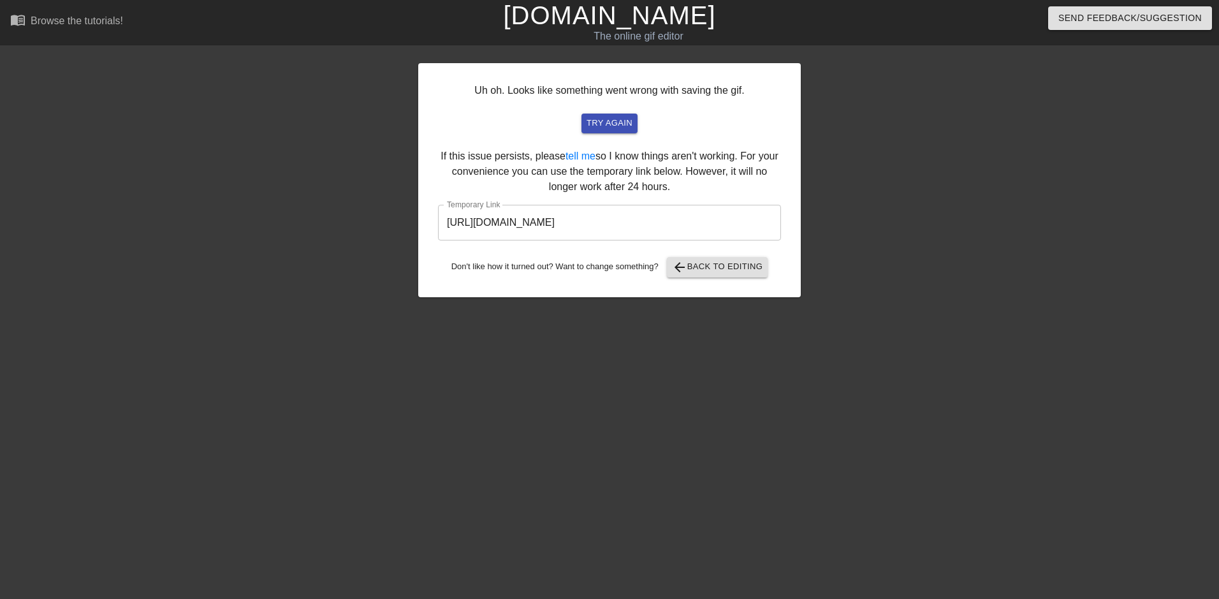
click at [628, 18] on link "[DOMAIN_NAME]" at bounding box center [609, 15] width 212 height 28
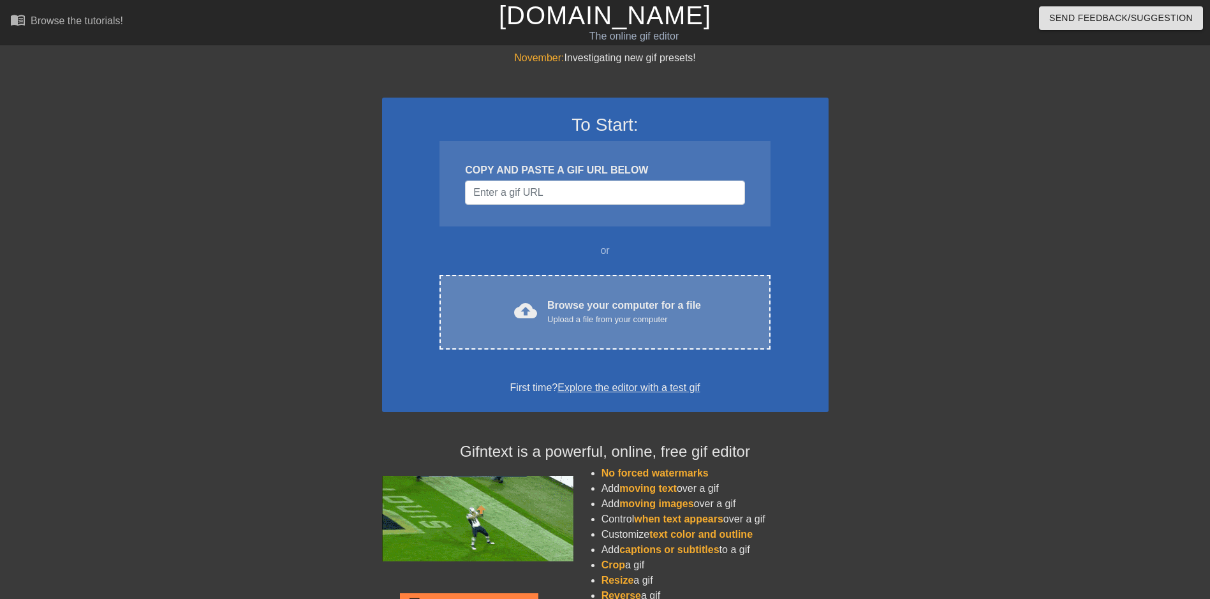
click at [550, 321] on div "Upload a file from your computer" at bounding box center [624, 319] width 154 height 13
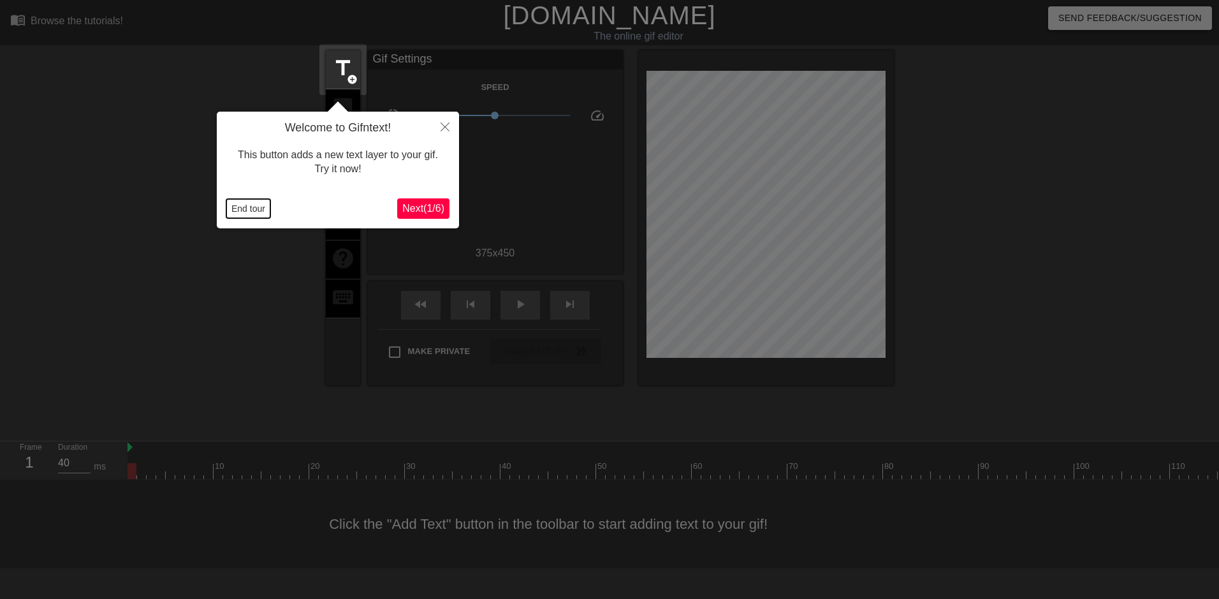
click at [259, 214] on button "End tour" at bounding box center [248, 208] width 44 height 19
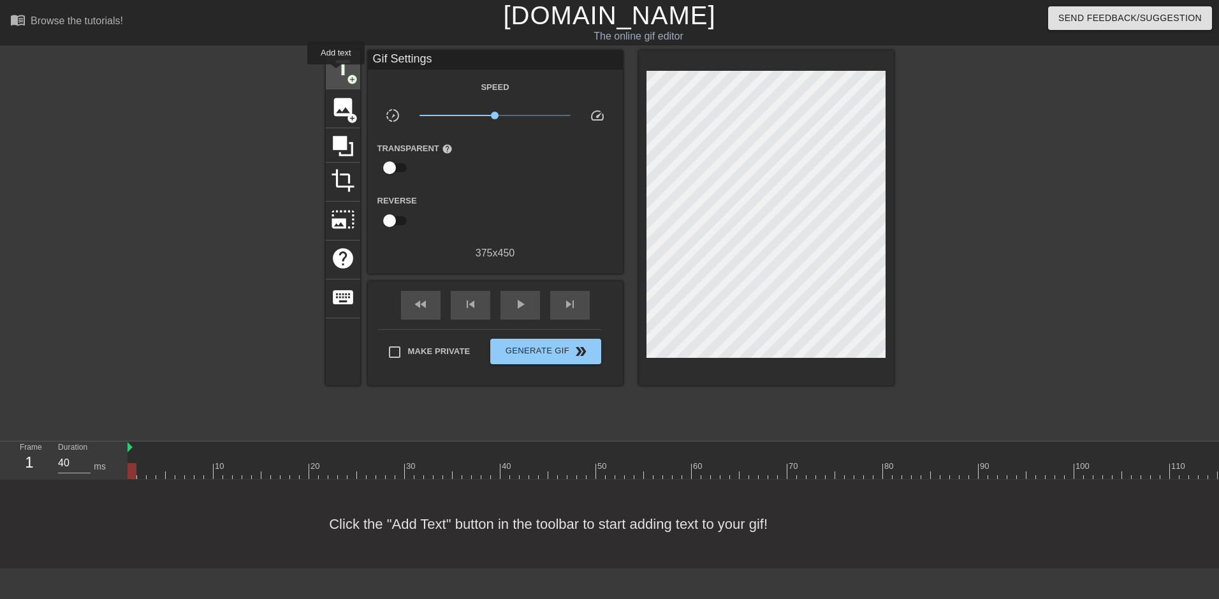
click at [336, 73] on span "title" at bounding box center [343, 68] width 24 height 24
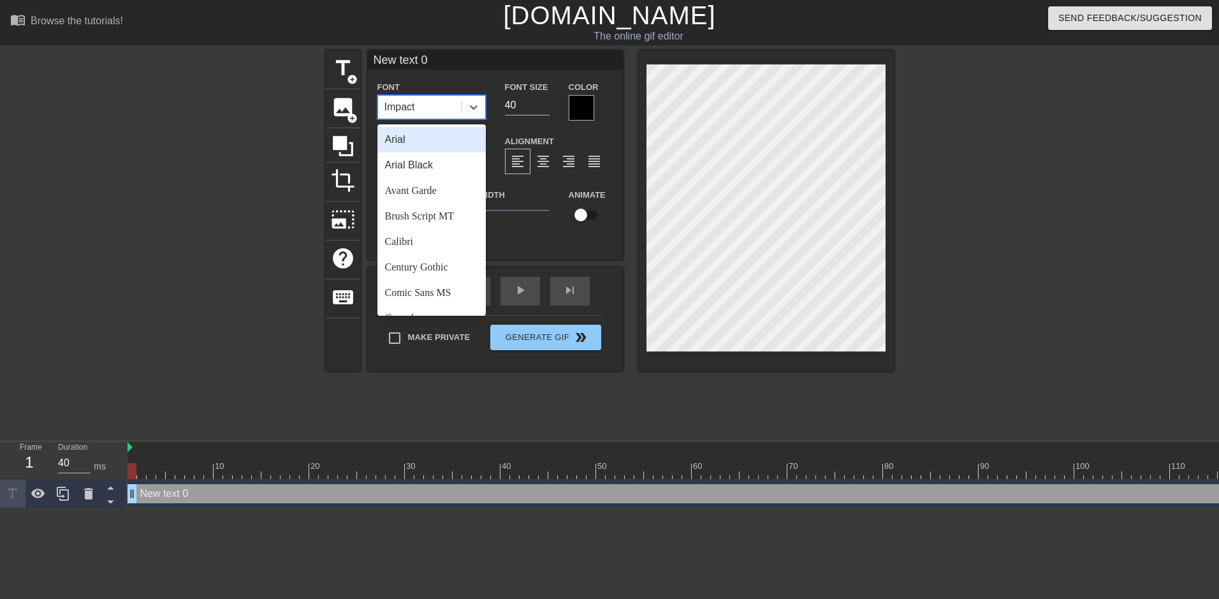
click at [443, 108] on div "Impact" at bounding box center [420, 107] width 84 height 23
click at [426, 136] on div "Arial" at bounding box center [432, 140] width 108 height 26
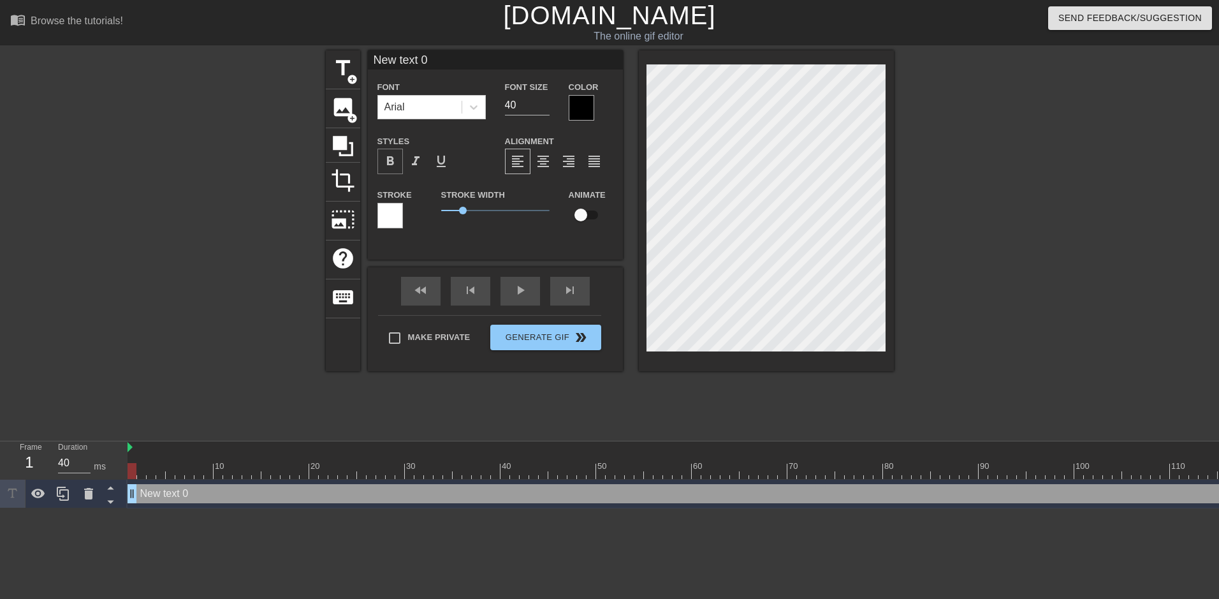
click at [390, 161] on span "format_bold" at bounding box center [390, 161] width 15 height 15
click at [587, 108] on div at bounding box center [582, 108] width 26 height 26
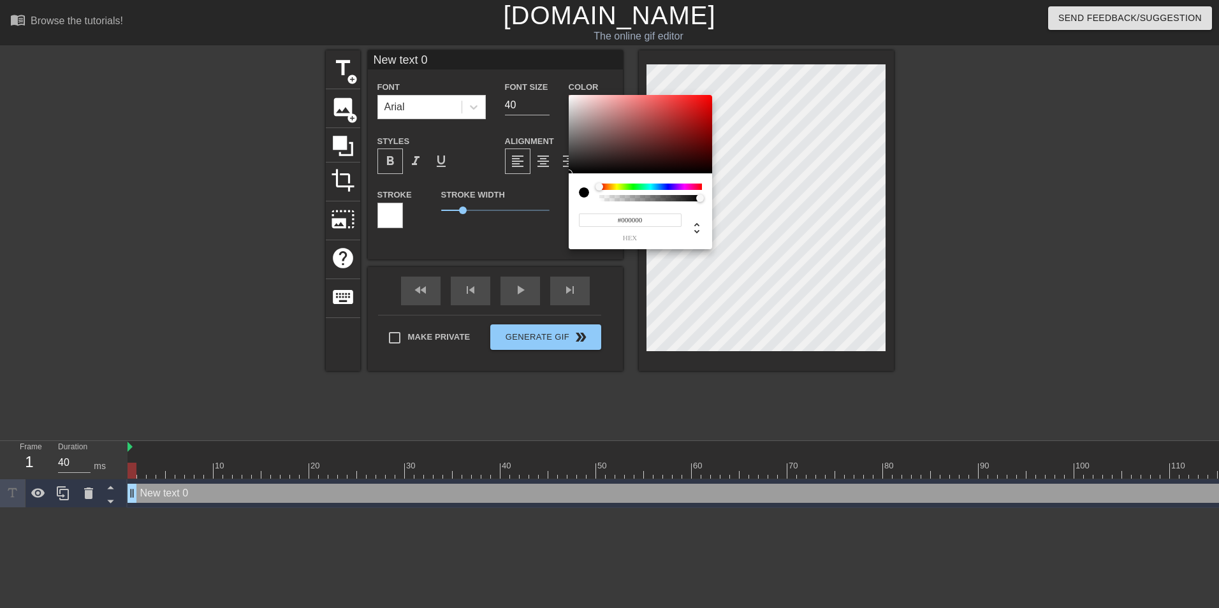
type input "#F60505"
click at [709, 98] on div at bounding box center [641, 134] width 144 height 79
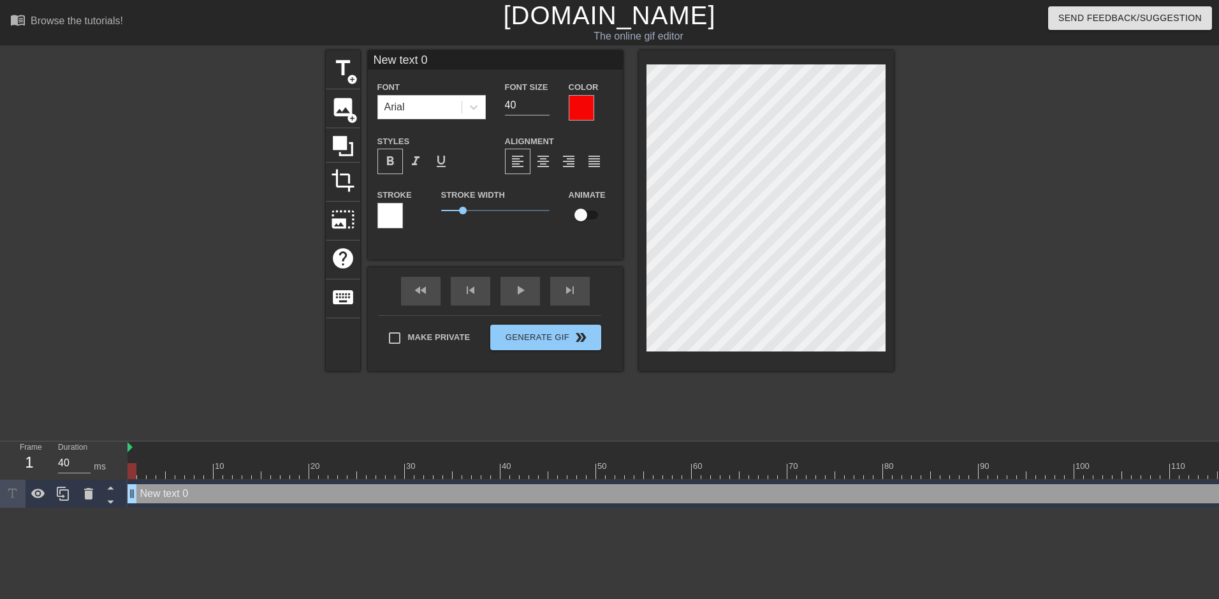
scroll to position [1, 3]
type input "F"
type textarea "F"
type input "FI"
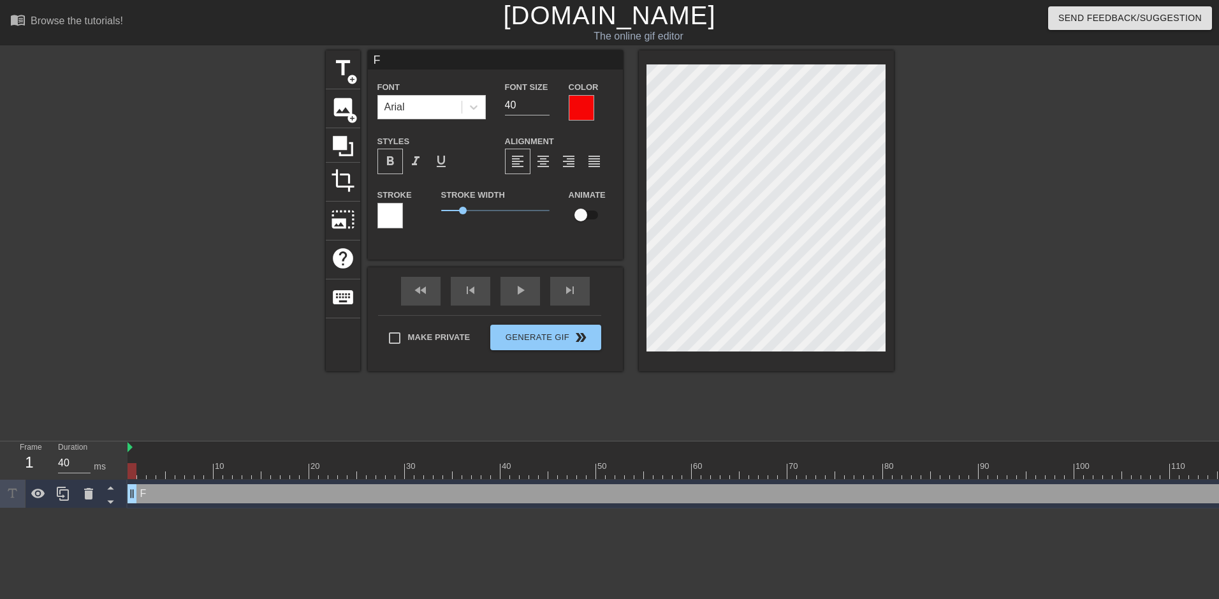
type textarea "FI"
type input "FIR"
type textarea "FIR"
type input "FIRS"
type textarea "FIRS"
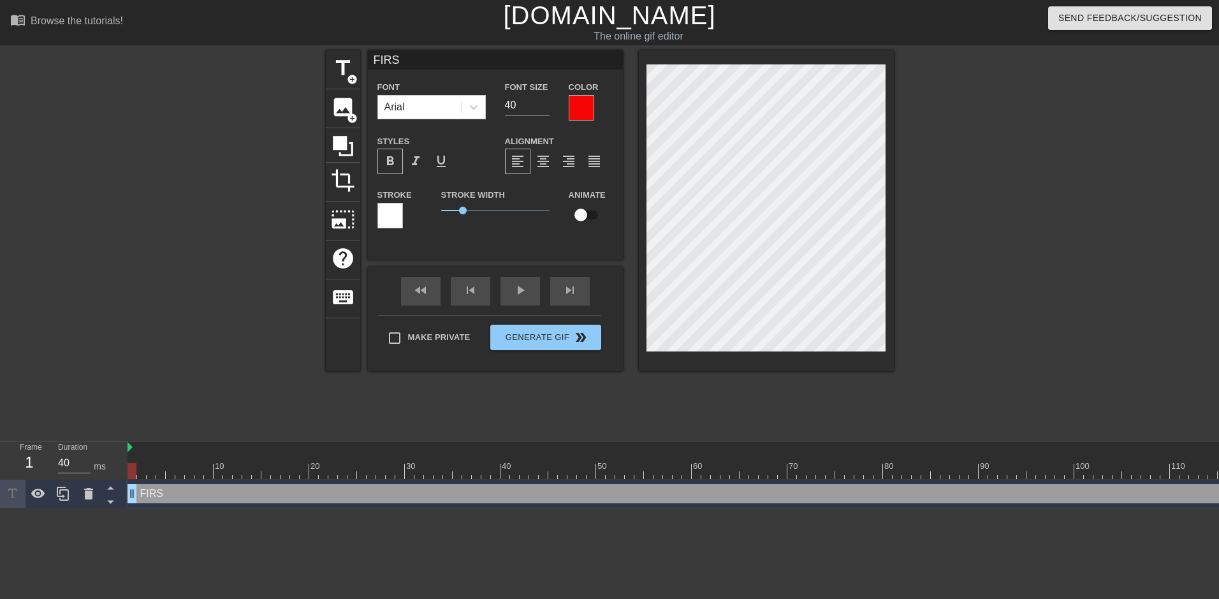
type input "FIRST"
type textarea "FIRST"
type input "FIRST"
type textarea "FIRST"
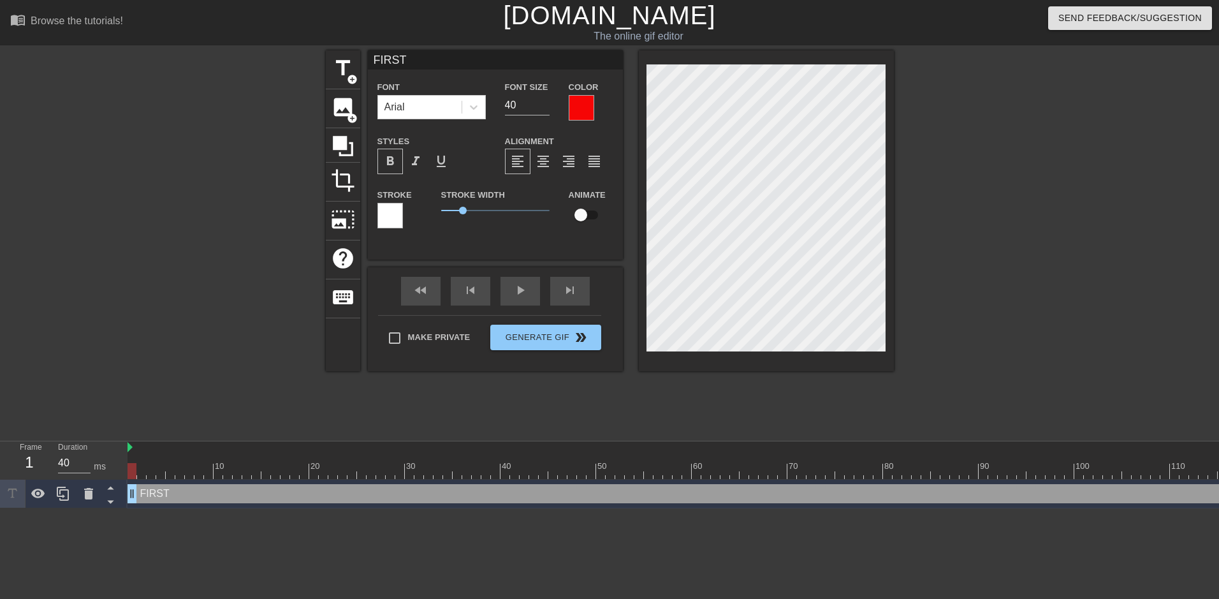
type input "FIRST L"
type textarea "FIRST L"
type input "FIRST LO"
type textarea "FIRST LO"
type input "FIRST LOA"
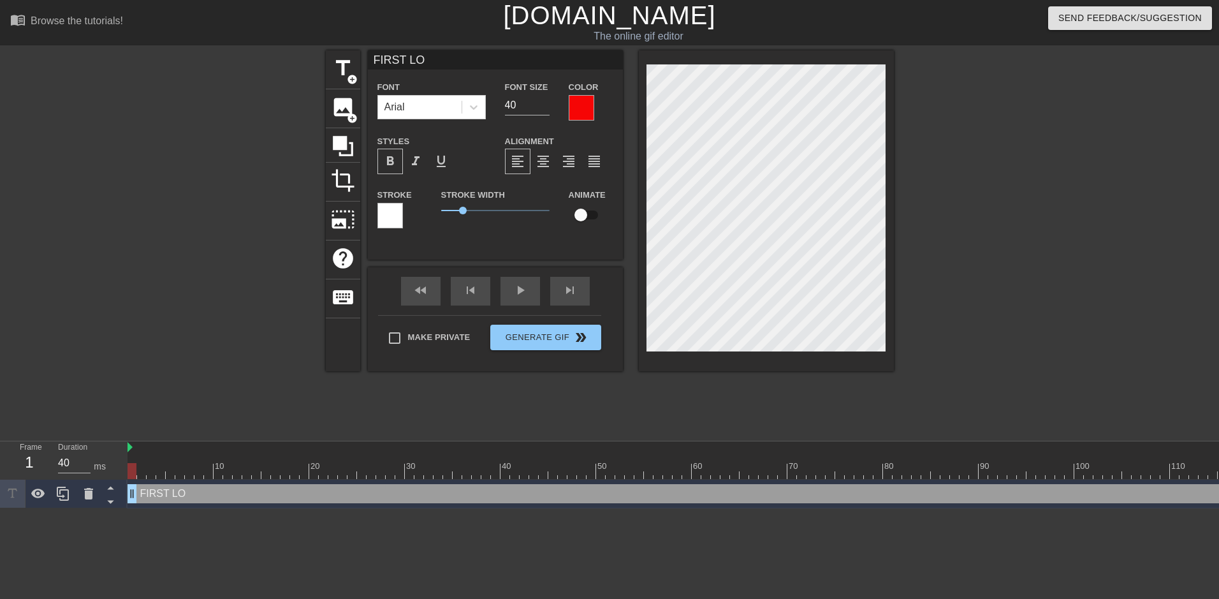
type textarea "FIRST LOA"
type input "FIRST LOAD"
type textarea "FIRST LOAD"
type input "FIRST LOAD"
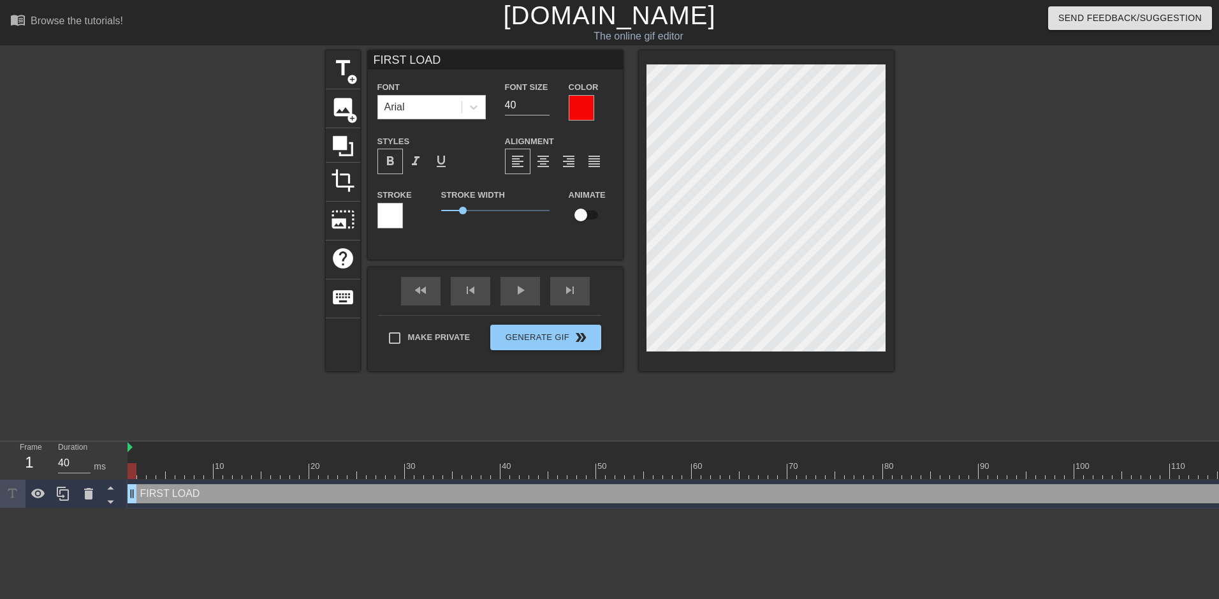
type textarea "FIRST LOAD"
type input "FIRST LOADO"
type textarea "FIRST LOAD O"
type input "FIRST LOADOF"
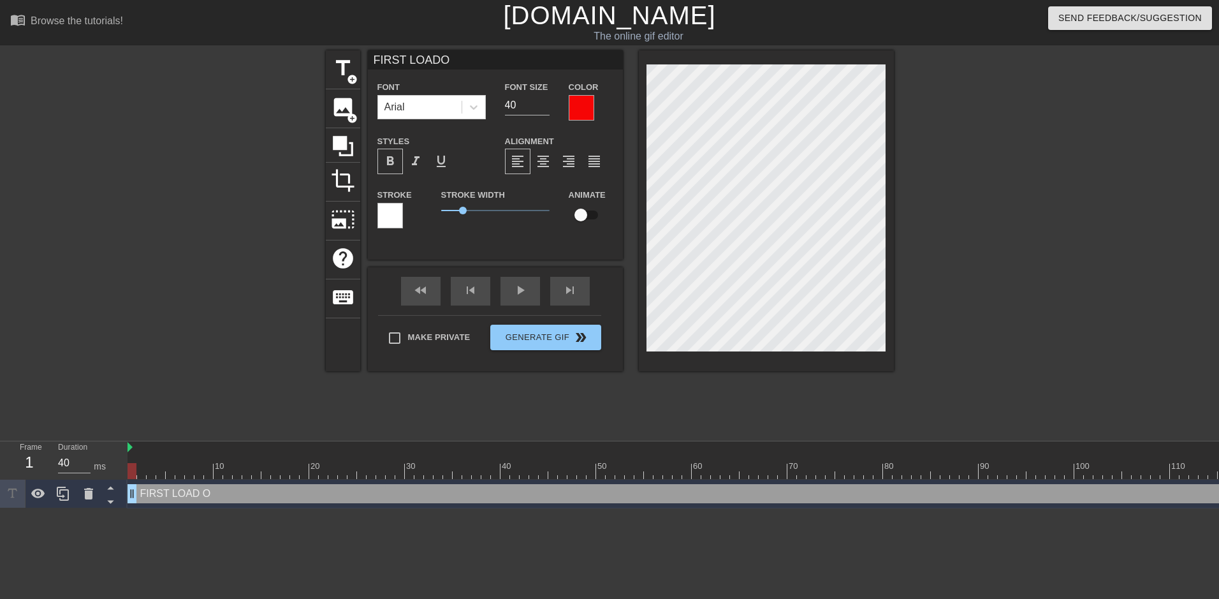
type textarea "FIRST LOAD OF"
type input "FIRST LOADOF"
type textarea "FIRST LOAD OF"
type input "FIRST LOADOF T"
type textarea "FIRST LOAD OF T"
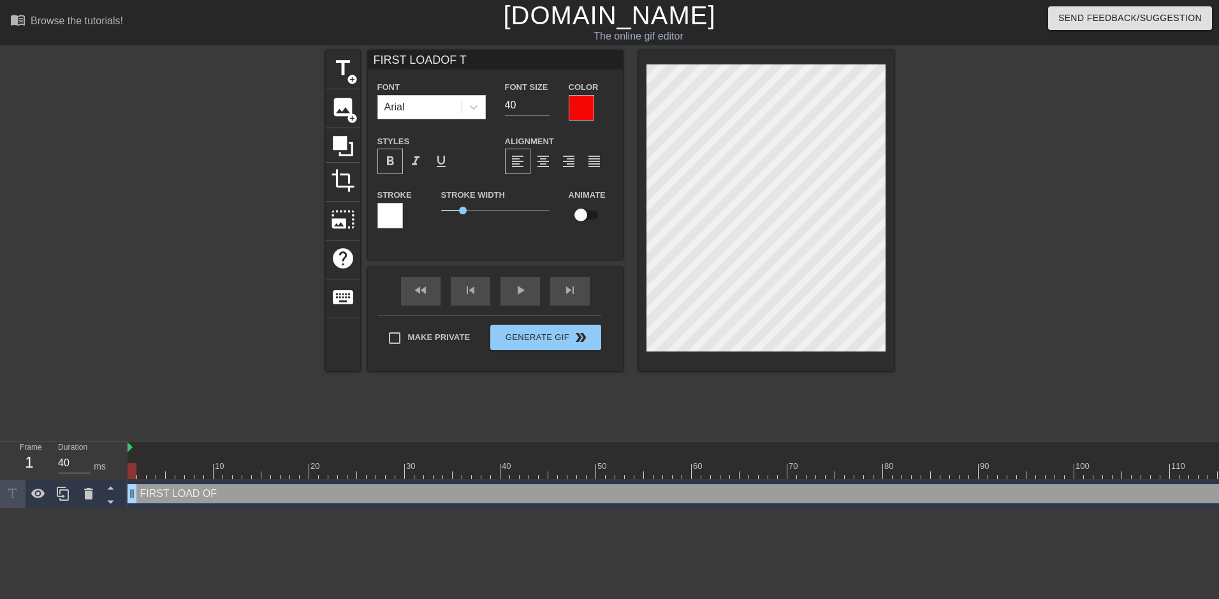
scroll to position [2, 2]
type input "FIRST LOADOF TH"
type textarea "FIRST LOAD OF TH"
type input "FIRST LOADOF THE"
type textarea "FIRST LOAD OF THE"
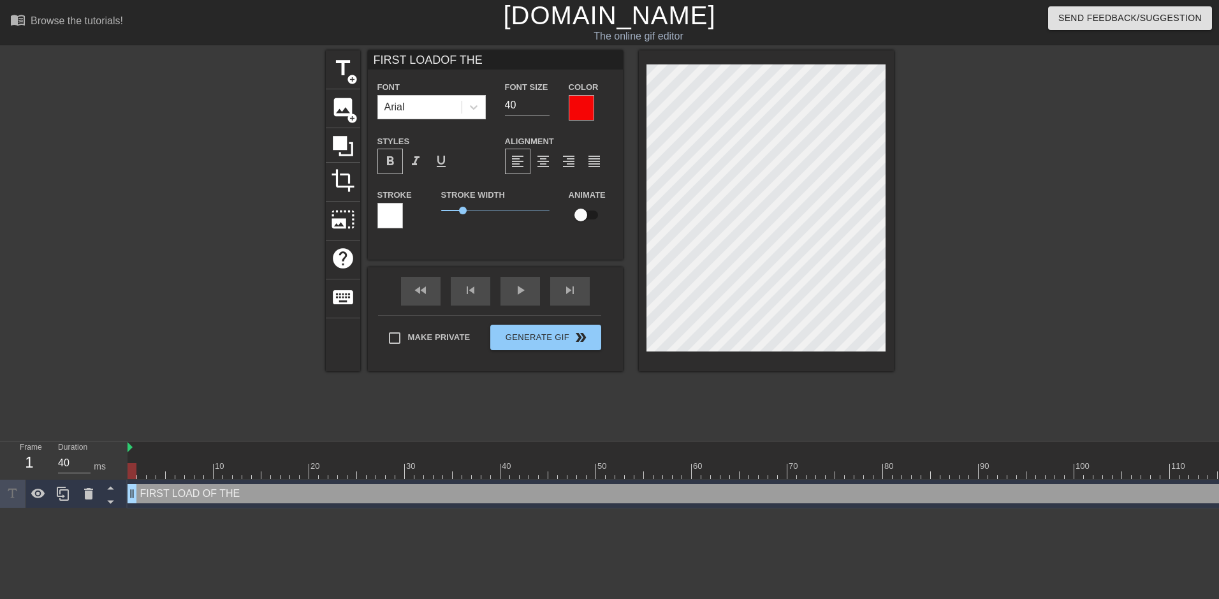
type input "FIRST LOADOF THE"
type textarea "FIRST LOAD OF THE"
type input "FIRST LOADOF THE D"
type textarea "FIRST LOAD OF THE DA"
type input "FIRST LOADOF THE DAY"
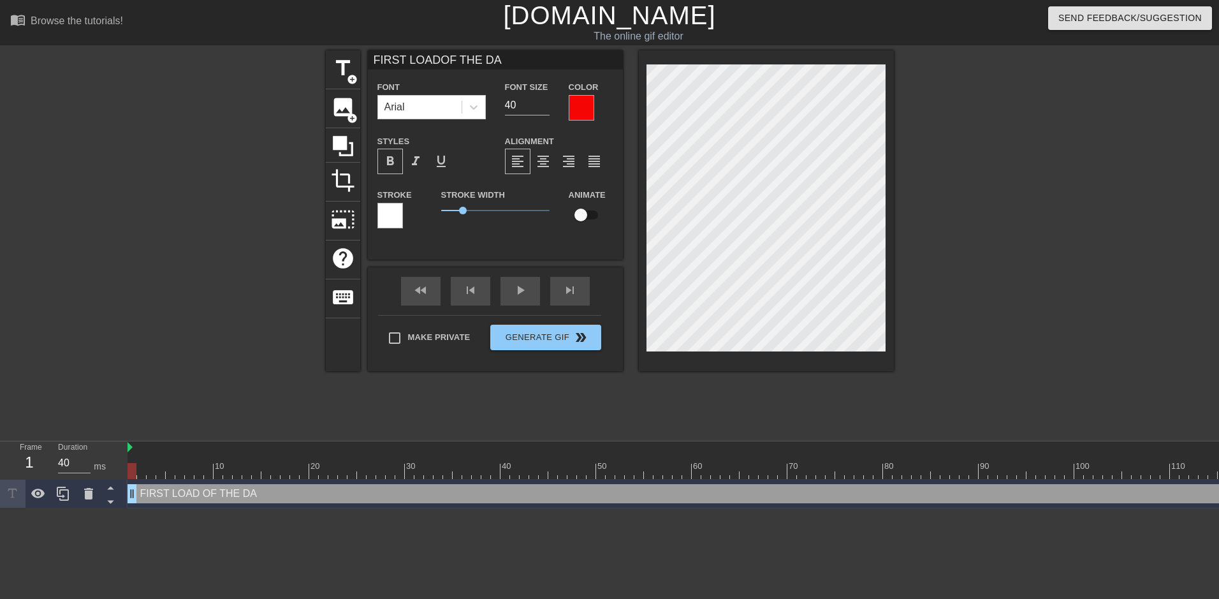
type textarea "FIRST LOAD OF THE DAY"
type input "FIRST LOADOF THE DAY,"
type textarea "FIRST LOAD OF THE DAY,"
type input "FIRST LOADOF THE DAY,"
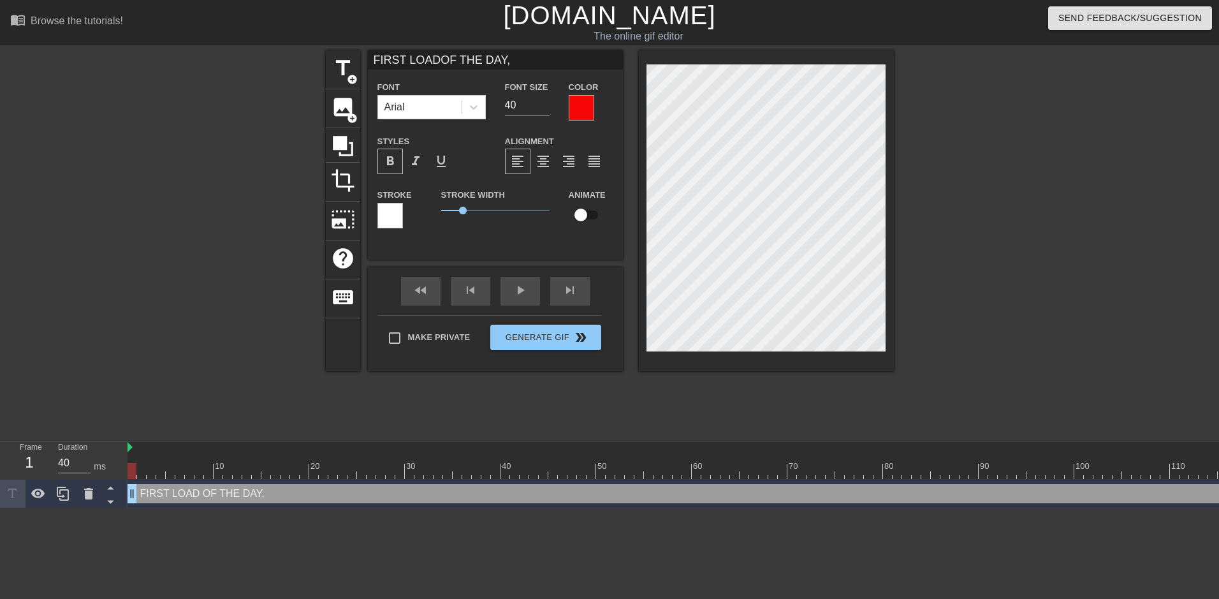
type textarea "FIRST LOAD OF THE DAY,"
type input "FIRST LOADOF THE DAY,N"
type textarea "FIRST LOAD OF THE DAY, N"
type input "FIRST LOADOF THE DAY,NO"
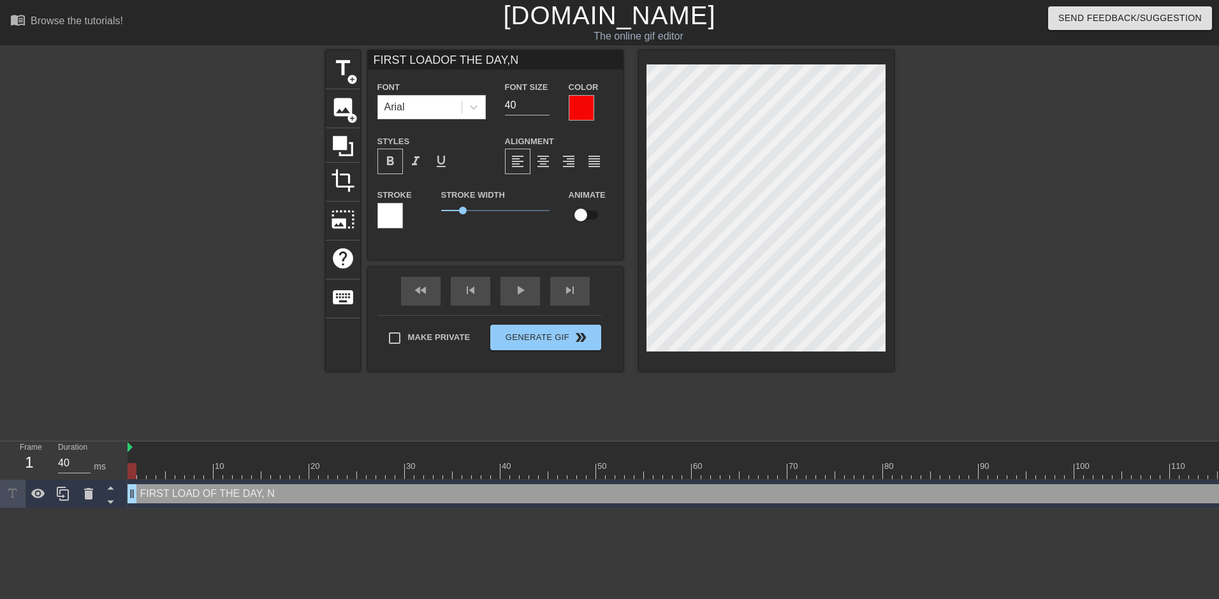
type textarea "FIRST LOAD OF THE DAY, NO"
type input "FIRST LOADOF THE DAY,NOW"
type textarea "FIRST LOAD OF THE DAY, NOW"
type input "FIRST LOADOF THE DAY,NOW"
type textarea "FIRST LOAD OF THE DAY, NOW"
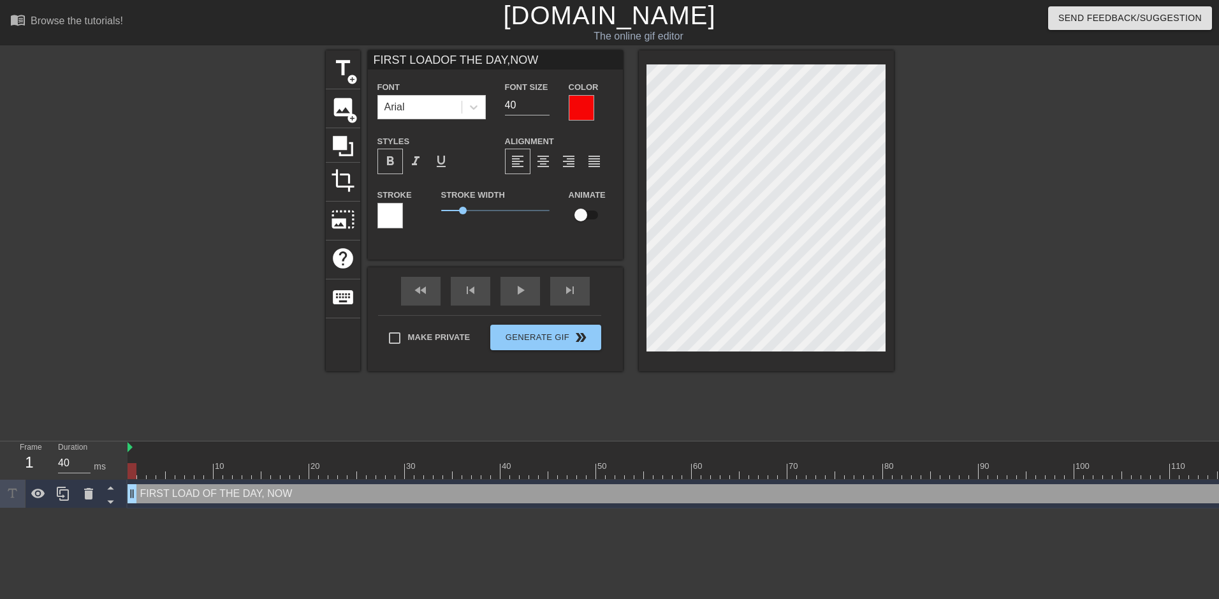
type input "FIRST LOADOF THE DAY,NOW T"
type textarea "FIRST LOAD OF THE DAY, NOW T"
type input "FIRST LOADOF THE DAY,NOW TI"
type textarea "FIRST LOAD OF THE DAY, NOW TI"
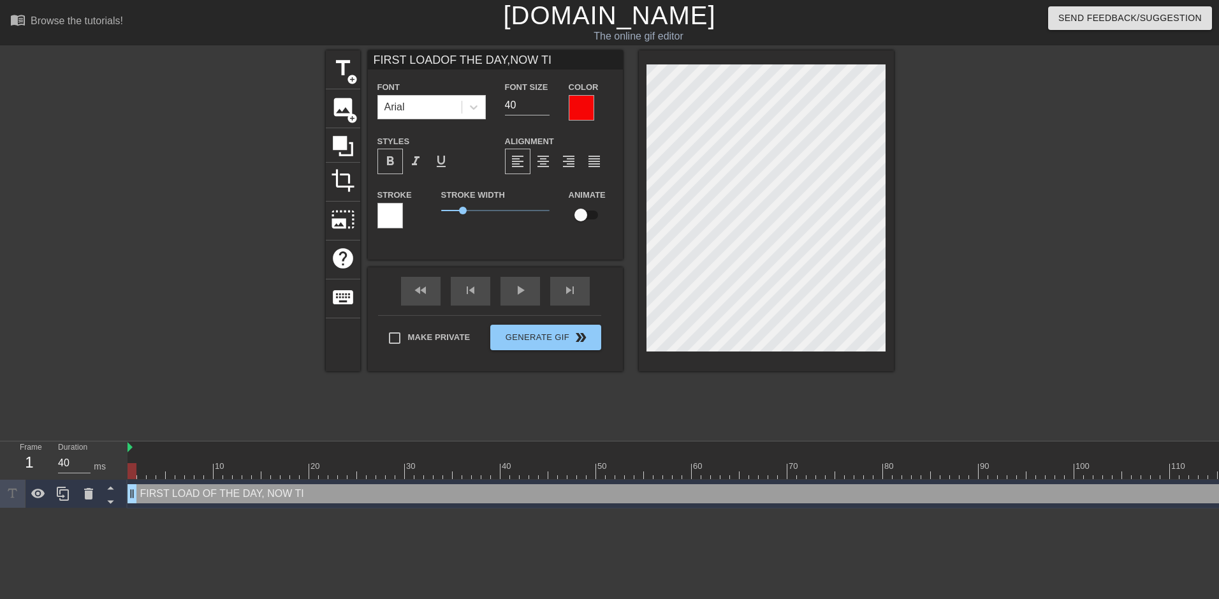
type input "FIRST LOADOF THE DAY,NOW TIM"
type textarea "FIRST LOAD OF THE DAY, NOW TIM"
type input "FIRST LOADOF THE DAY,NOW TIME"
type textarea "FIRST LOAD OF THE DAY, NOW TIME"
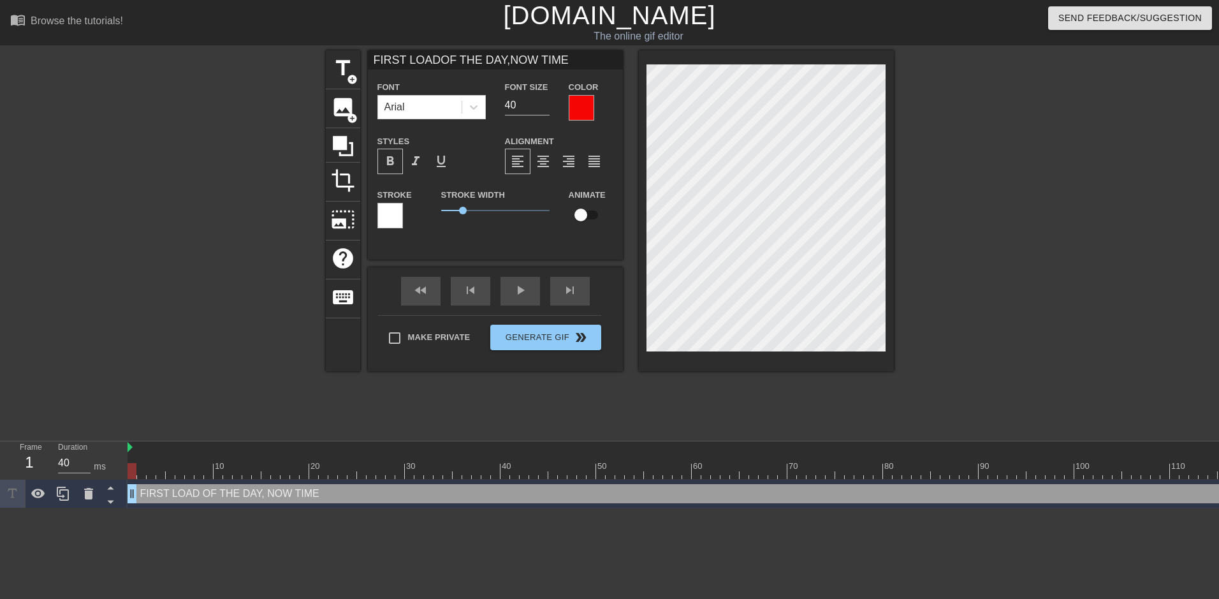
type input "FIRST LOADOF THE DAY,NOW TIME"
type textarea "FIRST LOAD OF THE DAY, NOW TIME"
type input "FIRST LOADOF THE DAY,NOW TIME T"
type textarea "FIRST LOAD OF THE DAY, NOW TIME T"
type input "FIRST LOADOF THE DAY,NOW TIME TO"
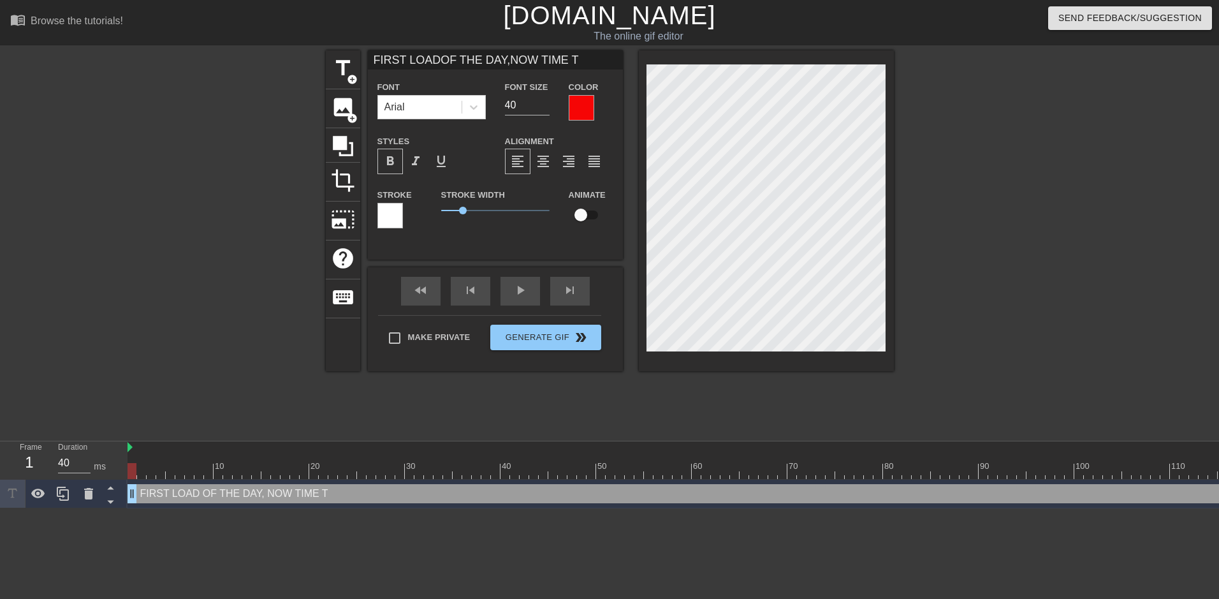
type textarea "FIRST LOAD OF THE DAY, NOW TIME TO"
type input "FIRST LOADOF THE DAY,NOW TIME TO"
type textarea "FIRST LOAD OF THE DAY, NOW TIME TO"
type input "FIRST LOADOF THE DAY,NOW TIME TOS"
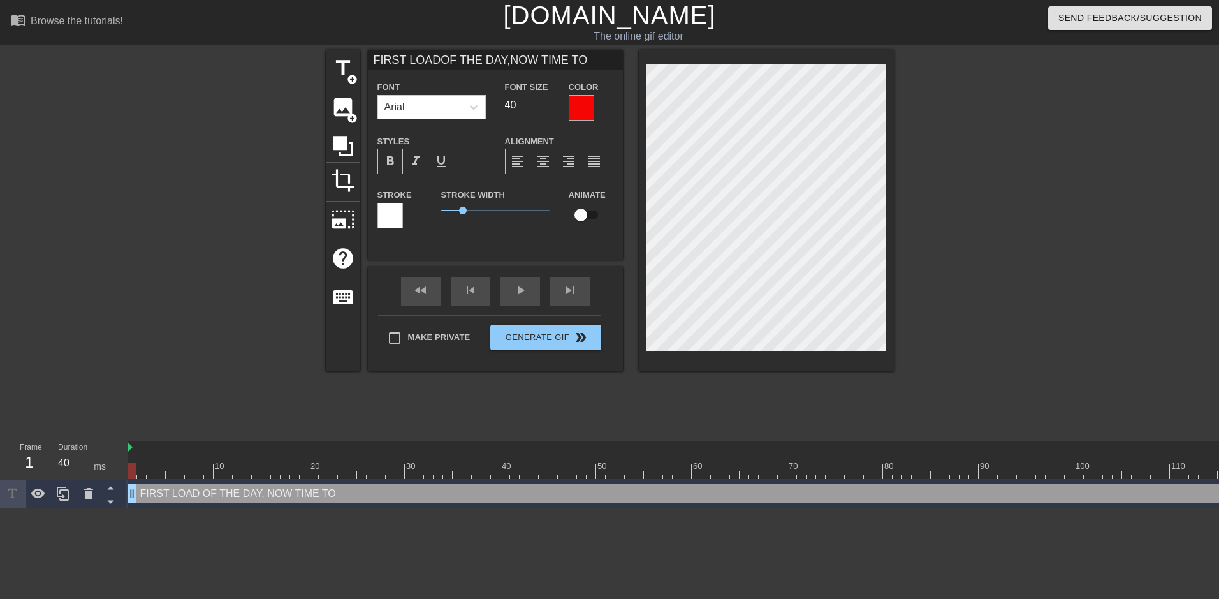
type textarea "FIRST LOAD OF THE DAY, NOW TIME TO S"
type input "FIRST LOADOF THE DAY,NOW TIME TOST"
type textarea "FIRST LOAD OF THE DAY, NOW TIME TO ST"
type input "FIRST LOADOF THE DAY,NOW TIME TOSTA"
type textarea "FIRST LOAD OF THE DAY, NOW TIME TO STAR"
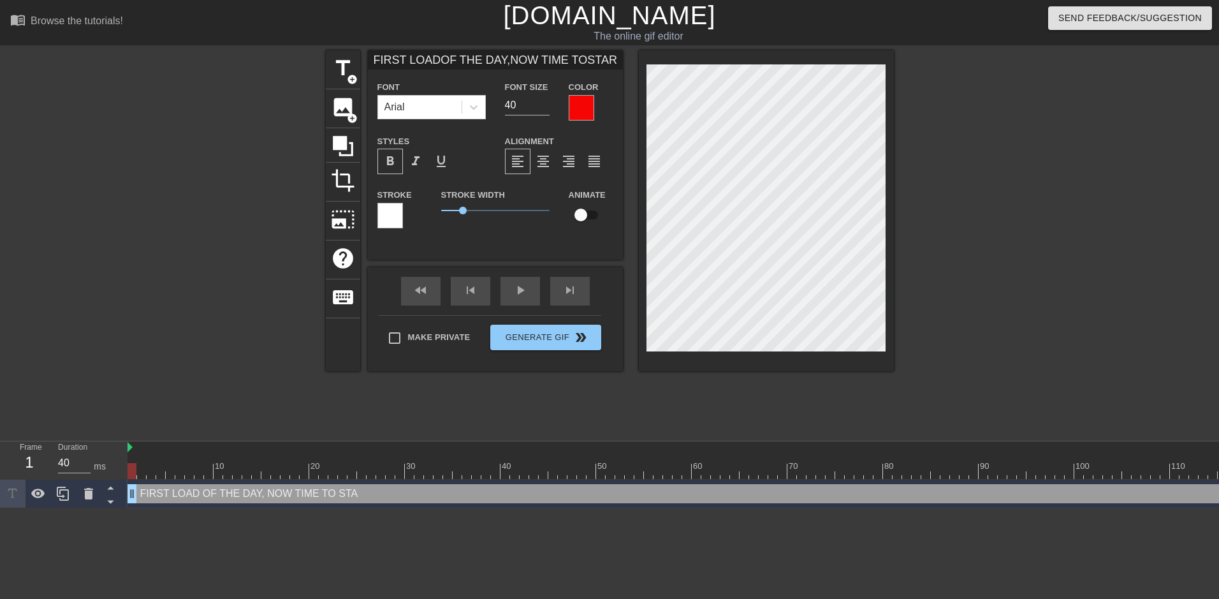
scroll to position [4, 2]
type input "FIRST LOADOF THE DAY,NOW TIME TOSTART"
type textarea "FIRST LOAD OF THE DAY, NOW TIME TO START"
type input "FIRST LOADOF THE DAY,NOW TIME TOSTART"
type textarea "FIRST LOAD OF THE DAY, NOW TIME TO START"
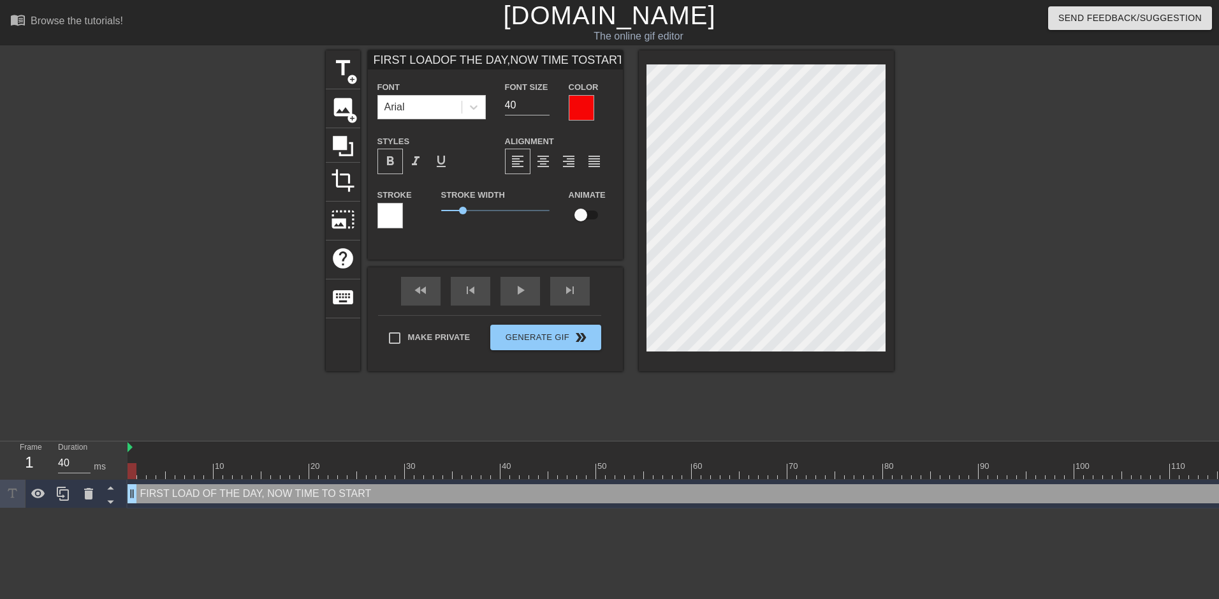
type input "FIRST LOADOF THE DAY,NOW TIME TOSTART T"
type textarea "FIRST LOAD OF THE DAY, NOW TIME TO START T"
type input "FIRST LOADOF THE DAY,NOW TIME TOSTART TH"
type textarea "FIRST LOAD OF THE DAY, NOW TIME TO START TH"
type input "FIRST LOADOF THE DAY,NOW TIME TOSTART THE"
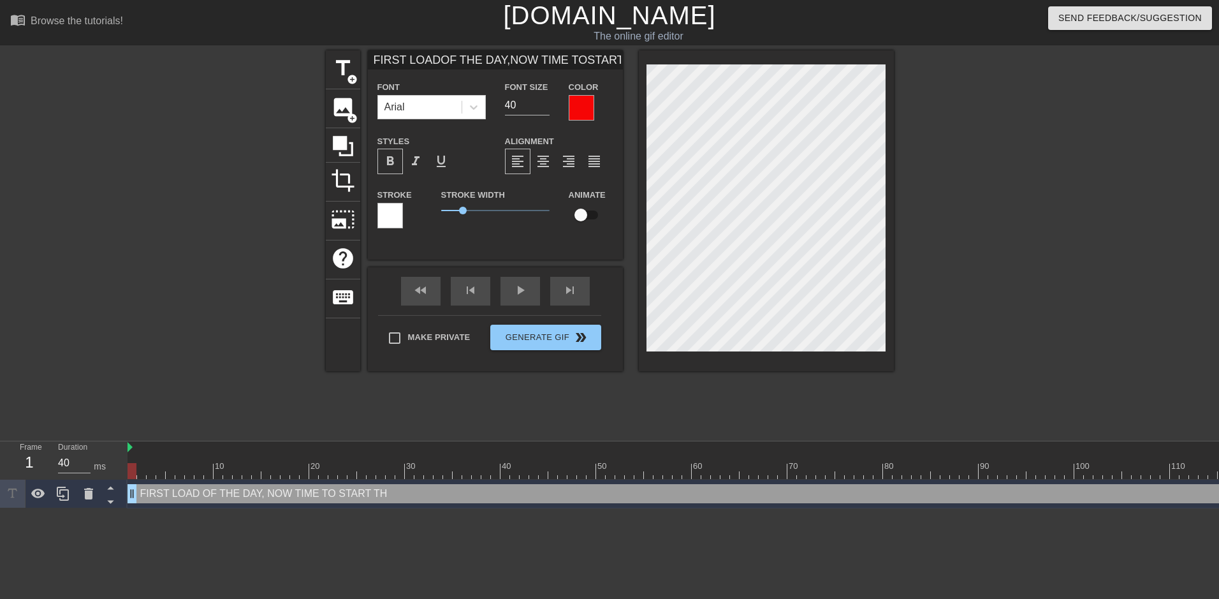
type textarea "FIRST LOAD OF THE DAY, NOW TIME TO START THE"
type input "FIRST LOADOF THE DAY,NOW TIME TOSTART THE"
type textarea "FIRST LOAD OF THE DAY, NOW TIME TO START THE"
type input "FIRST LOADOF THE DAY,NOW TIME TOSTART THE"
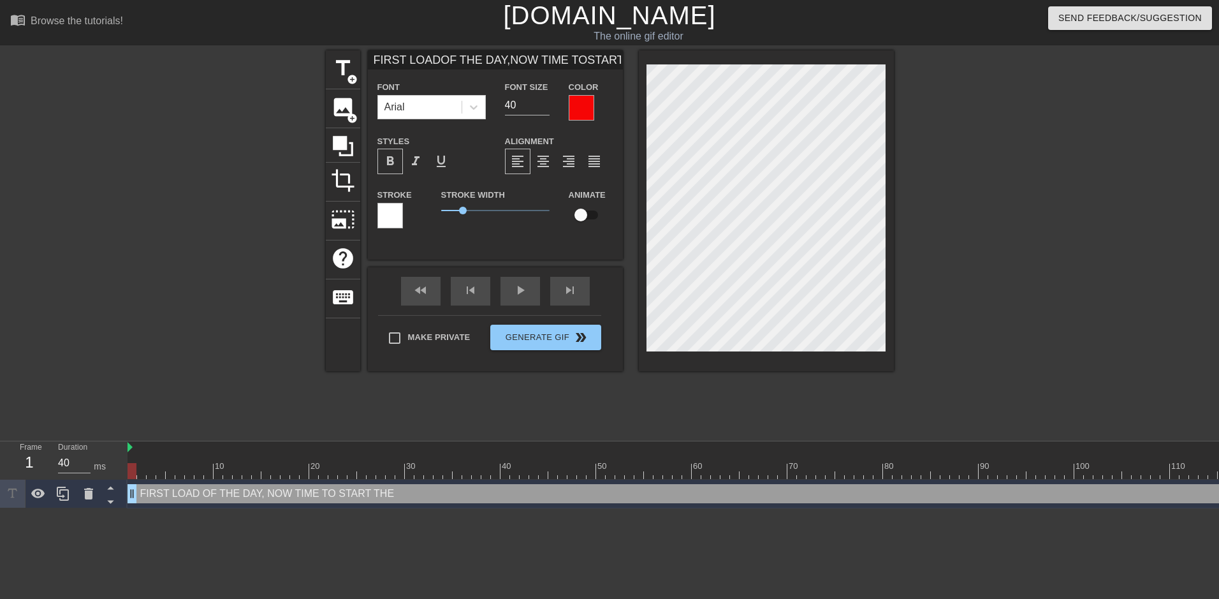
type textarea "FIRST LOAD OF THE DAY, NOW TIME TO START THE"
type input "FIRST LOADOF THE DAY,NOW TIME TOSTART THE S"
type textarea "FIRST LOAD OF THE DAY, NOW TIME TO START THE S"
type input "FIRST LOADOF THE DAY,NOW TIME TOSTART THE SE"
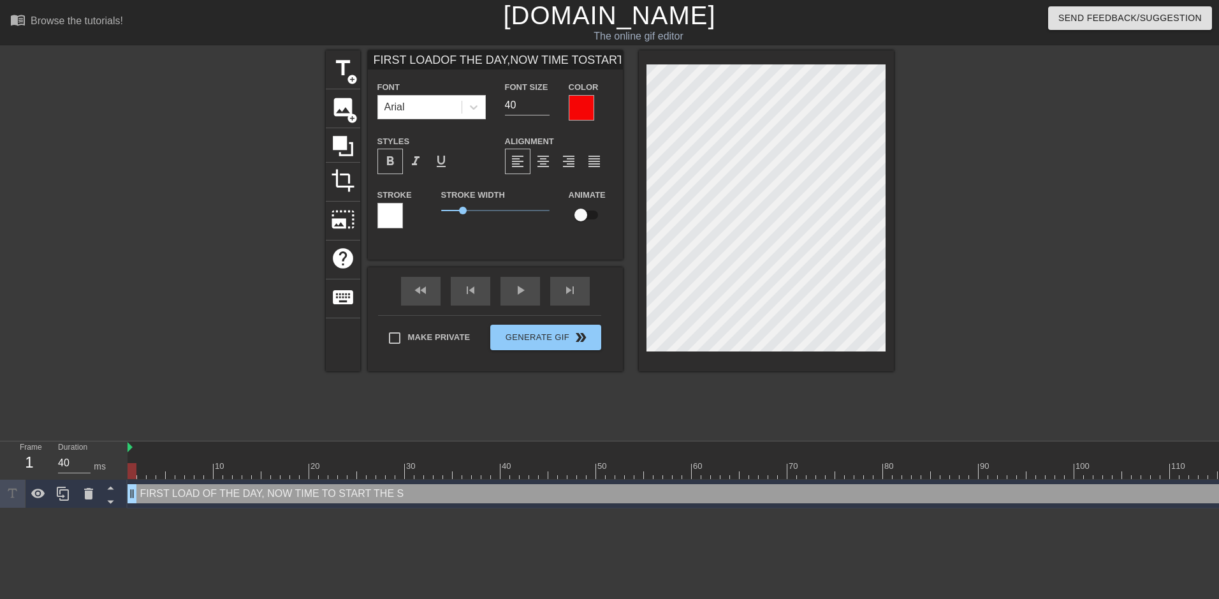
type textarea "FIRST LOAD OF THE DAY, NOW TIME TO START THE SE"
type input "FIRST LOADOF THE DAY,NOW TIME TOSTART THE SEC"
type textarea "FIRST LOAD OF THE DAY, NOW TIME TO START THE SEC"
type input "FIRST LOADOF THE DAY,NOW TIME TOSTART THE SECO"
type textarea "FIRST LOAD OF THE DAY, NOW TIME TO START THE SECO"
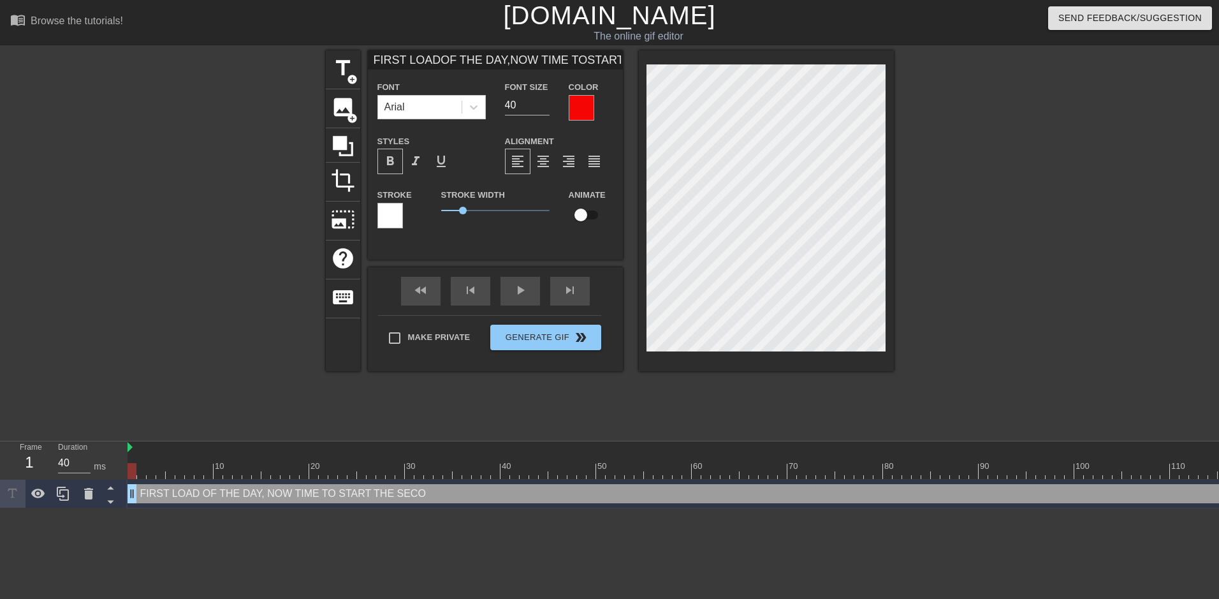
scroll to position [5, 2]
type input "FIRST LOADOF THE DAY,NOW TIME TOSTART THE SECON"
type textarea "FIRST LOAD OF THE DAY, NOW TIME TO START THE SECON"
type input "FIRST LOADOF THE DAY,NOW TIME TOSTART THE SECOND"
type textarea "FIRST LOAD OF THE DAY, NOW TIME TO START THE SECOND"
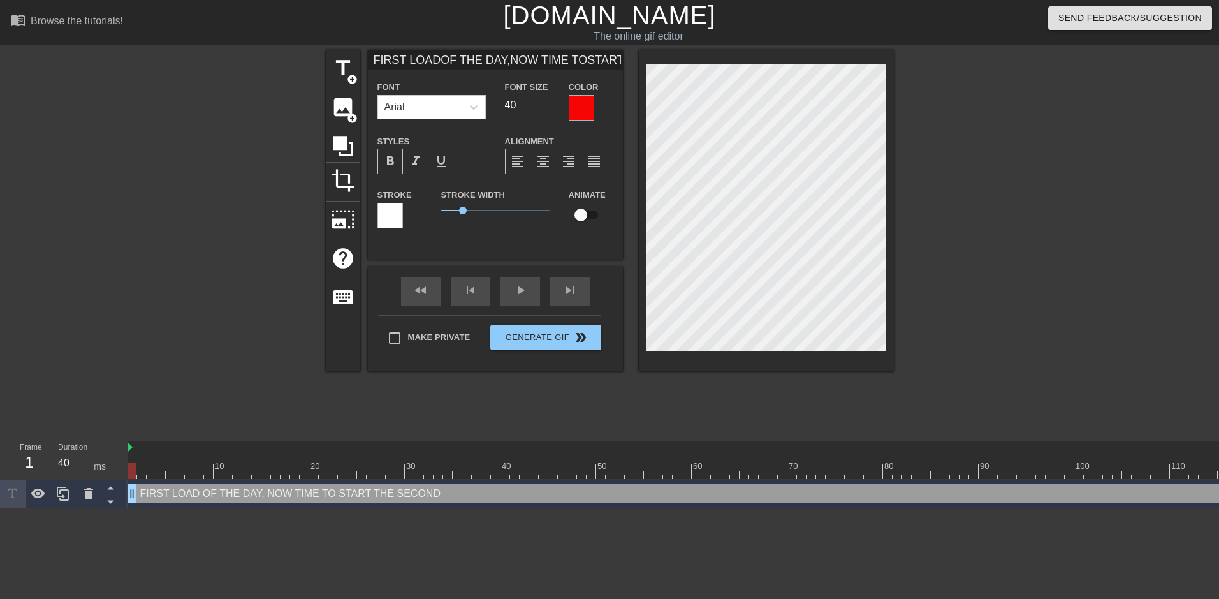
type input "FIRST LOADOF THE DAY,NOW TIME TOSTART THE SECOND"
type textarea "FIRST LOAD OF THE DAY, NOW TIME TO START THE SECOND"
type input "FIRST LOADOF THE DAY,NOW TIME TOSTART THE SECOND O"
type textarea "FIRST LOAD OF THE DAY, NOW TIME TO START THE SECOND O"
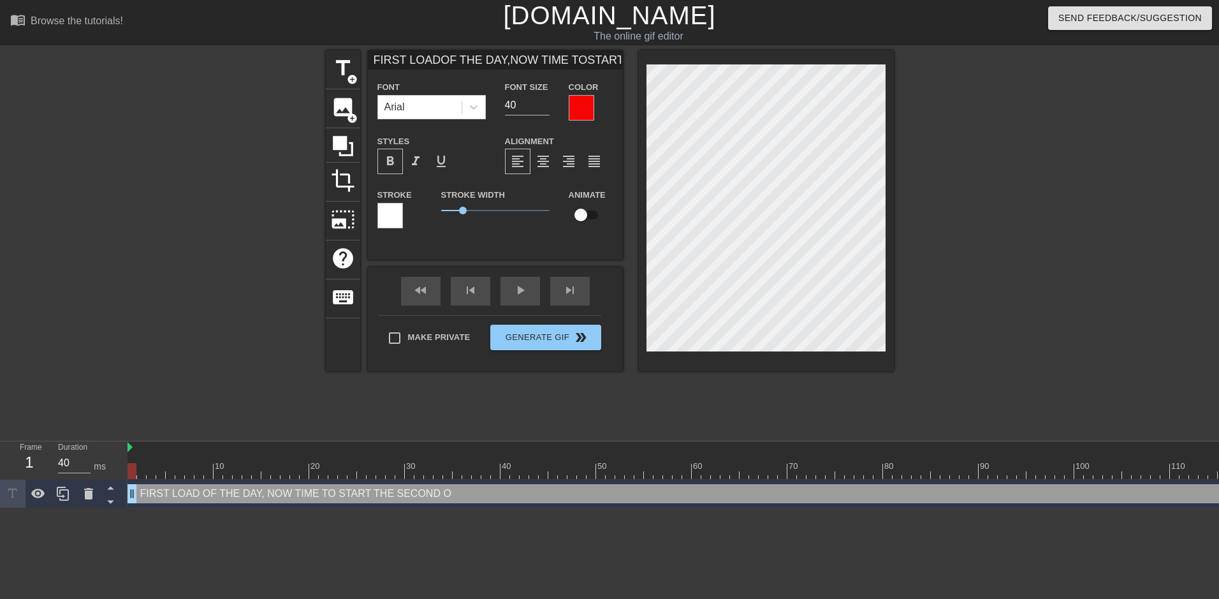
type input "FIRST LOADOF THE DAY,NOW TIME TOSTART THE SECOND ON"
type textarea "FIRST LOAD OF THE DAY, NOW TIME TO START THE SECOND ON"
type input "FIRST LOADOF THE DAY,NOW TIME TOSTART THE SECOND ONE"
type textarea "FIRST LOAD OF THE DAY, NOW TIME TO START THE SECOND ONE"
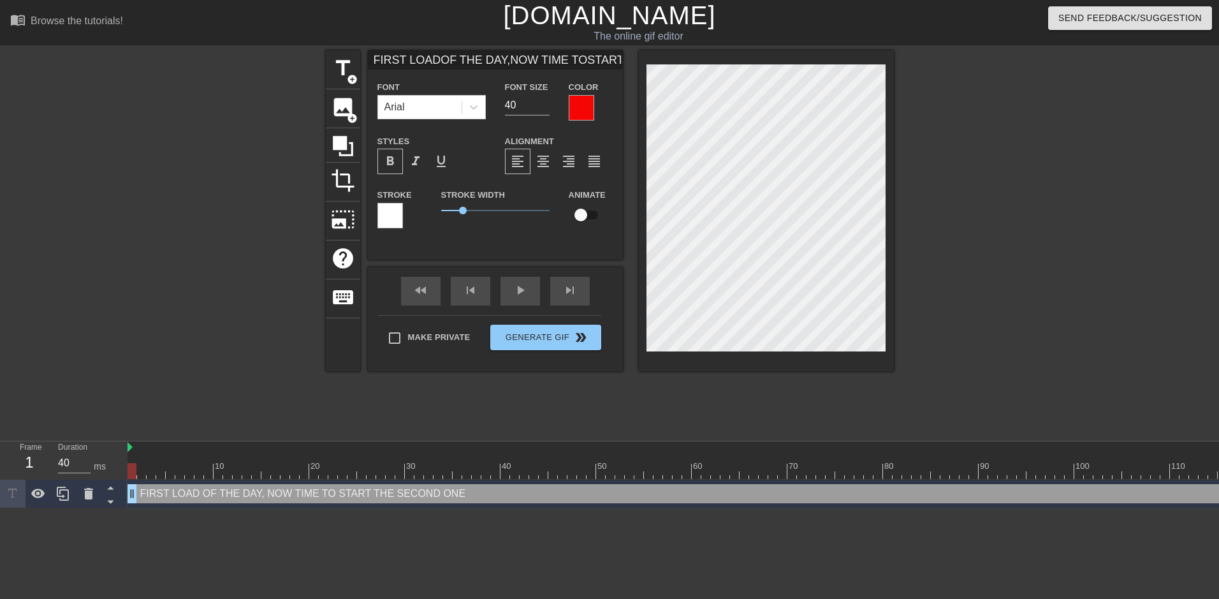
click at [971, 136] on div at bounding box center [1004, 241] width 191 height 383
type input "FIRST LOADOF THE DAY,NOW TIME TOSTART THE SECOND ONE"
type input "39"
type input "FIRST LOADOF THE DAY,NOW TIME TOSTART THE SECOND ONE"
type input "38"
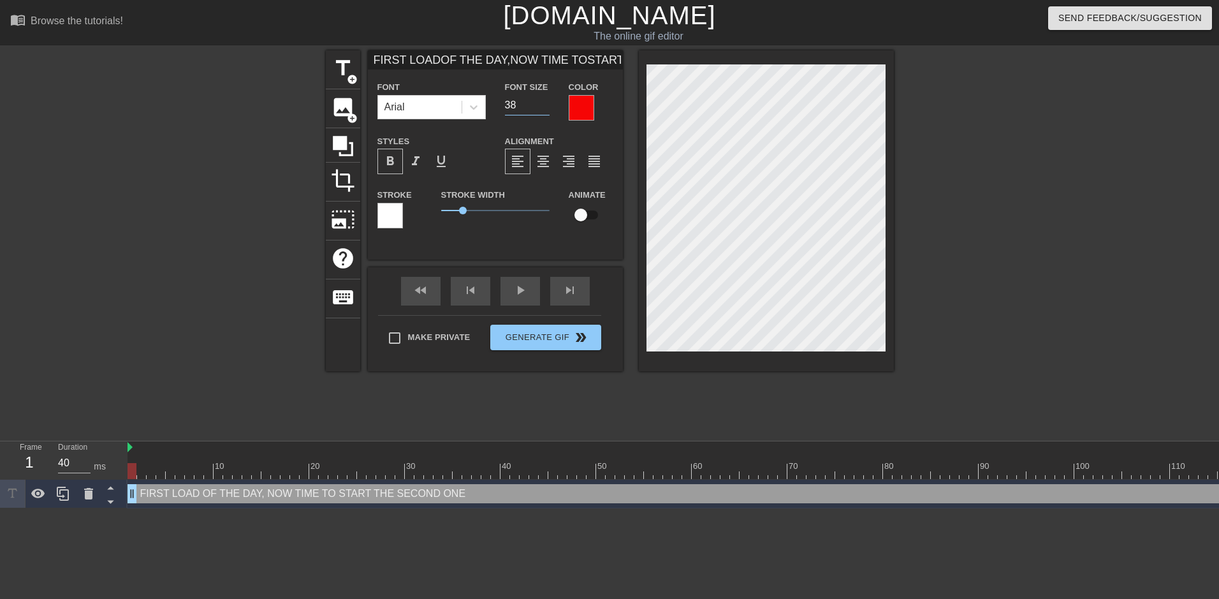
type input "FIRST LOADOF THE DAY,NOW TIME TOSTART THE SECOND ONE"
type input "37"
type input "FIRST LOADOF THE DAY,NOW TIME TOSTART THE SECOND ONE"
type input "36"
type input "FIRST LOADOF THE DAY,NOW TIME TOSTART THE SECOND ONE"
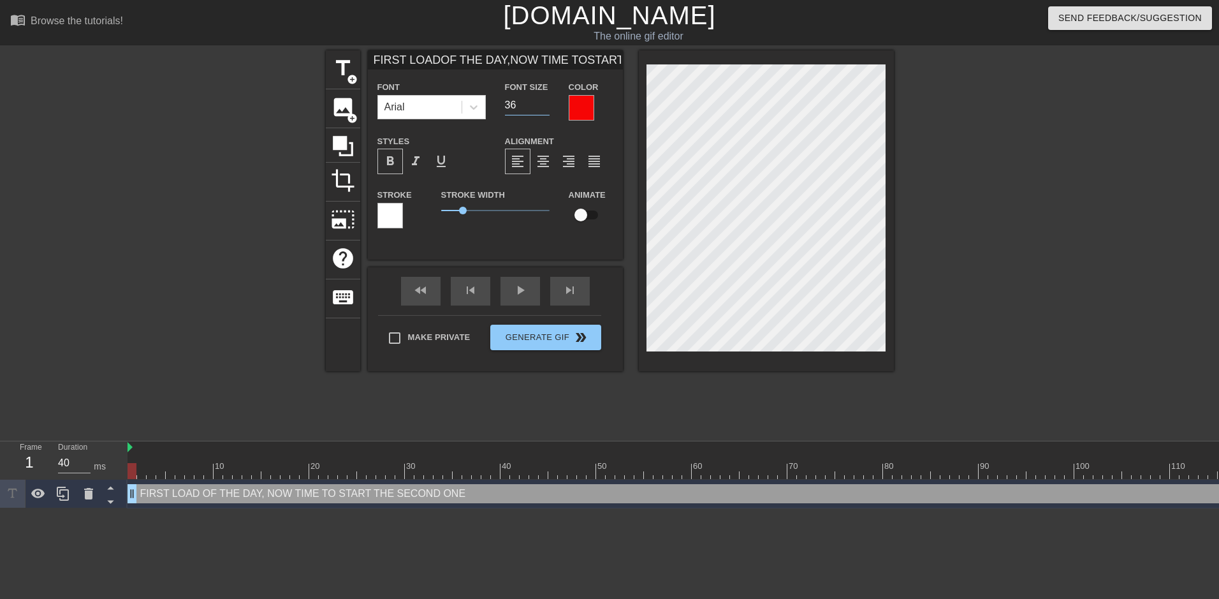
type input "35"
type input "FIRST LOADOF THE DAY,NOW TIME TOSTART THE SECOND ONE"
type input "34"
type input "FIRST LOADOF THE DAY,NOW TIME TOSTART THE SECOND ONE"
type input "33"
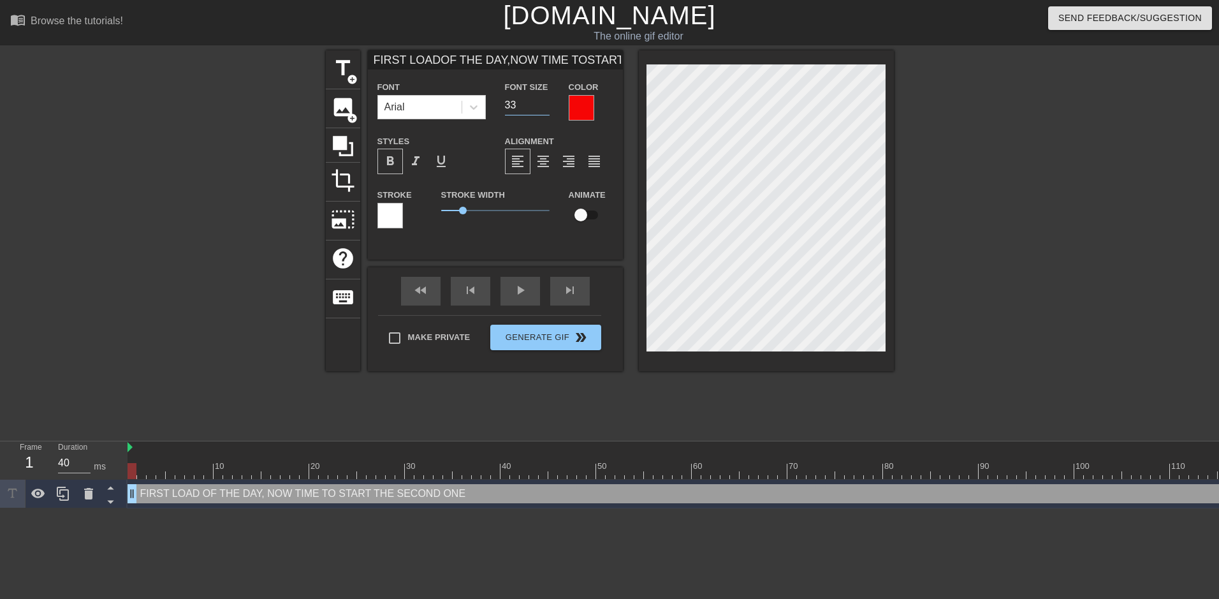
type input "FIRST LOADOF THE DAY,NOW TIME TOSTART THE SECOND ONE"
type input "32"
type input "FIRST LOADOF THE DAY,NOW TIME TOSTART THE SECOND ONE"
type input "31"
type input "FIRST LOADOF THE DAY,NOW TIME TOSTART THE SECOND ONE"
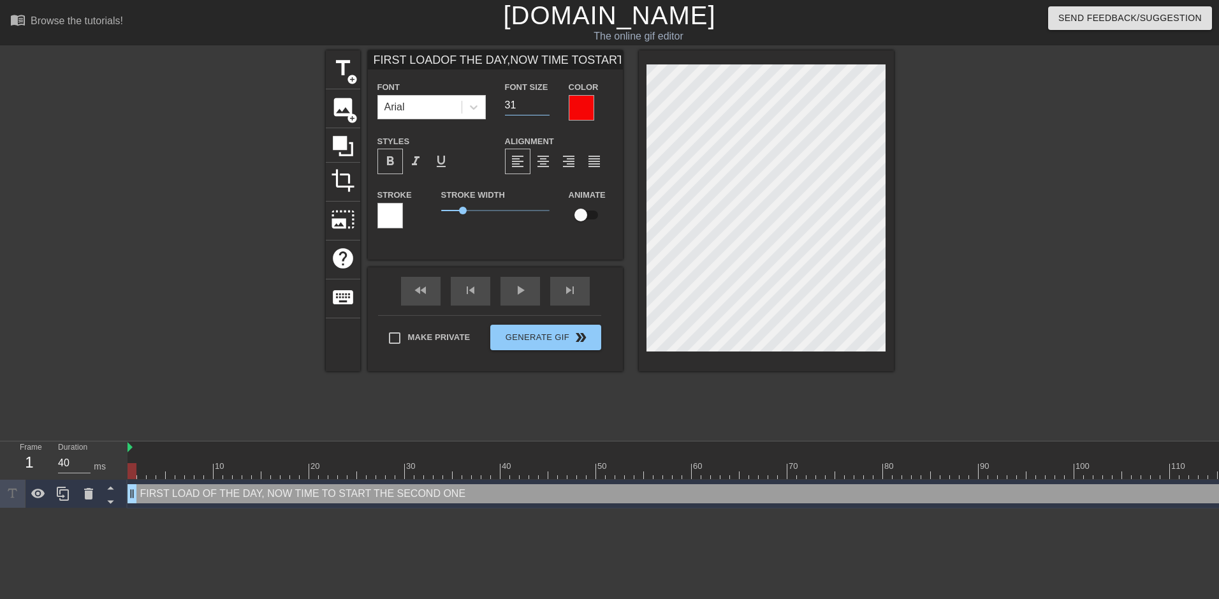
type input "30"
type input "FIRST LOADOF THE DAY,NOW TIME TOSTART THE SECOND ONE"
type input "29"
type input "FIRST LOADOF THE DAY,NOW TIME TOSTART THE SECOND ONE"
type input "28"
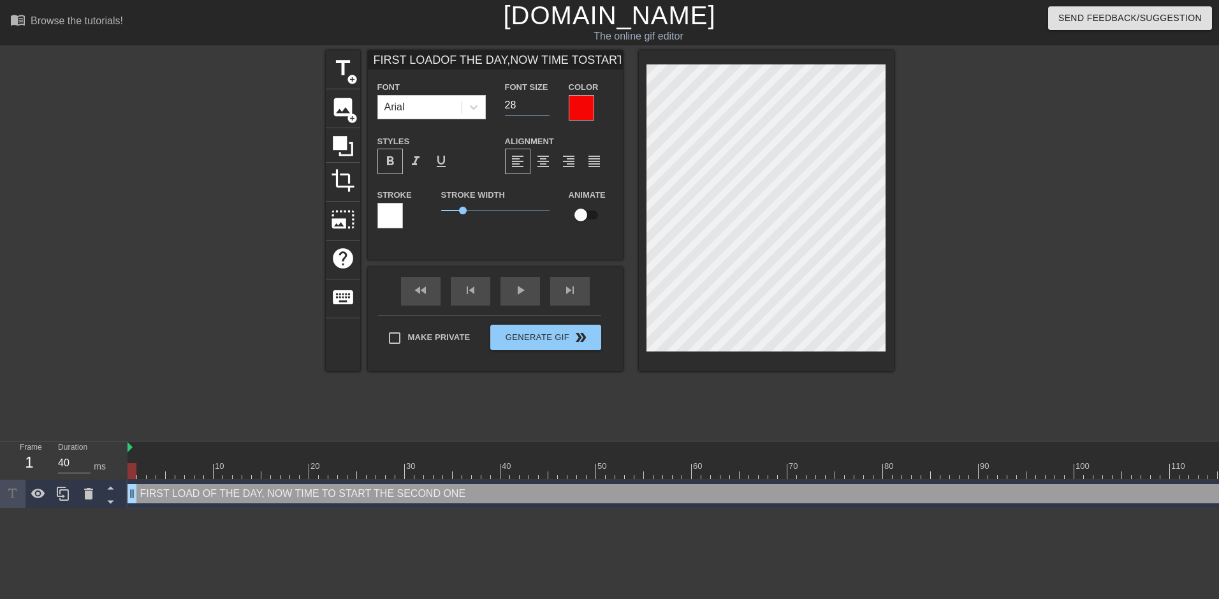
type input "FIRST LOADOF THE DAY,NOW TIME TOSTART THE SECOND ONE"
type input "27"
type input "FIRST LOADOF THE DAY,NOW TIME TOSTART THE SECOND ONE"
type input "26"
type input "FIRST LOADOF THE DAY,NOW TIME TOSTART THE SECOND ONE"
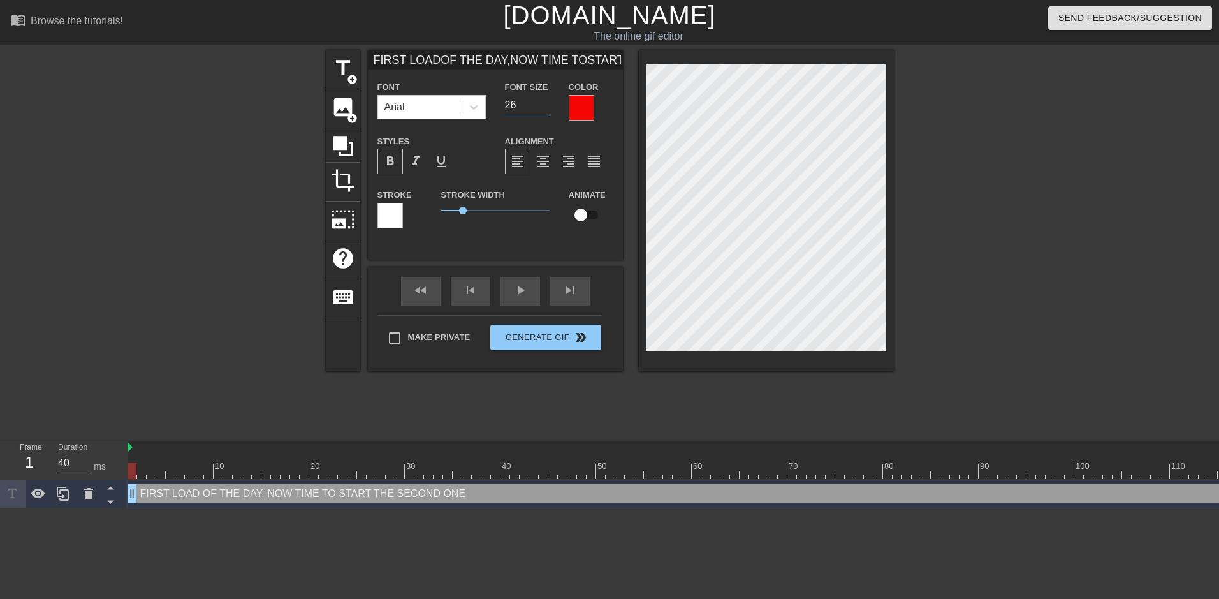
type input "25"
type input "FIRST LOADOF THE DAY,NOW TIME TOSTART THE SECOND ONE"
type input "24"
click at [545, 108] on input "24" at bounding box center [527, 105] width 45 height 20
click at [952, 178] on div at bounding box center [1004, 241] width 191 height 383
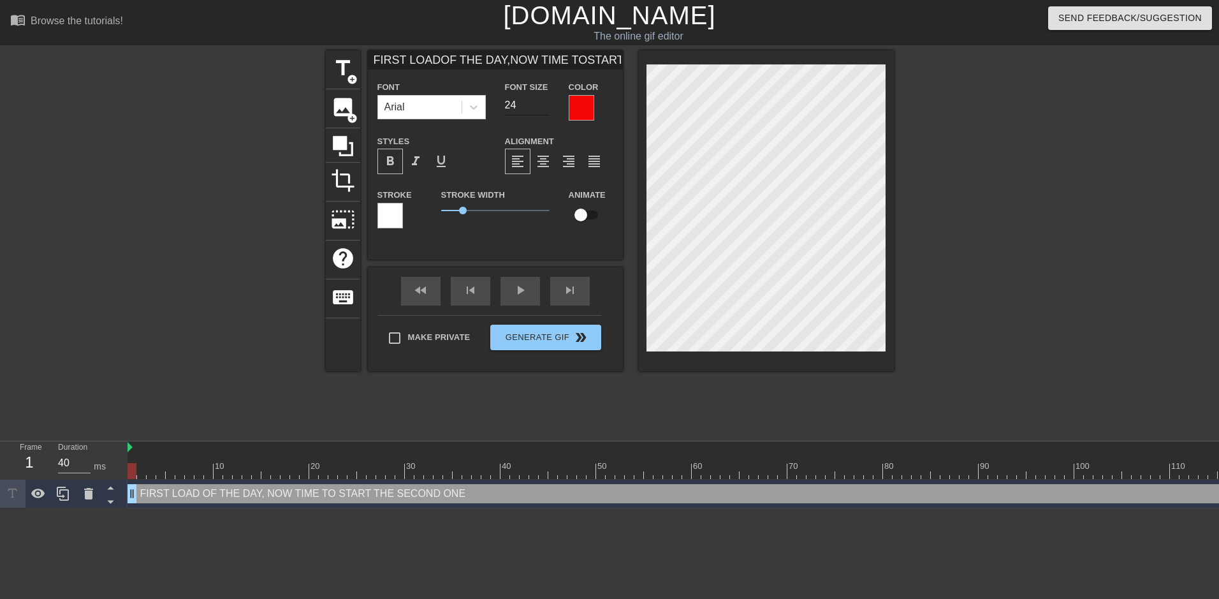
type input "FIRST LOADOF THE DAY,NOW TIME TOSTART THE SECOND ONE"
type input "25"
click at [543, 101] on input "25" at bounding box center [527, 105] width 45 height 20
click at [967, 133] on div at bounding box center [1004, 241] width 191 height 383
click at [642, 85] on div at bounding box center [766, 210] width 255 height 321
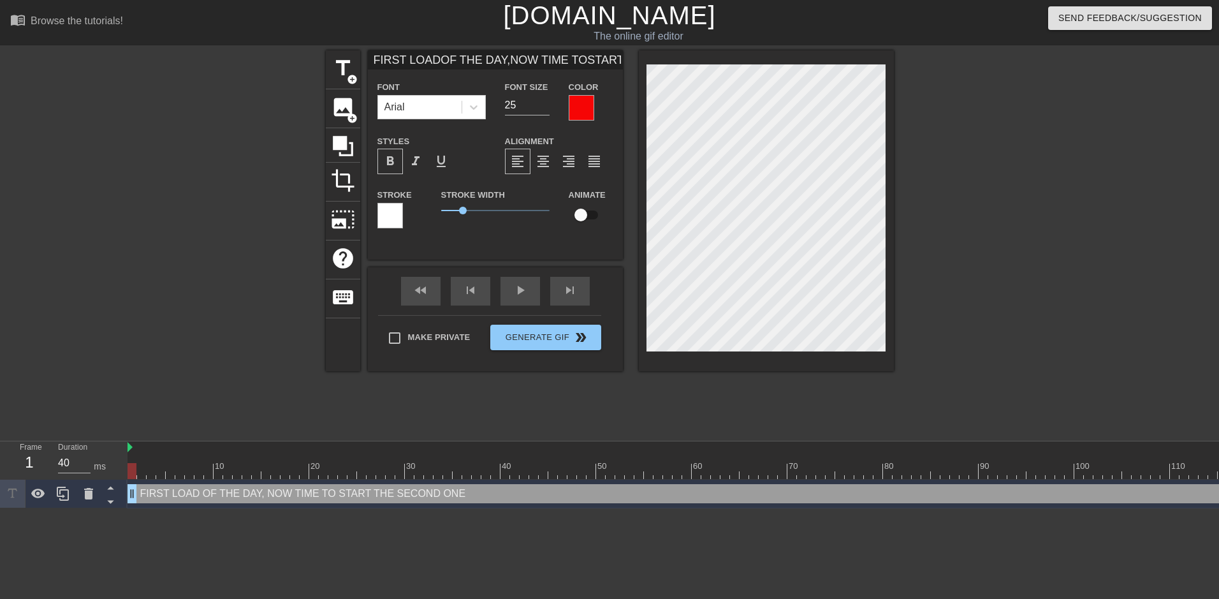
type input "B"
type textarea "B"
type input "BR"
type textarea "BR"
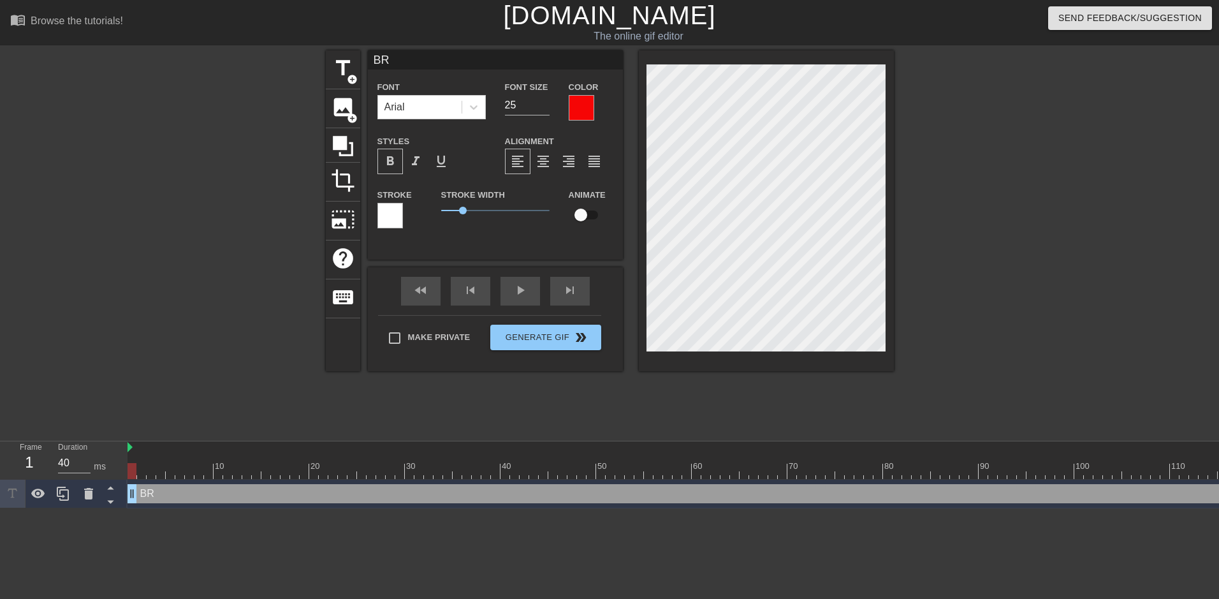
type input "BRO"
type textarea "BRO"
type input "BRO!"
type textarea "BRO!"
type input "BRO!"
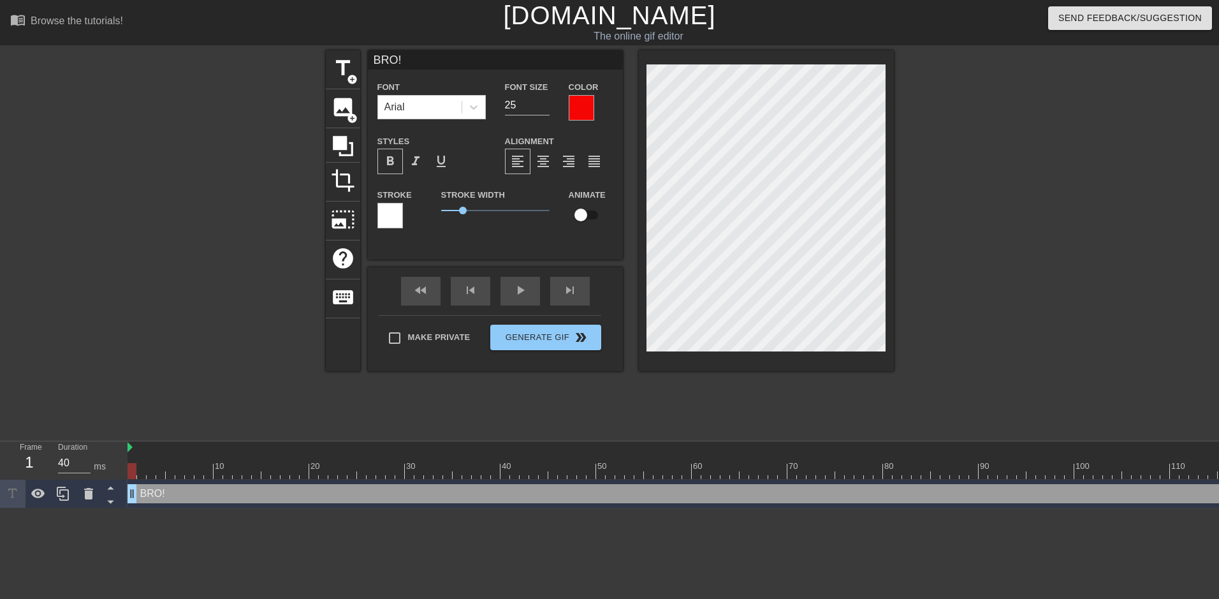
type textarea "BRO!"
type input "BRO!K"
type textarea "BRO! K"
type input "BRO!KE"
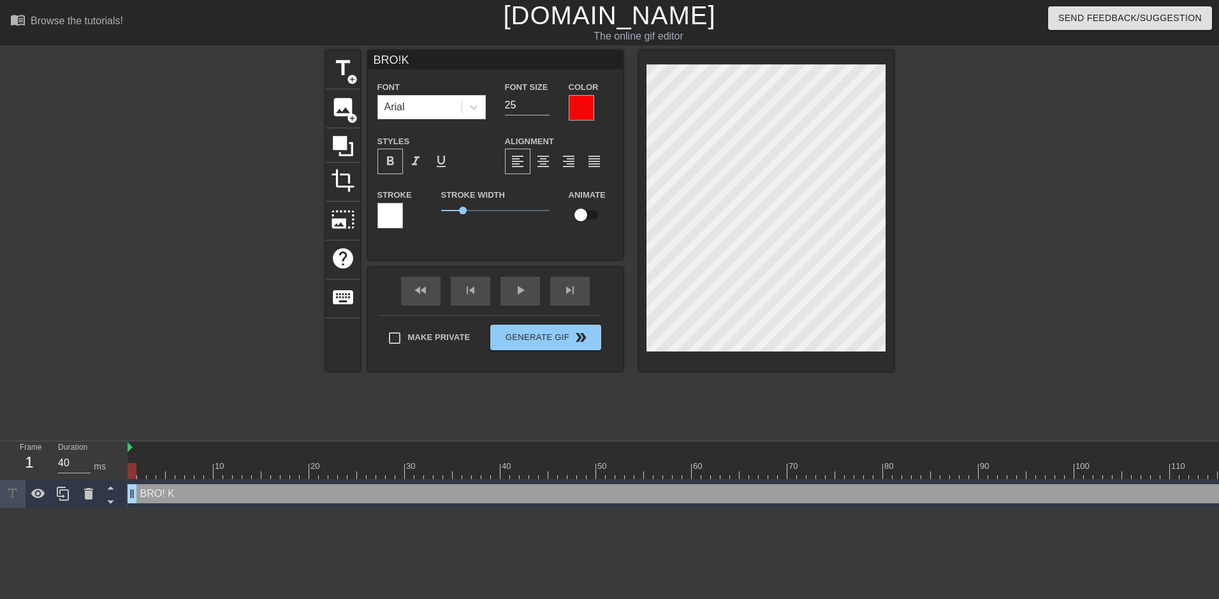
type textarea "BRO! KE"
type input "BRO!KEE"
type textarea "BRO! KEE"
type input "BRO!KEEP"
type textarea "BRO! KEEP"
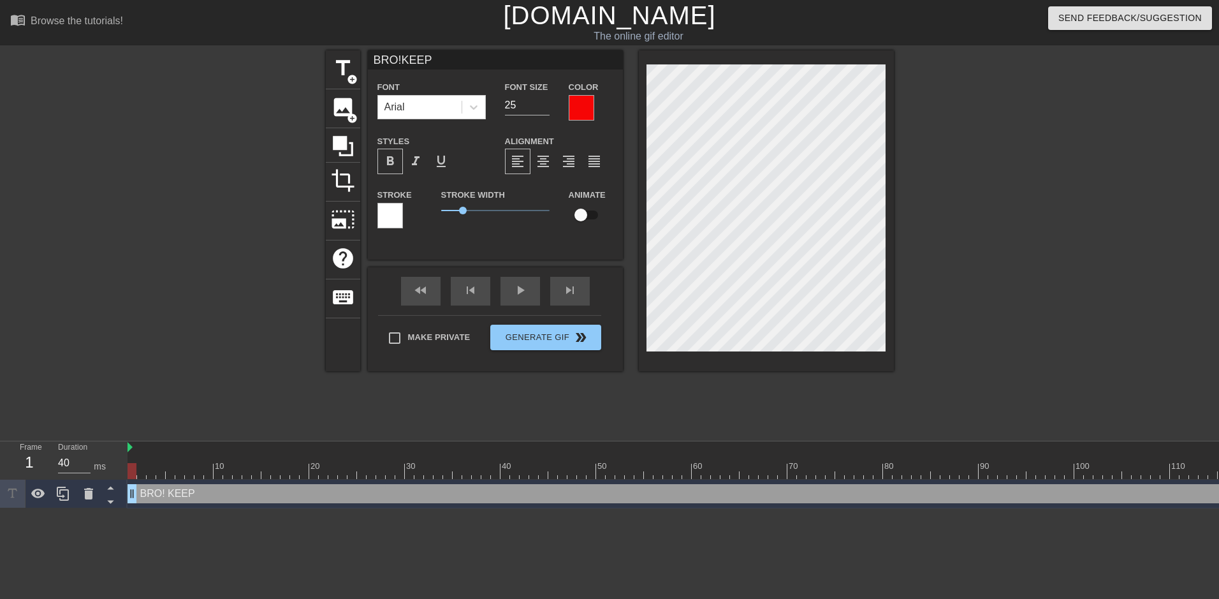
type input "BRO!KEEP"
type textarea "BRO! KEEP"
type input "BRO!KEEP S"
type textarea "BRO! KEEP S"
type input "BRO!KEEP SH"
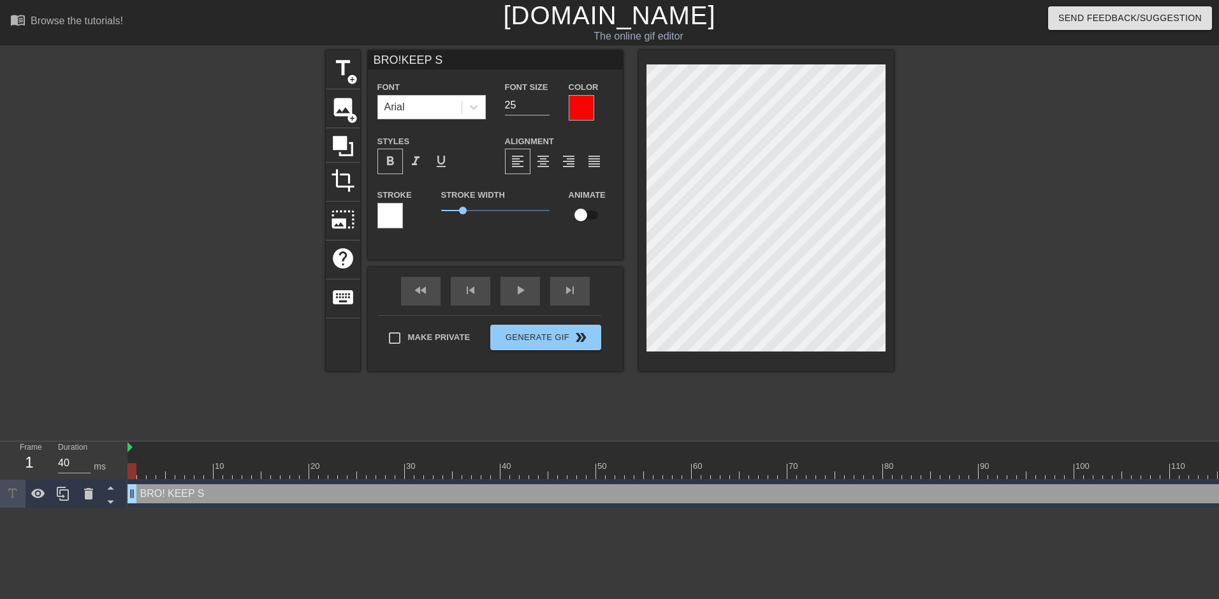
type textarea "BRO! KEEP SH"
type input "BRO!KEEP SHO"
type textarea "BRO! KEEP SHO"
type input "BRO!KEEP SHOO"
type textarea "BRO! KEEP SHOO"
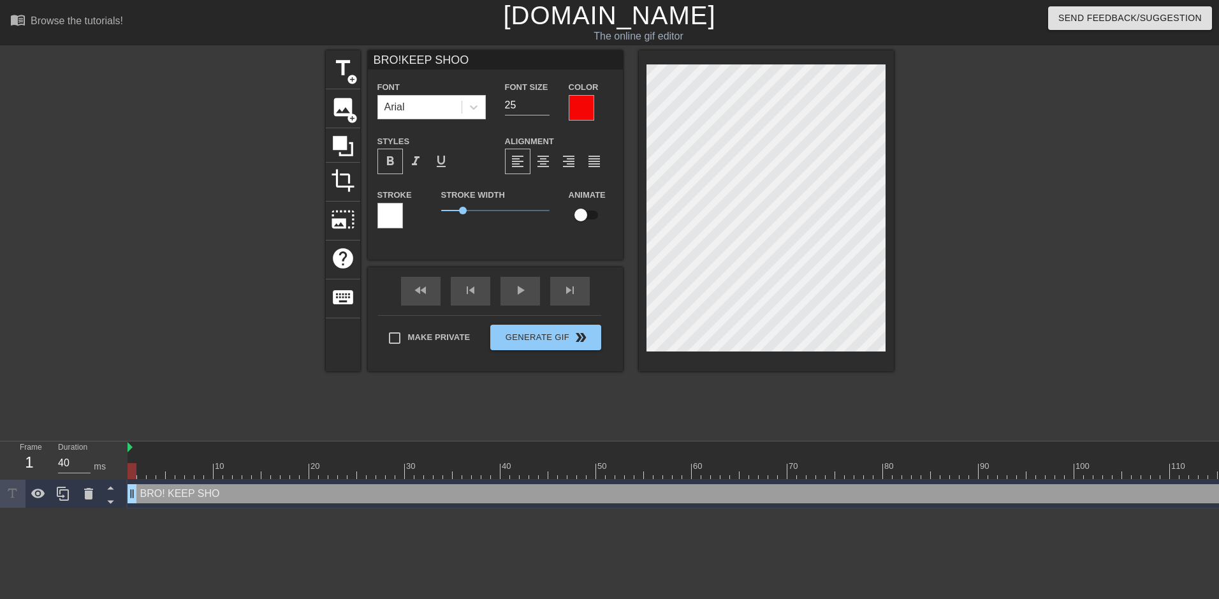
type input "BRO!KEEP SHOOT"
type textarea "BRO! KEEP SHOOT"
type input "BRO!KEEP SHOOTI"
type textarea "BRO! KEEP SHOOTI"
type input "BRO!KEEP SHOOTIN"
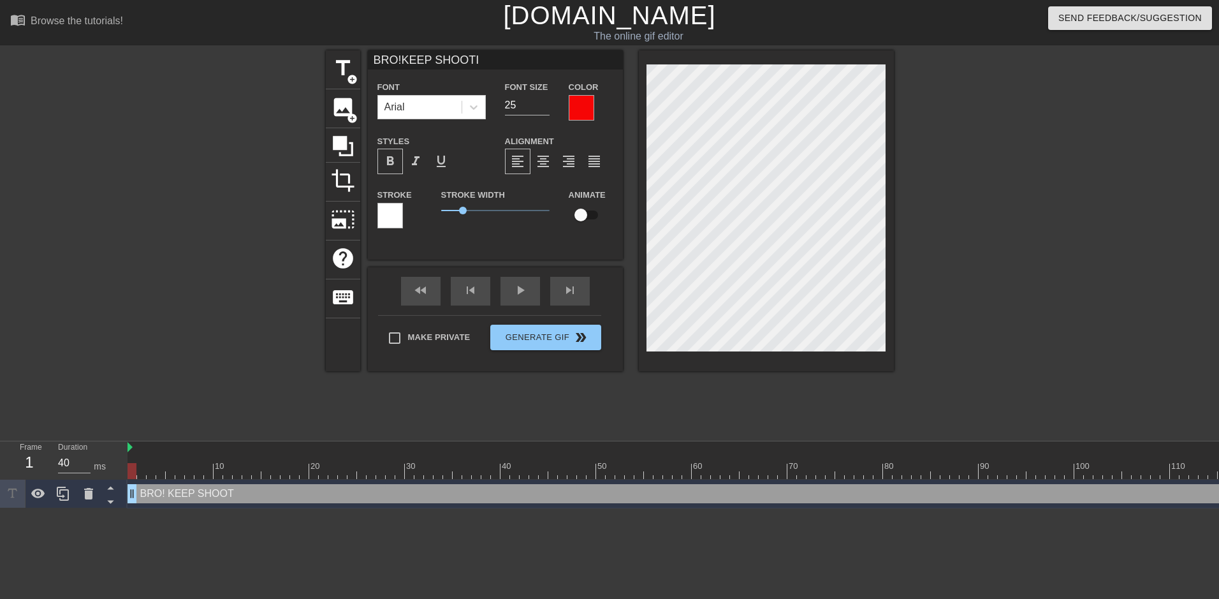
type textarea "BRO! KEEP SHOOTIN"
type input "BRO!KEEP SHOOTING"
type textarea "BRO! KEEP SHOOTING"
type input "BRO!KEEP SHOOTIN"
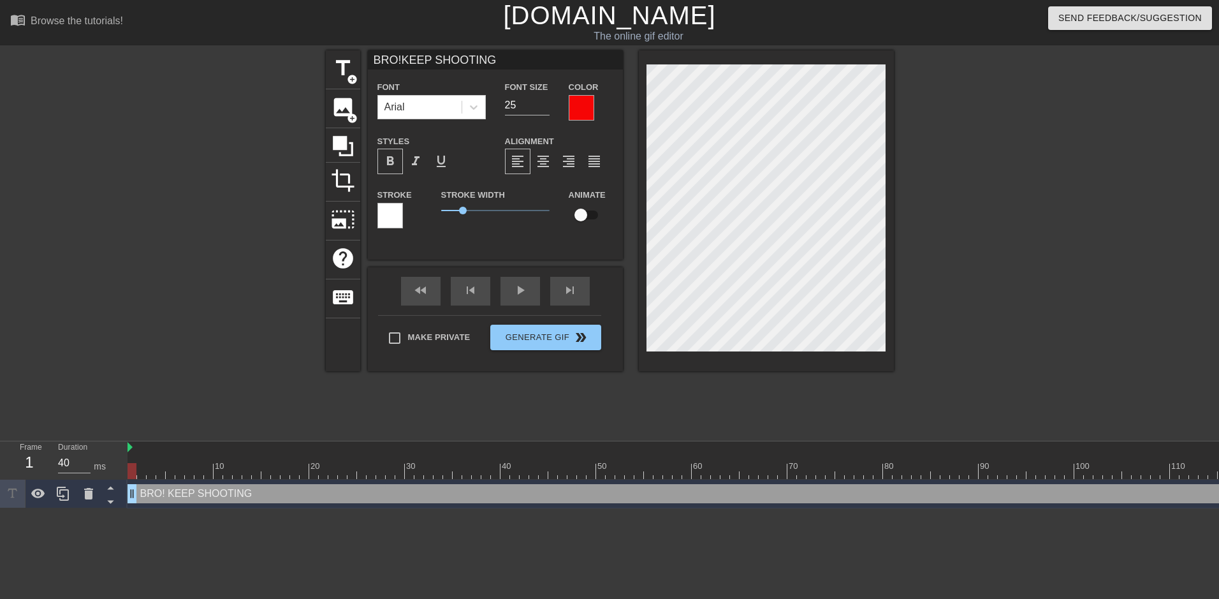
type textarea "BRO! KEEP SHOOTIN"
type input "BRO!KEEP SHOOTI"
type textarea "BRO! KEEP SHOOTI"
type input "BRO!KEEP SHOOT"
type textarea "BRO! KEEP SHOOT"
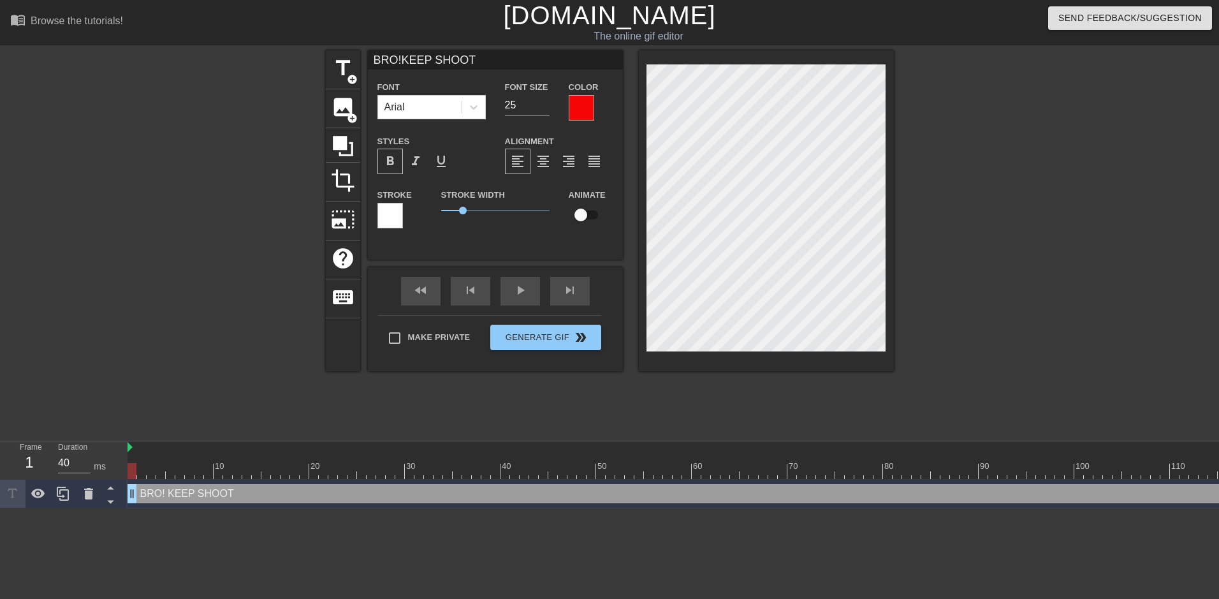
type input "BRO!KEEP SHOO"
type textarea "BRO! KEEP SHOO"
type input "BRO!KEEP SHO"
type textarea "BRO! KEEP SHO"
type input "BRO!KEEP SH"
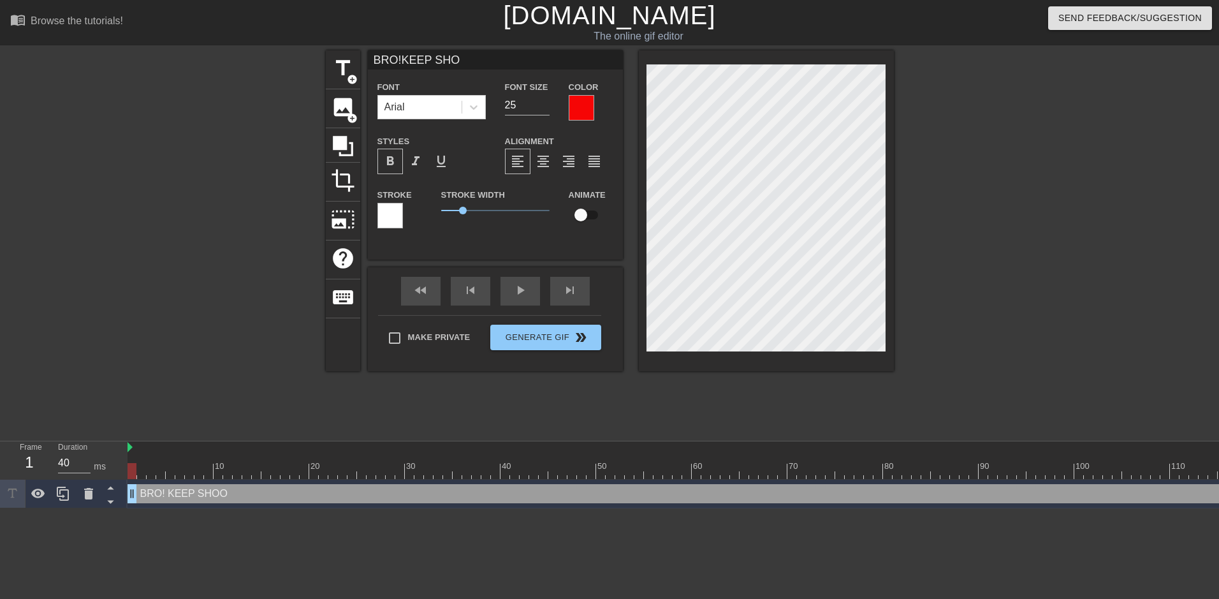
type textarea "BRO! KEEP SH"
type input "BRO!KEEP S"
type textarea "BRO! KEEP S"
type input "BRO!KEEP"
type textarea "BRO! KEEP"
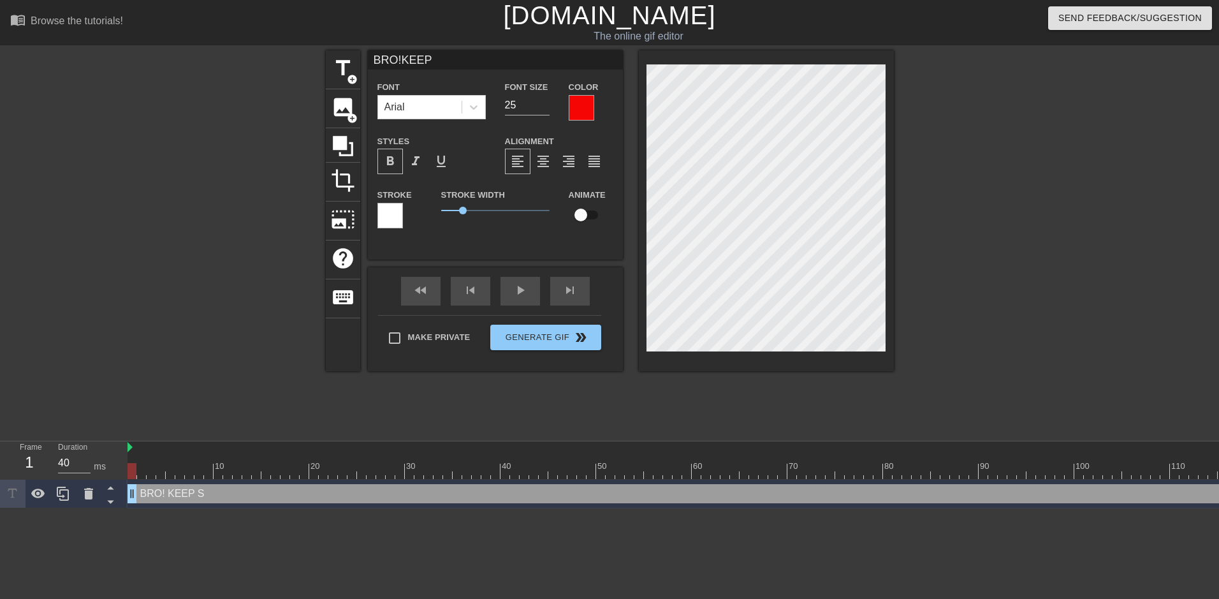
scroll to position [3, 3]
type input "BRO!KEEP"
type textarea "BRO! KEEP"
type input "BRO!KEEP"
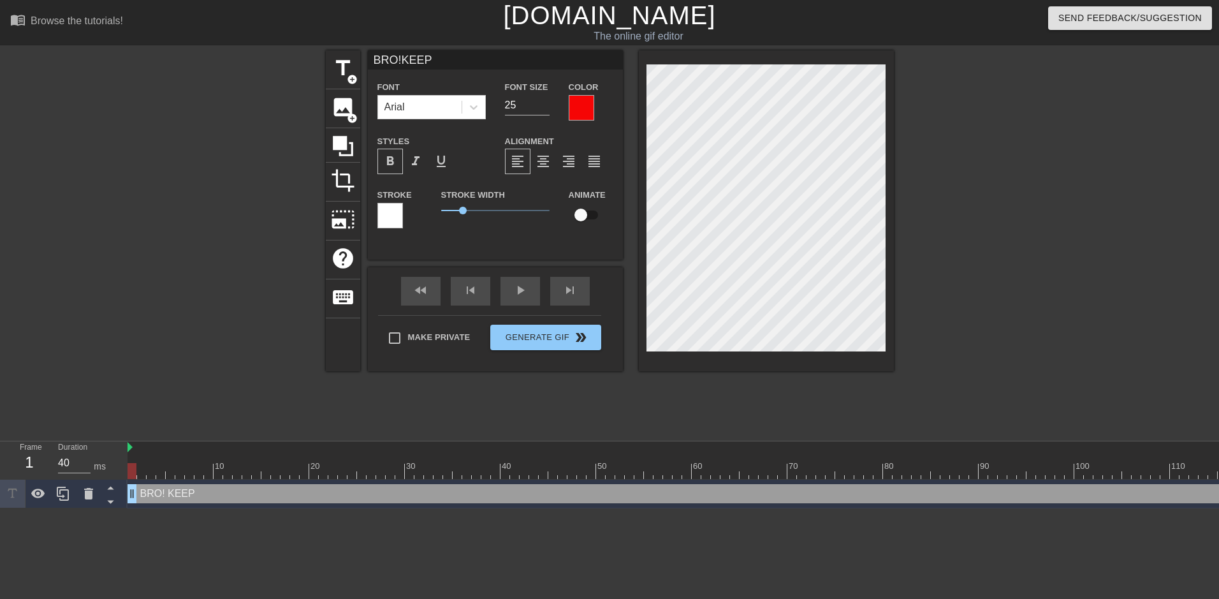
type textarea "BRO! KEEP"
type input "BRO!KEEP"
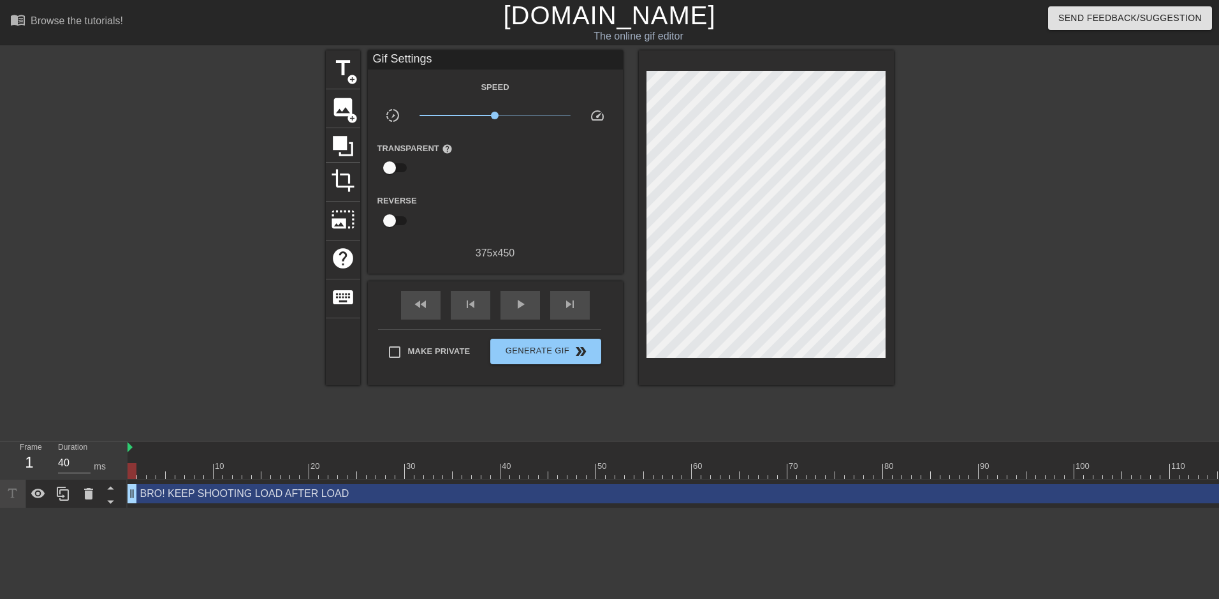
click at [1004, 140] on div at bounding box center [1004, 241] width 191 height 383
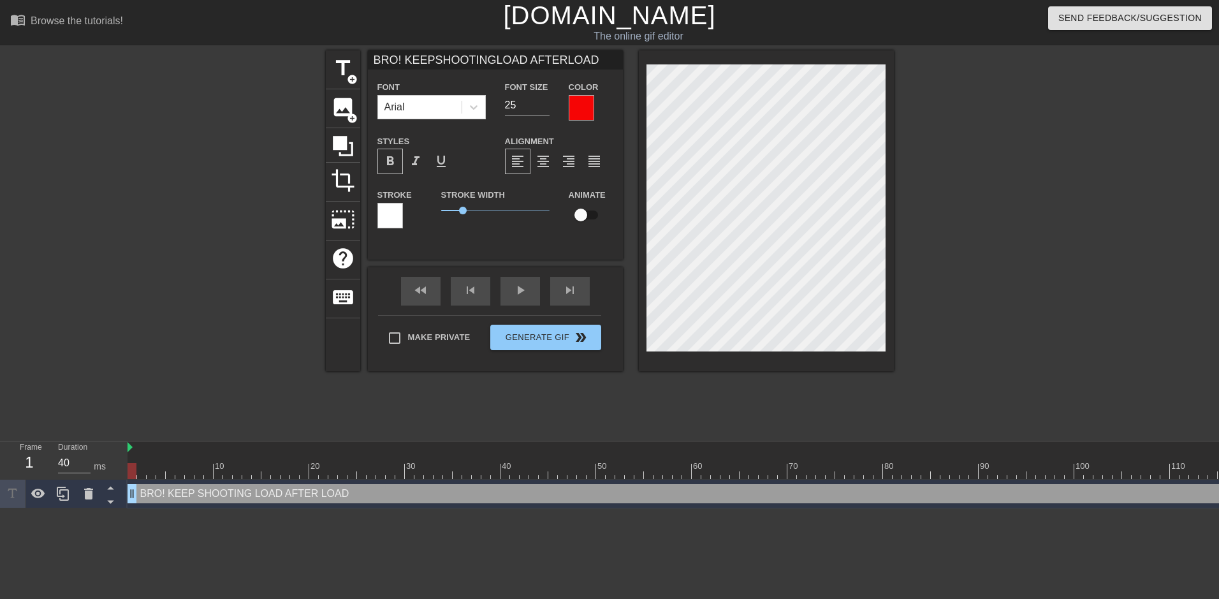
click at [957, 141] on div at bounding box center [1004, 241] width 191 height 383
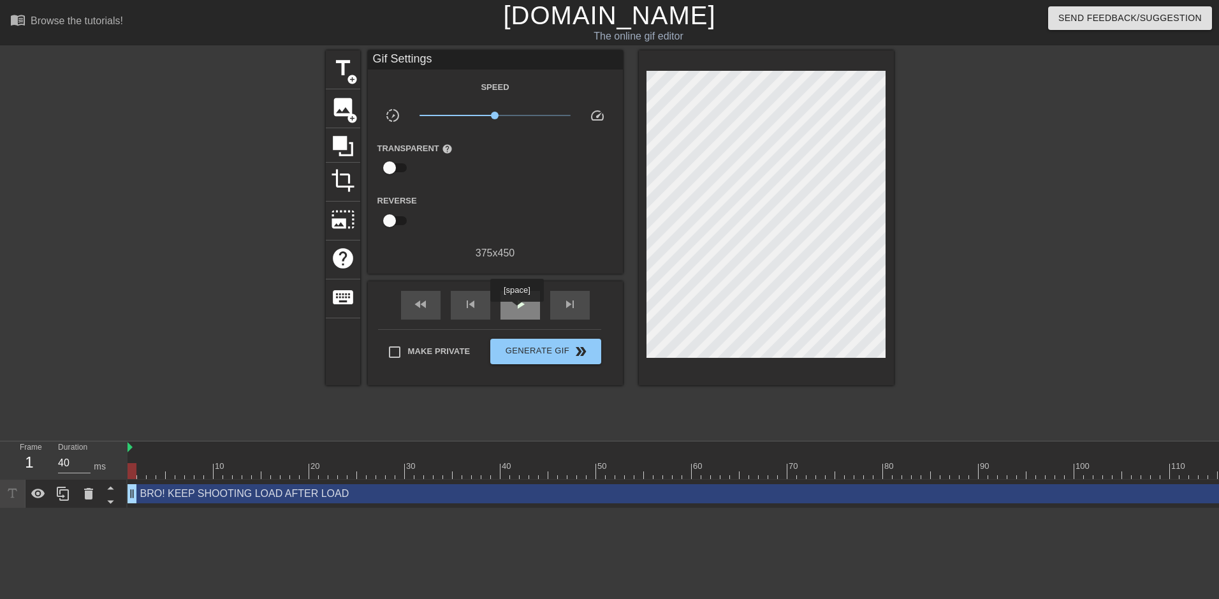
click at [524, 309] on span "play_arrow" at bounding box center [520, 304] width 15 height 15
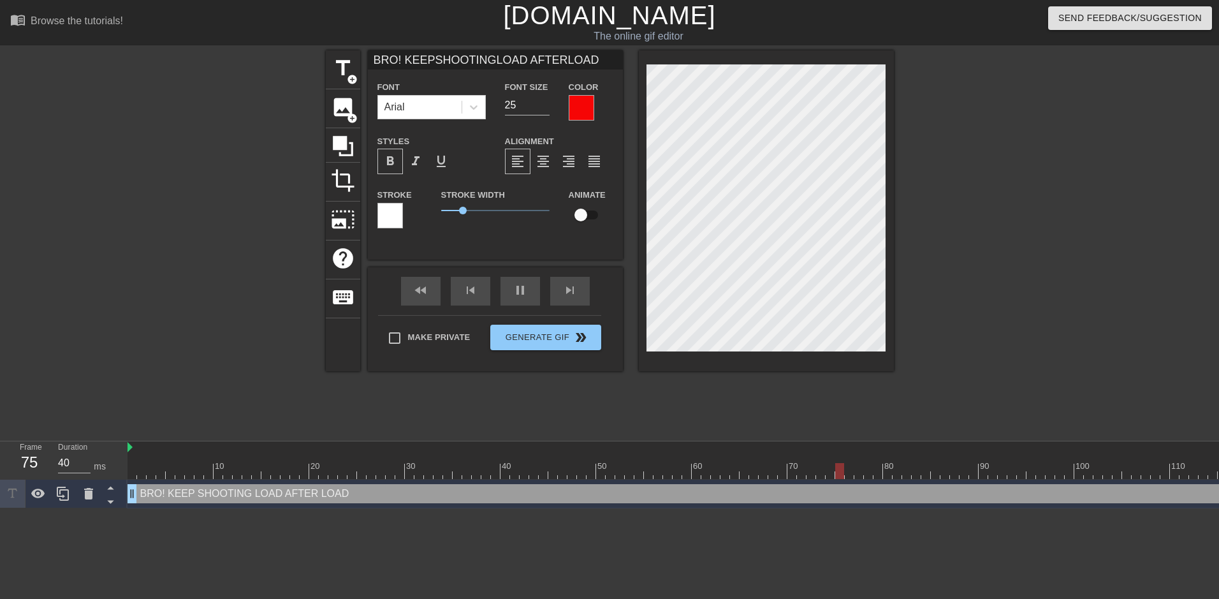
click at [989, 141] on div at bounding box center [1004, 241] width 191 height 383
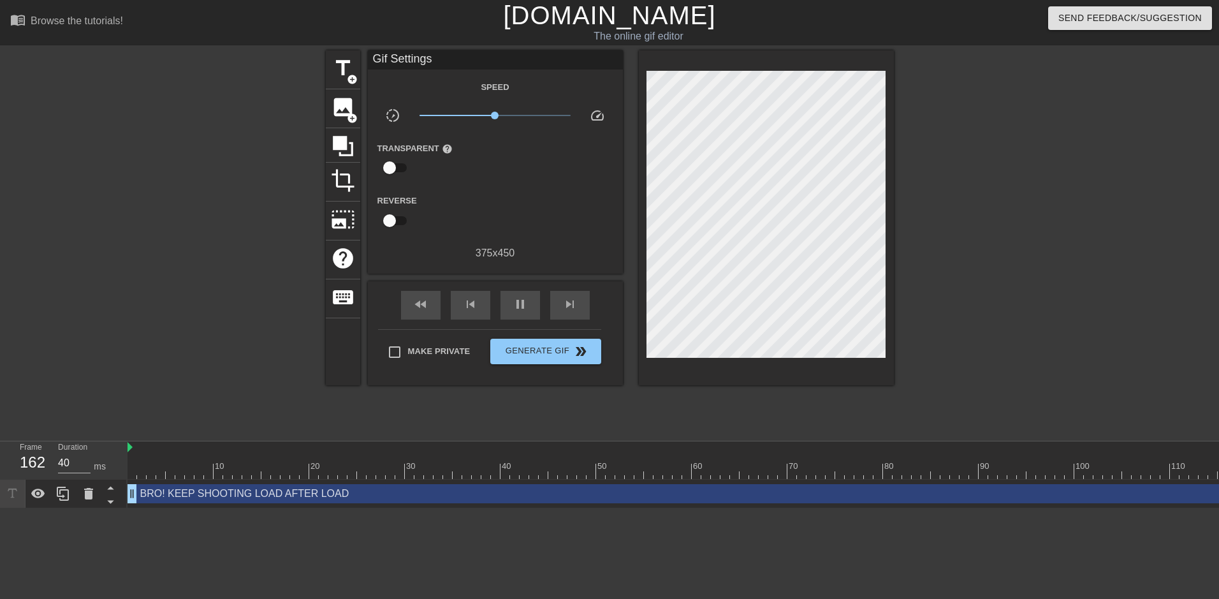
click at [942, 165] on div at bounding box center [1004, 241] width 191 height 383
click at [563, 353] on span "Generate Gif double_arrow" at bounding box center [546, 351] width 100 height 15
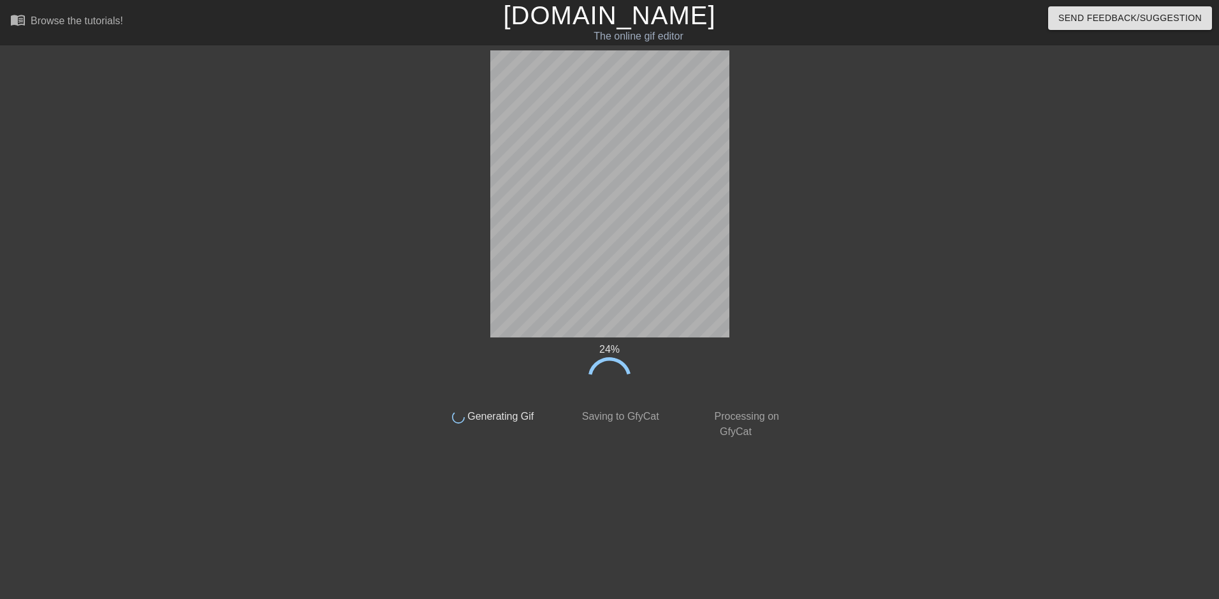
click at [346, 445] on html "menu_book Browse the tutorials! Gifntext.com The online gif editor Send Feedbac…" at bounding box center [609, 222] width 1219 height 445
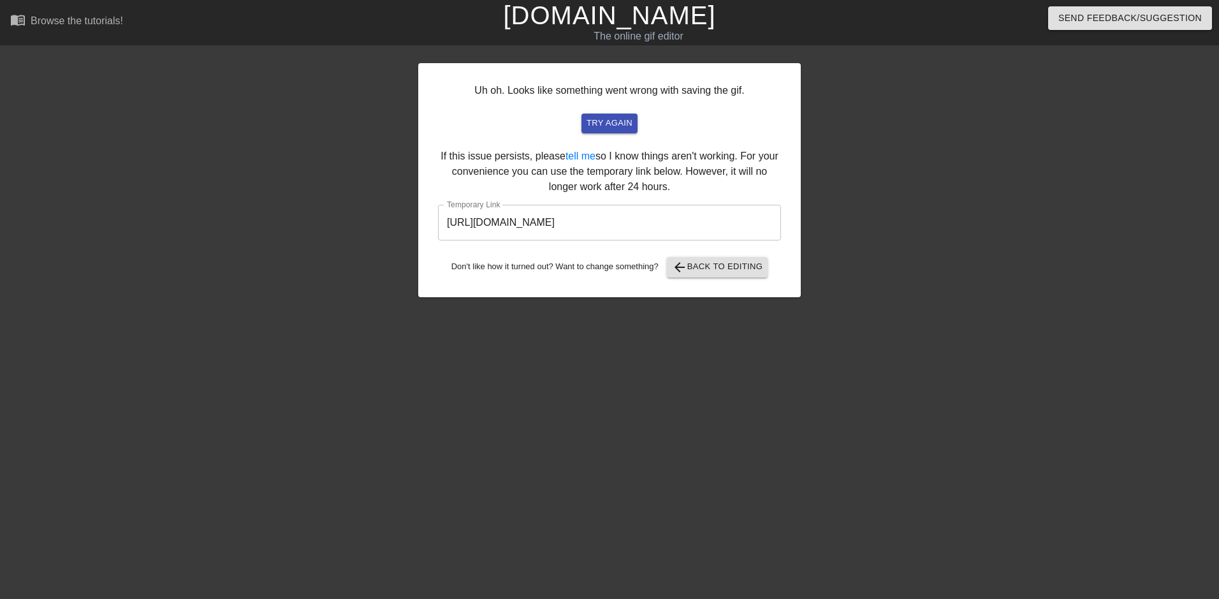
click at [716, 221] on input "https://www.gifntext.com/temp_generations/hZWk8CUs.gif" at bounding box center [609, 223] width 343 height 36
click at [715, 221] on input "https://www.gifntext.com/temp_generations/hZWk8CUs.gif" at bounding box center [609, 223] width 343 height 36
click at [638, 20] on link "[DOMAIN_NAME]" at bounding box center [609, 15] width 212 height 28
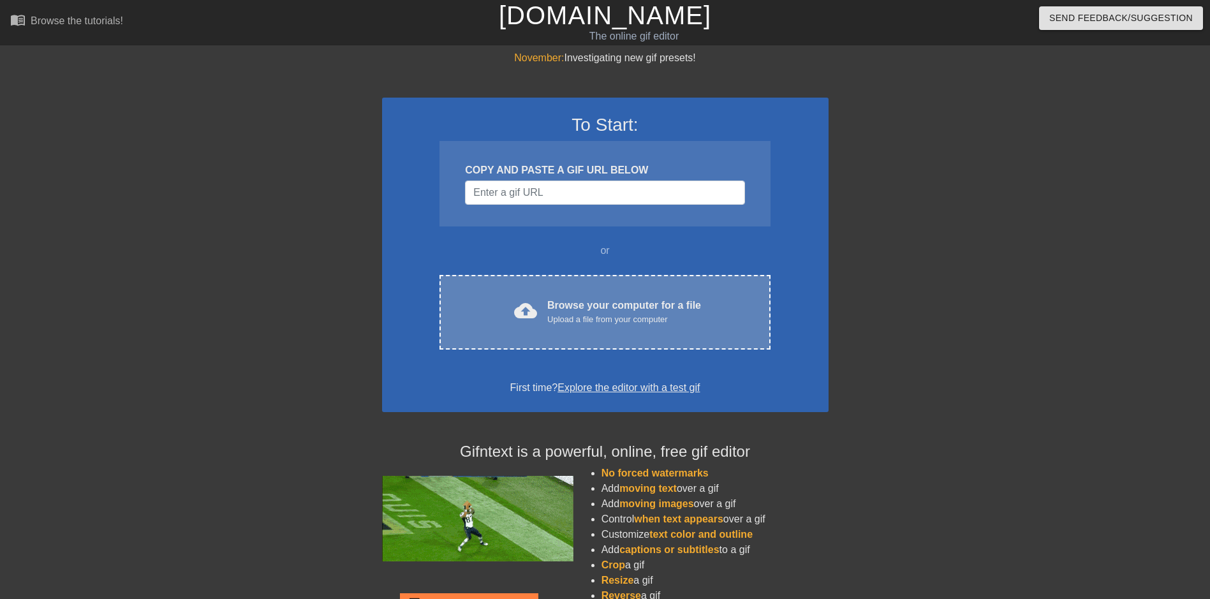
click at [567, 298] on div "Browse your computer for a file Upload a file from your computer" at bounding box center [624, 312] width 154 height 28
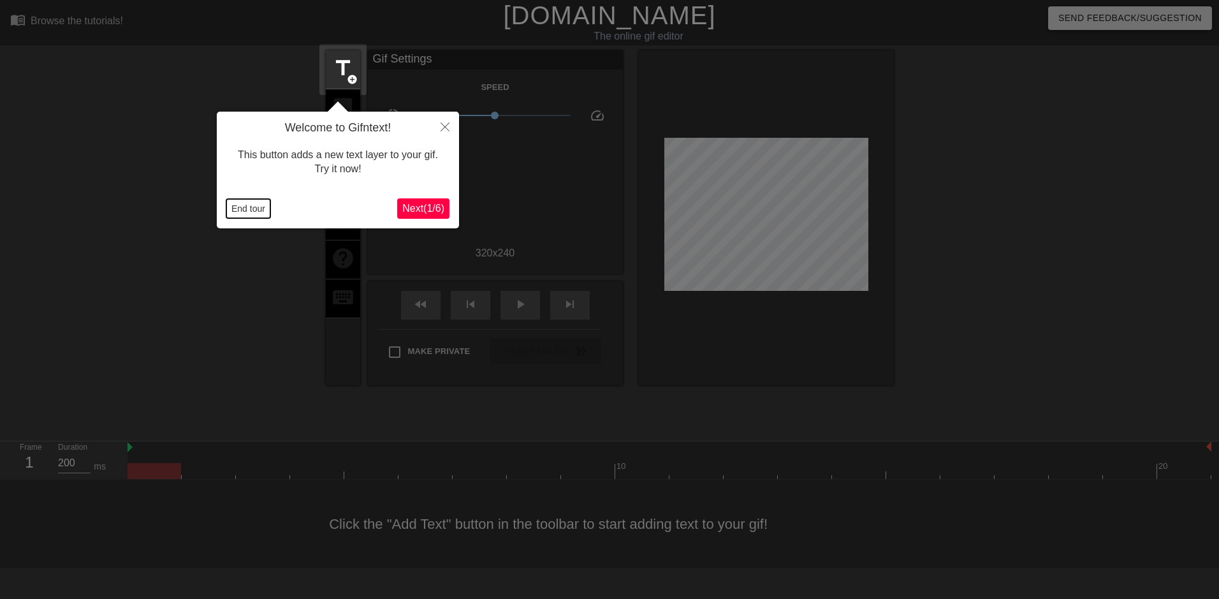
click at [239, 207] on button "End tour" at bounding box center [248, 208] width 44 height 19
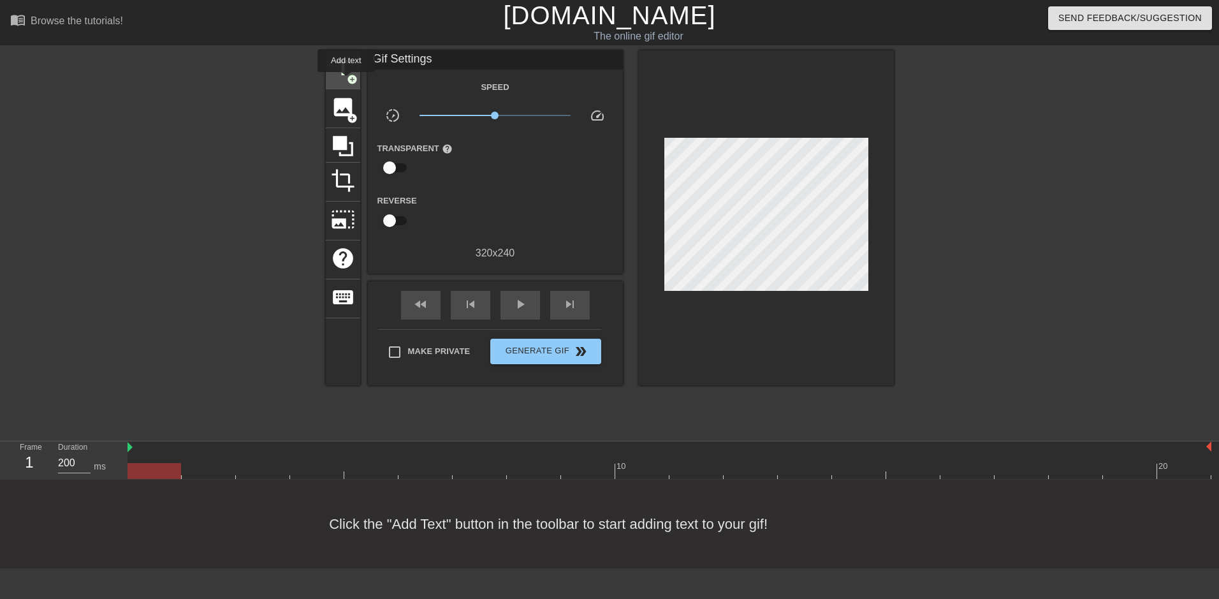
click at [347, 80] on span "add_circle" at bounding box center [352, 79] width 11 height 11
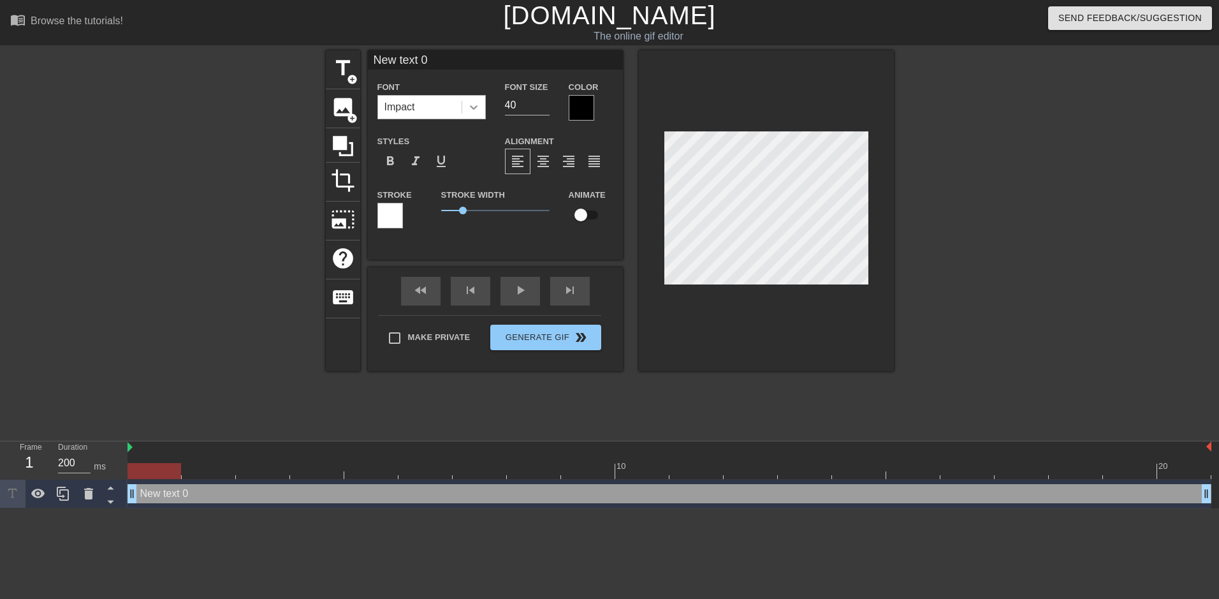
click at [464, 105] on div at bounding box center [473, 107] width 23 height 23
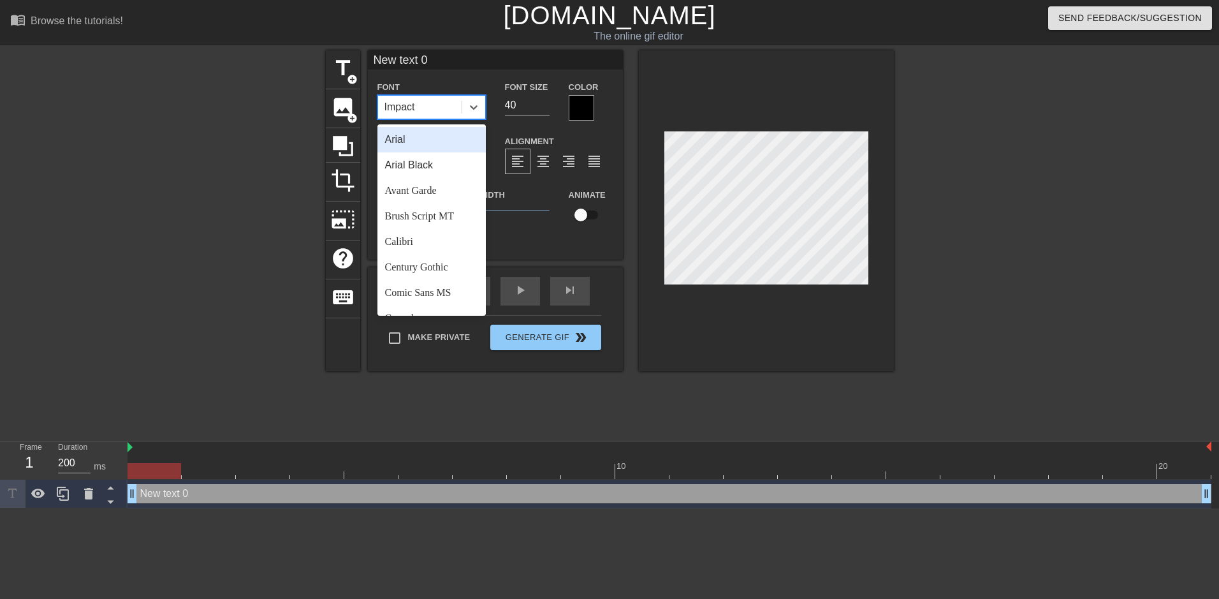
click at [423, 143] on div "Arial" at bounding box center [432, 140] width 108 height 26
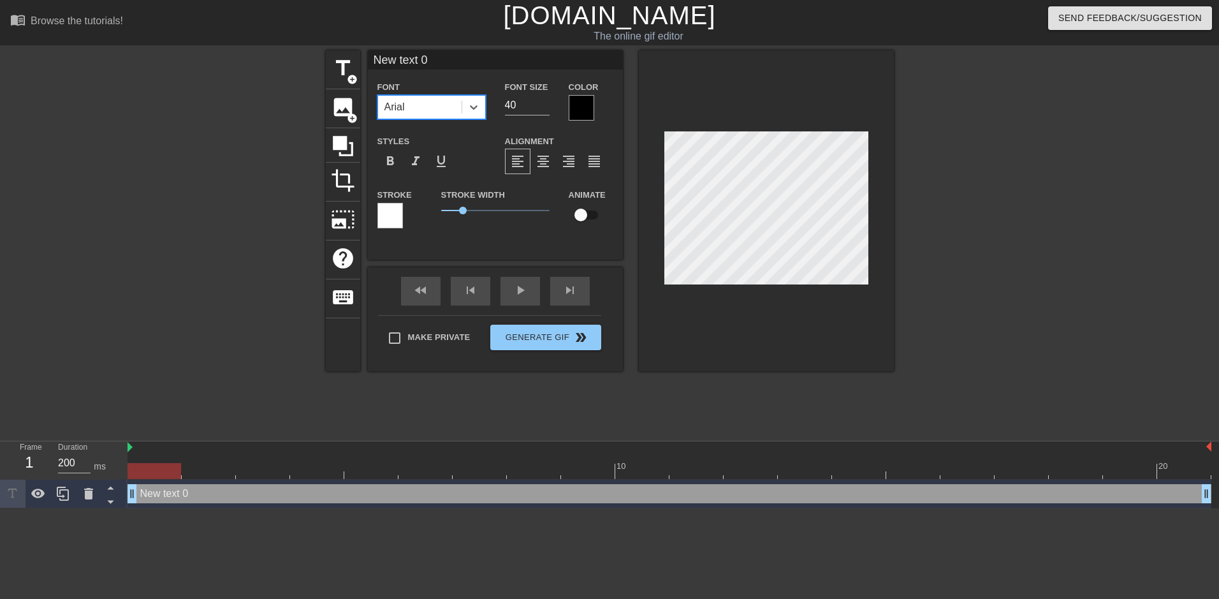
click at [576, 110] on div at bounding box center [582, 108] width 26 height 26
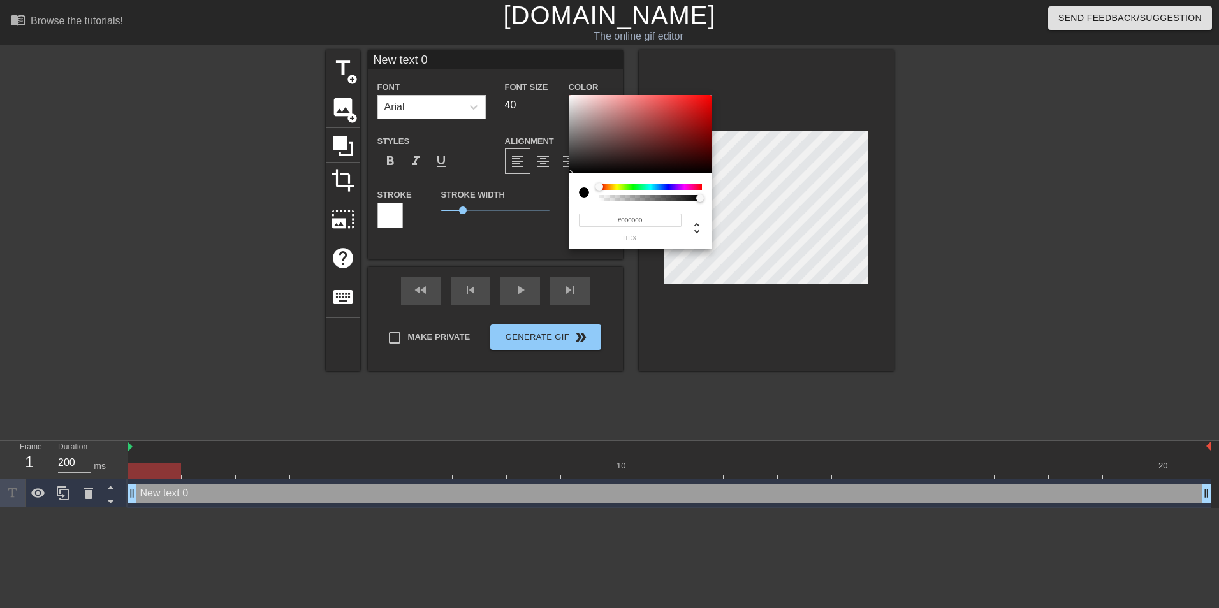
type input "#FA0606"
click at [709, 96] on div at bounding box center [641, 134] width 144 height 79
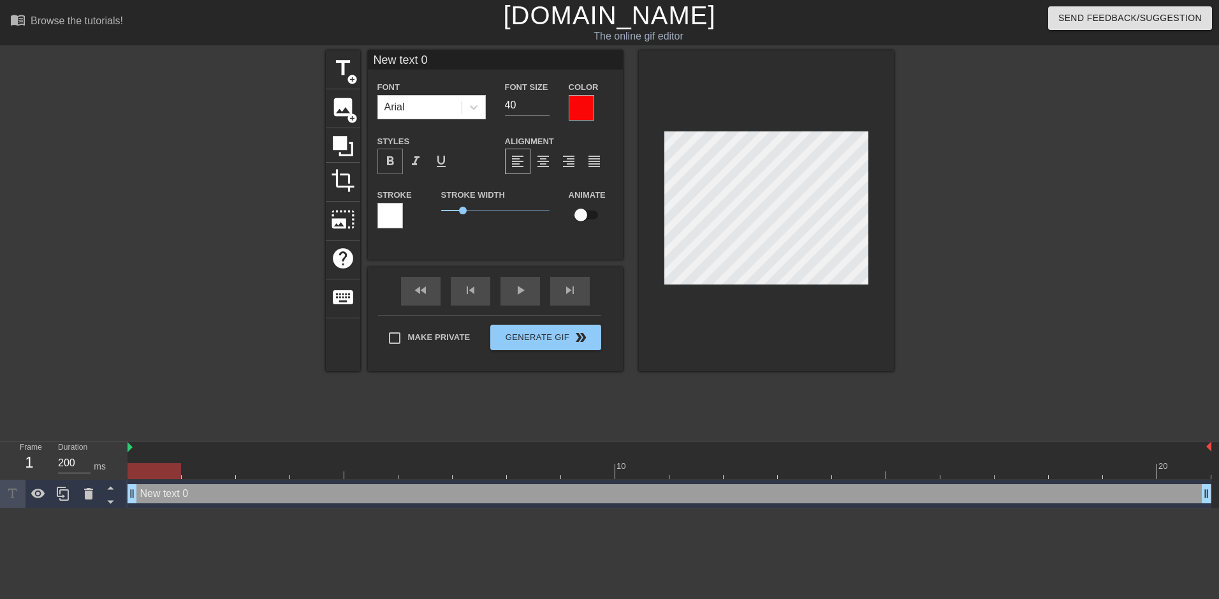
click at [379, 164] on div "format_bold" at bounding box center [391, 162] width 26 height 26
type input "T"
type textarea "T"
type input "TO"
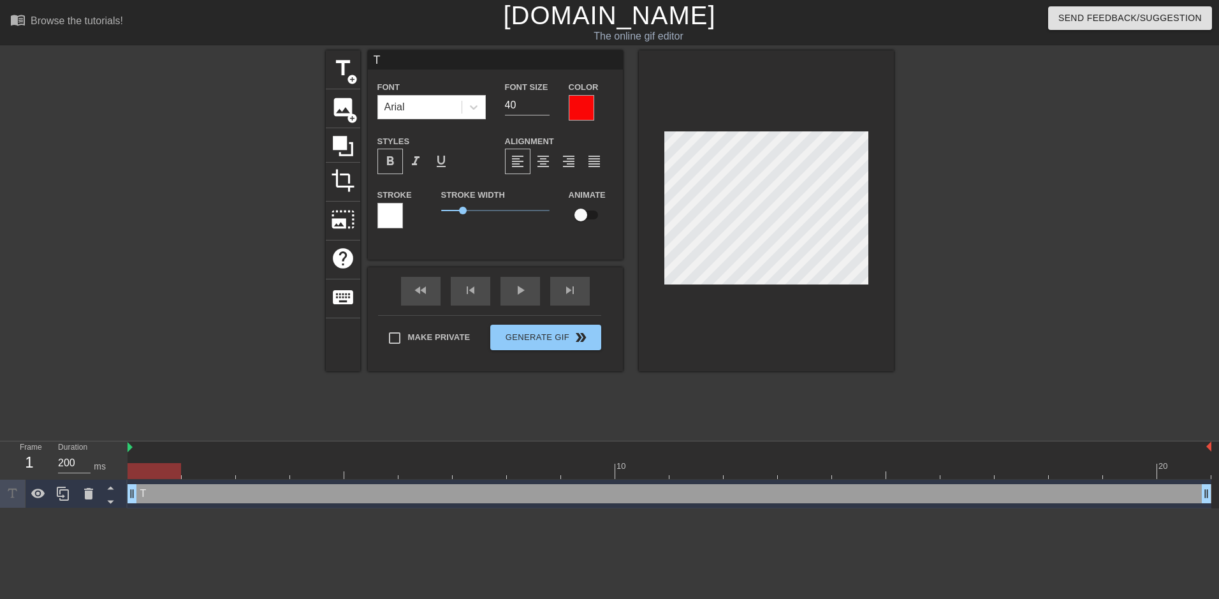
type textarea "TO"
type input "[PERSON_NAME]"
type textarea "[PERSON_NAME]"
type input "TODA"
type textarea "TODA"
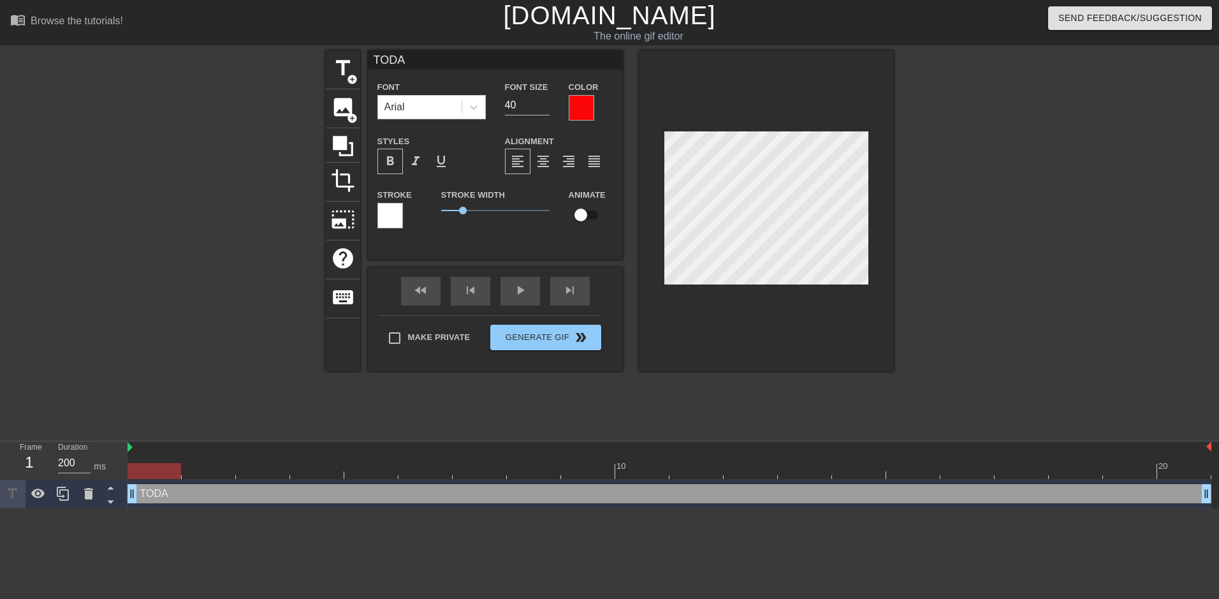
type input "[DATE]"
type textarea "[DATE]"
type input "[DATE]"
type textarea "[DATE]"
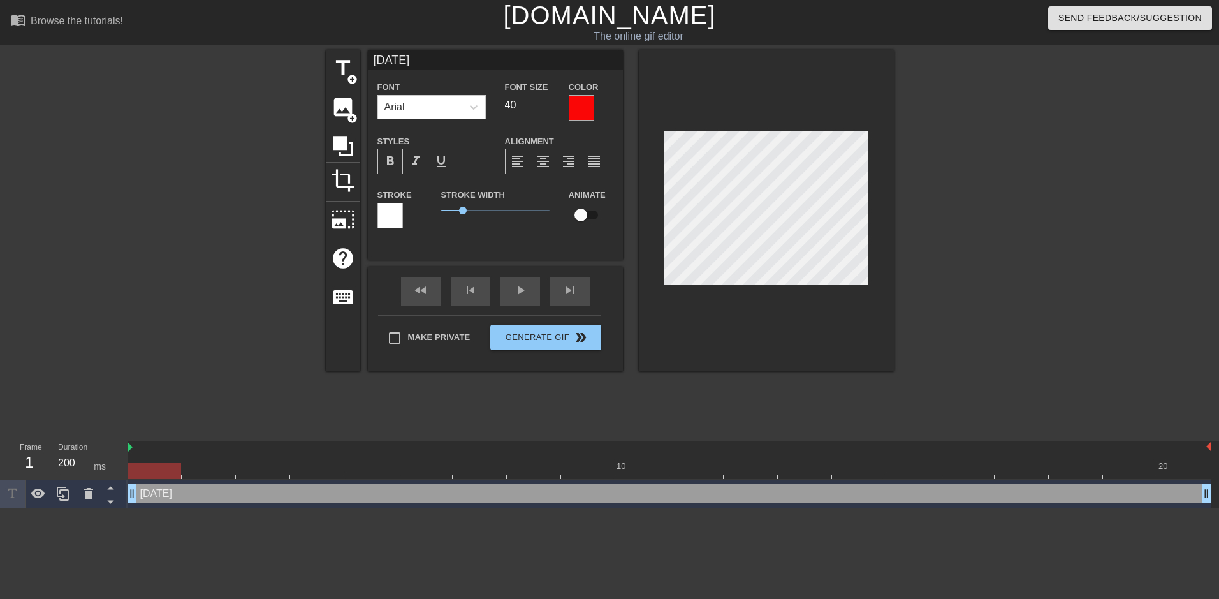
type input "[DATE] I"
type textarea "[DATE] I"
type input "[DATE] I"
type textarea "[DATE] I A"
type input "[DATE] I AM"
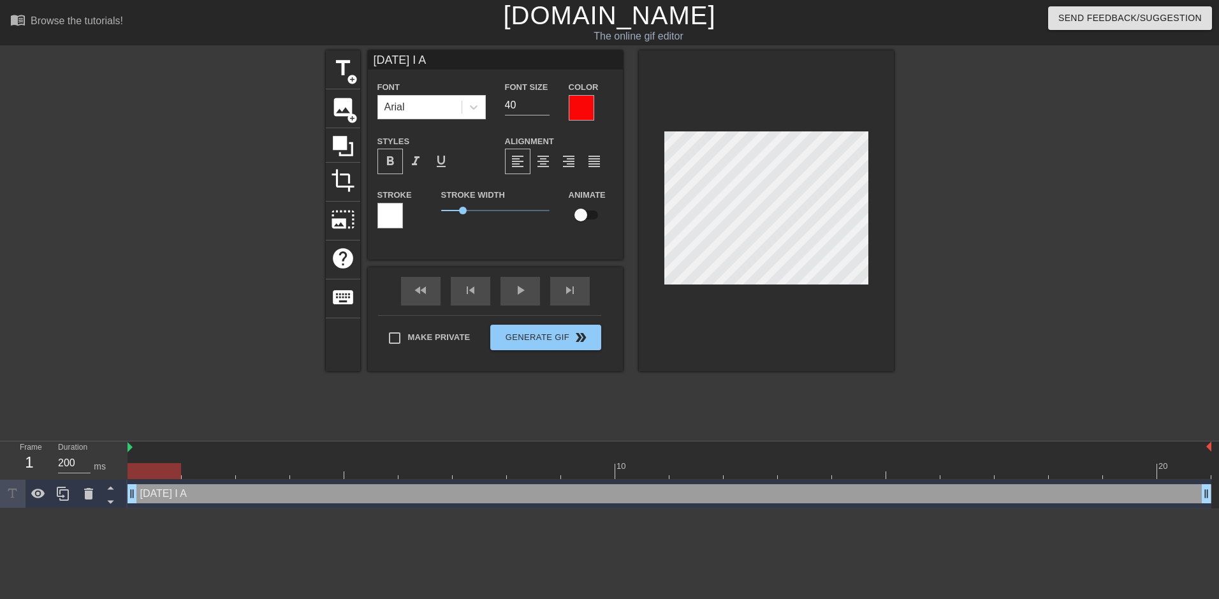
type textarea "[DATE] I AM"
type input "[DATE] I AM"
type textarea "[DATE] I AM"
type input "[DATE] I AMG"
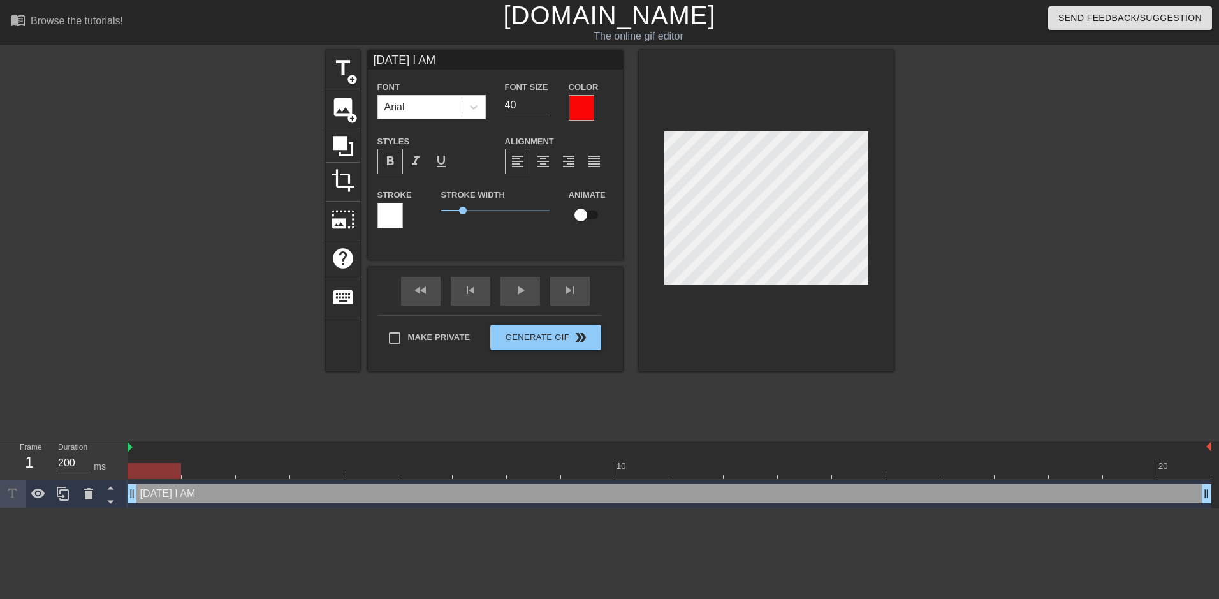
type textarea "[DATE] I AM G"
type input "[DATE] I AMGO"
type textarea "[DATE] I AM GO"
type input "[DATE] I AMGOI"
type textarea "[DATE] I AM GOI"
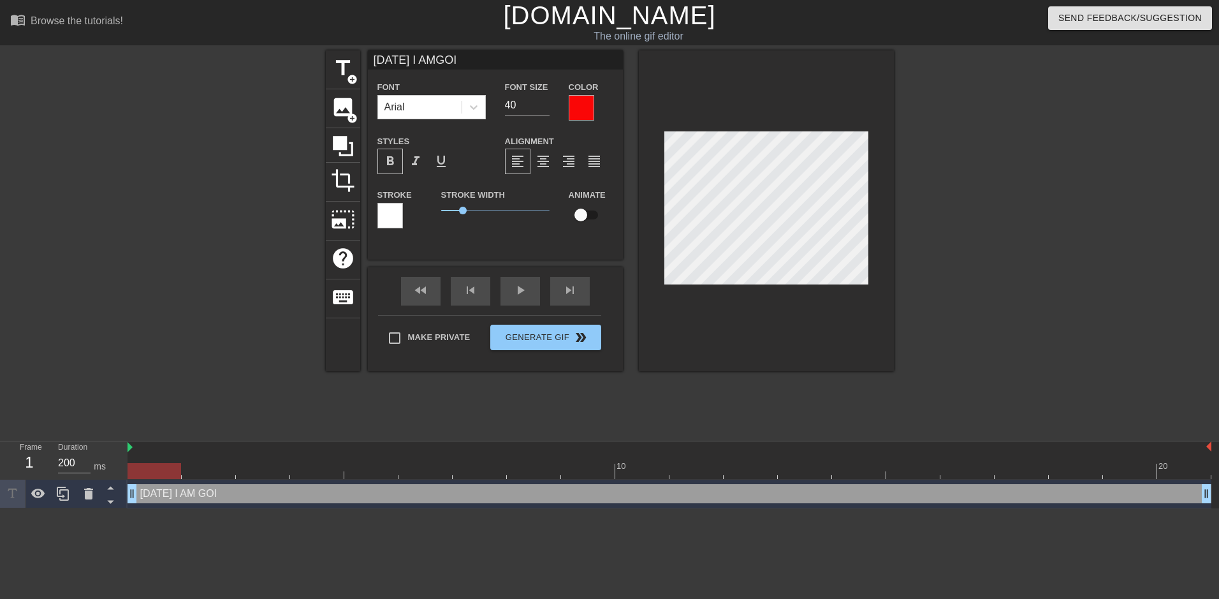
type input "[DATE] I AMGOIN"
type textarea "[DATE] I AM GOIN"
type input "[DATE] I AMGOING"
type textarea "[DATE] I AM GOING"
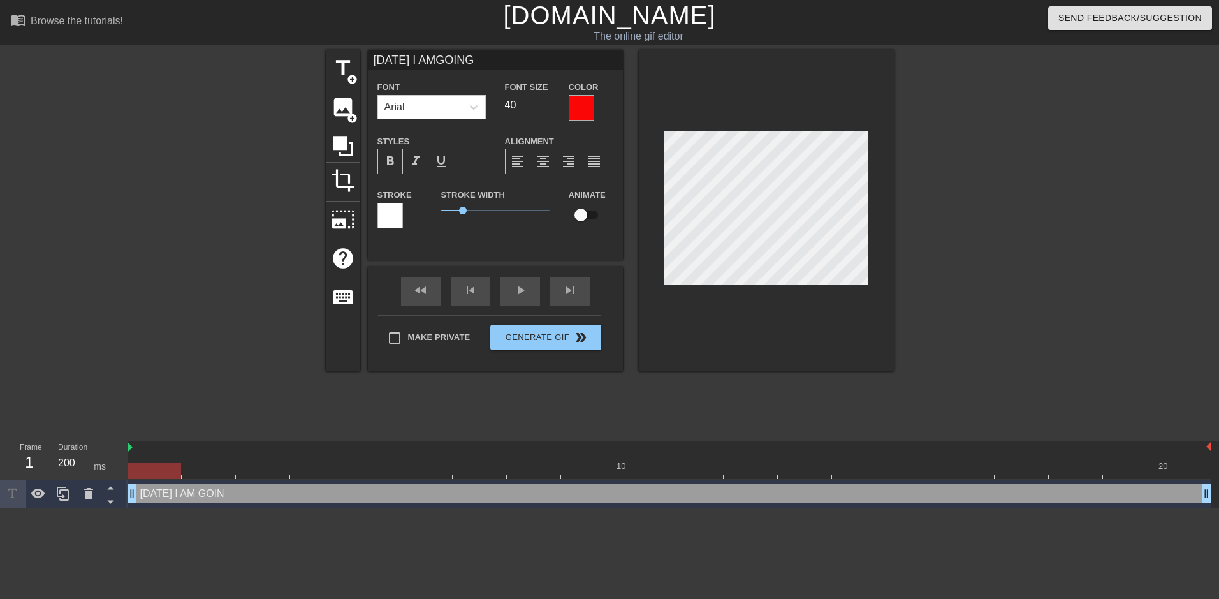
type input "[DATE] I AMGOING"
type textarea "[DATE] I AM GOING"
type input "[DATE] I AMGOING T"
type textarea "[DATE] I AM GOING T"
type input "[DATE] I AMGOING TO"
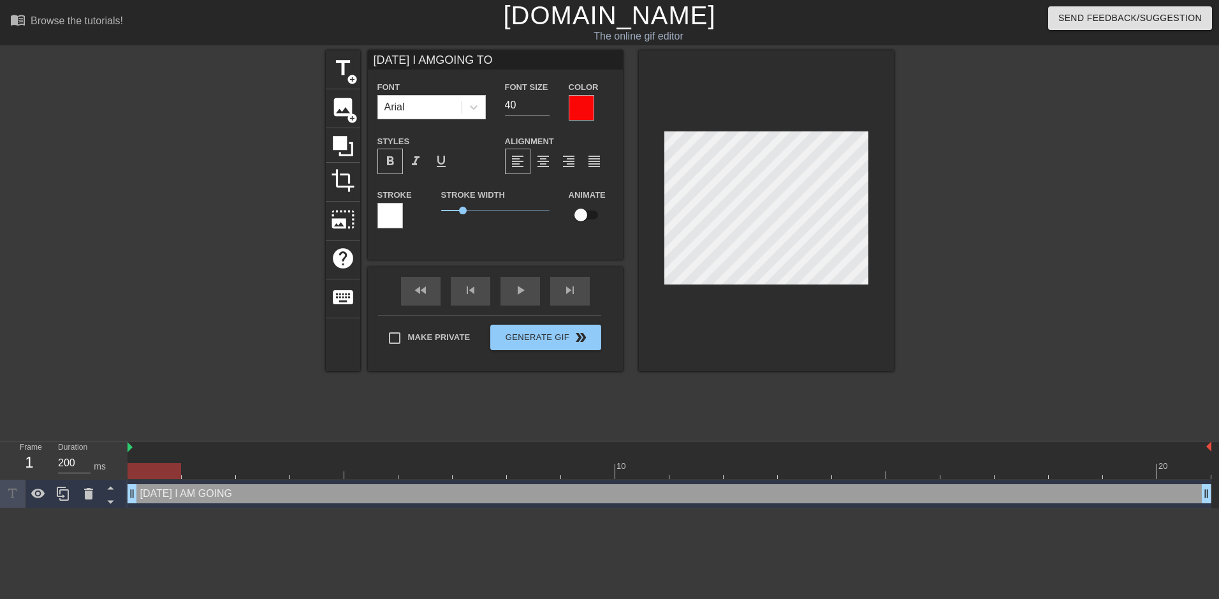
scroll to position [2, 3]
type textarea "[DATE] I AM GOING TO"
type input "[DATE] I AMGOING TO"
type input "39"
type input "[DATE] I AMGOING TO"
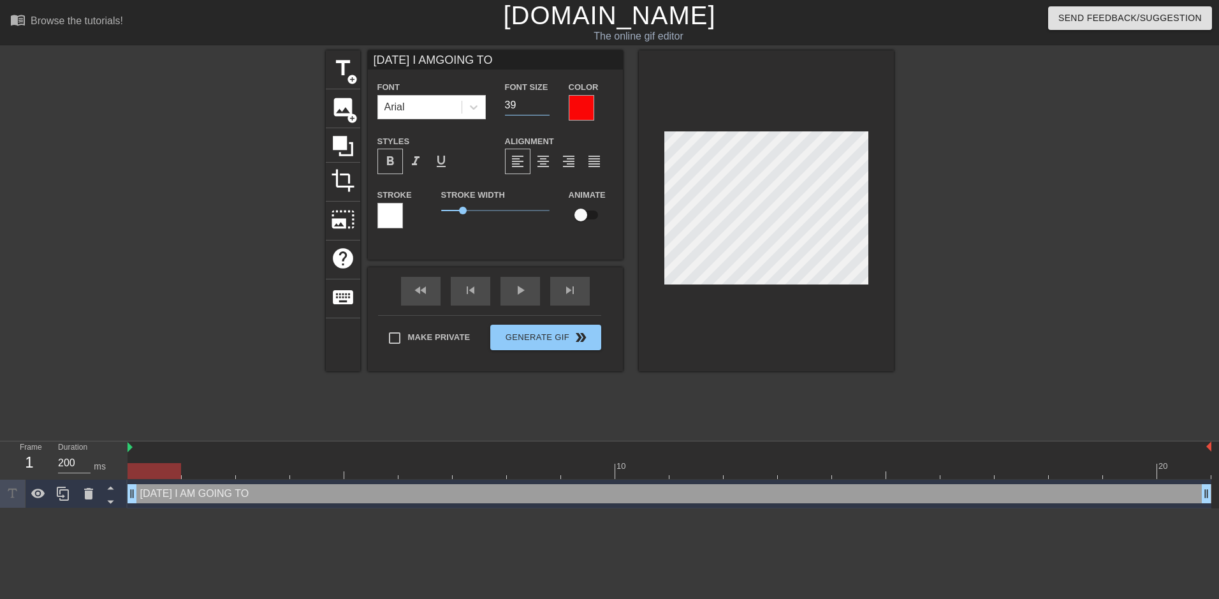
type input "38"
type input "[DATE] I AMGOING TO"
type input "37"
type input "[DATE] I AMGOING TO"
type input "36"
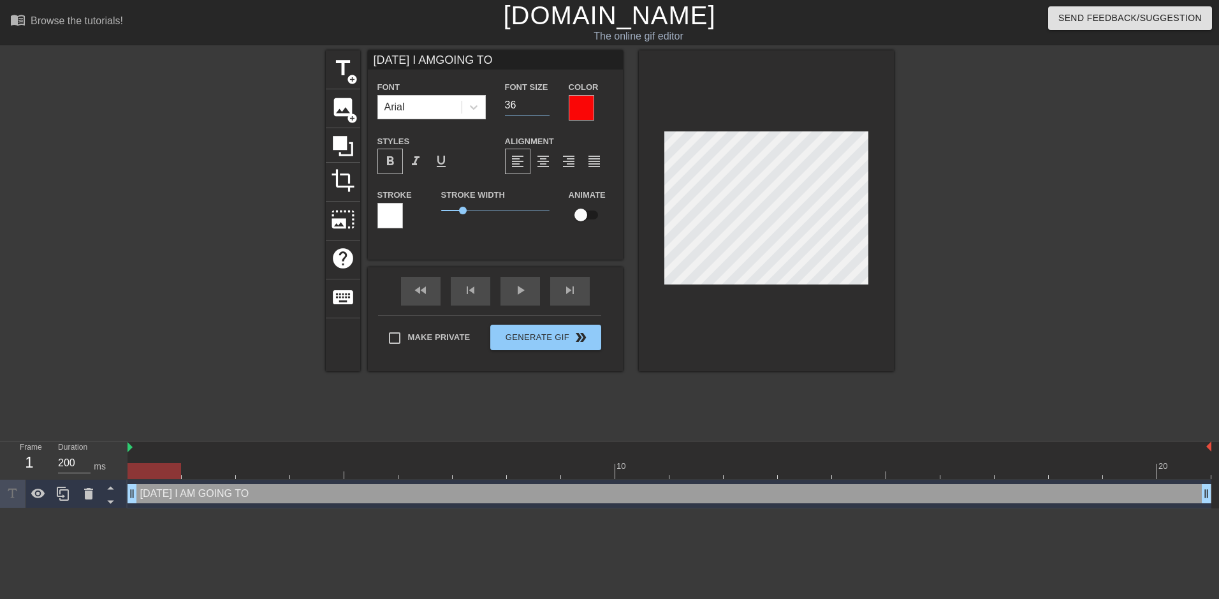
type input "[DATE] I AMGOING TO"
type input "35"
click at [546, 110] on input "35" at bounding box center [527, 105] width 45 height 20
type input "[DATE] I AMGOING TO"
type input "34"
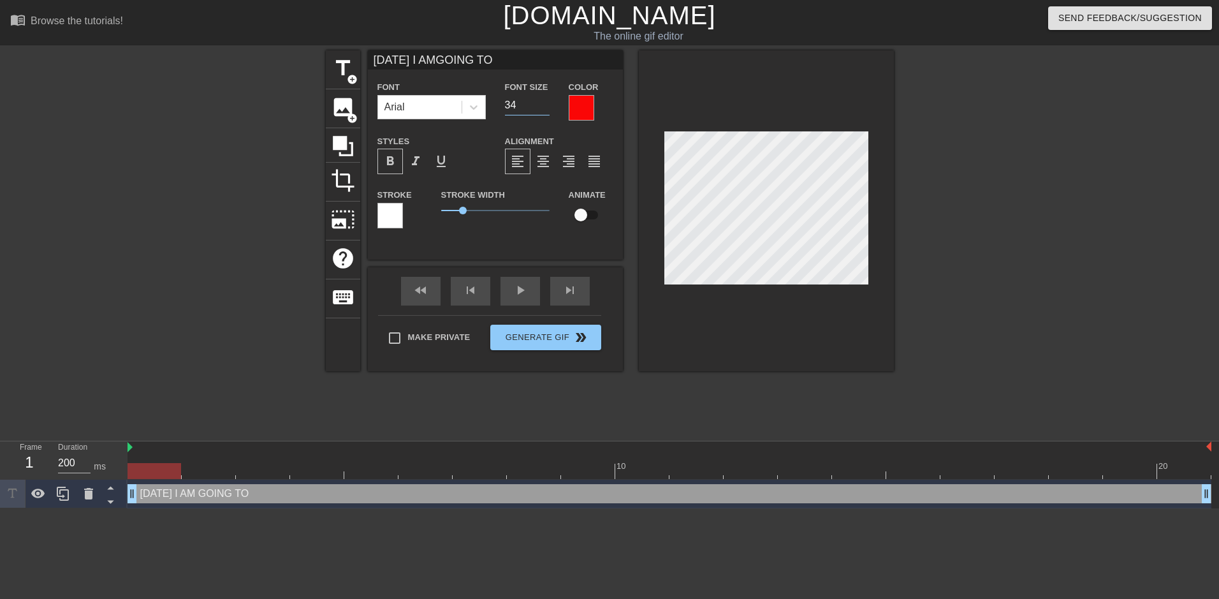
click at [546, 110] on input "34" at bounding box center [527, 105] width 45 height 20
type input "[DATE] I AMGOING TO"
type input "33"
click at [546, 110] on input "33" at bounding box center [527, 105] width 45 height 20
type input "[DATE] I AMGOING TO"
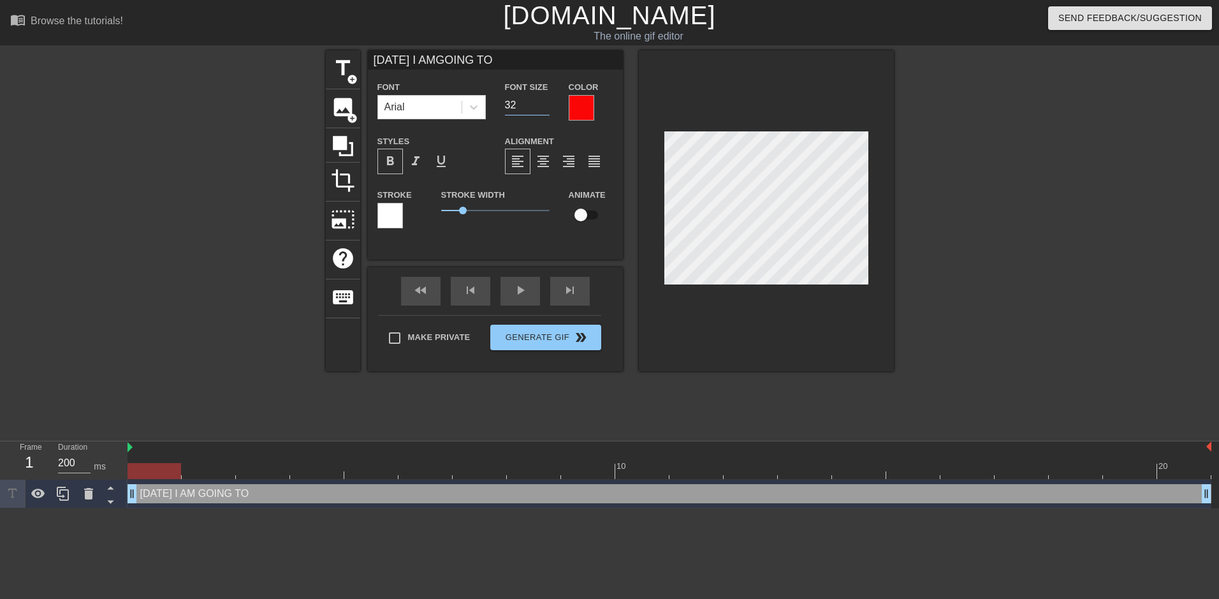
type input "32"
click at [546, 110] on input "32" at bounding box center [527, 105] width 45 height 20
type input "[DATE] I AMGOING TO"
type input "31"
click at [546, 110] on input "31" at bounding box center [527, 105] width 45 height 20
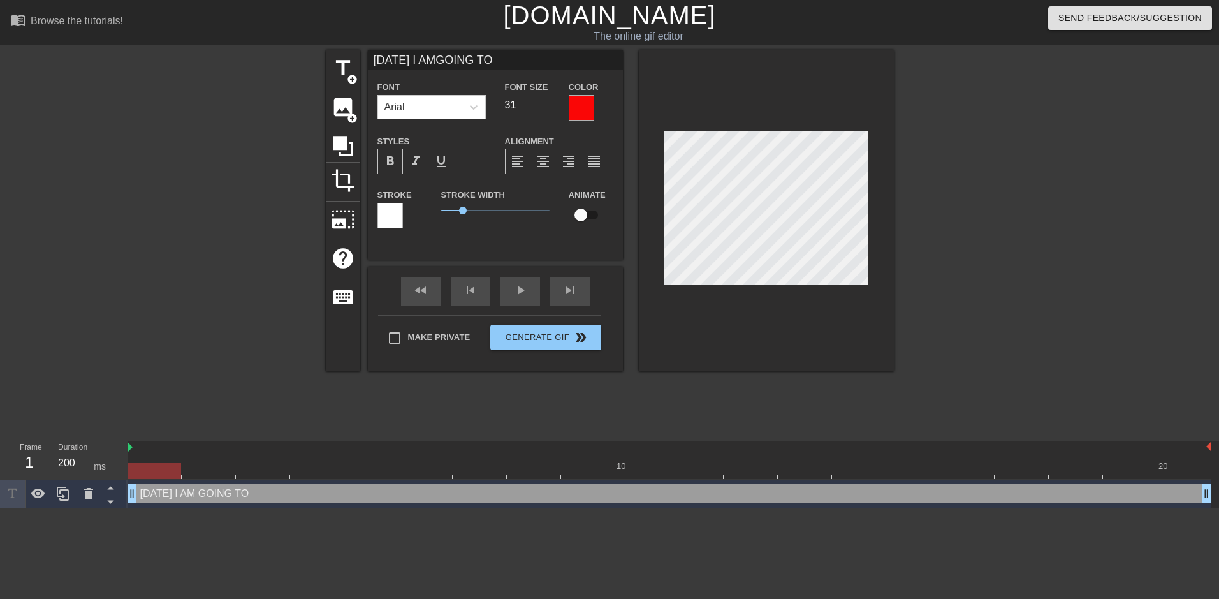
type input "[DATE] I AMGOING TO"
type input "30"
click at [546, 110] on input "30" at bounding box center [527, 105] width 45 height 20
type input "[DATE] I AMGOING TO"
type input "29"
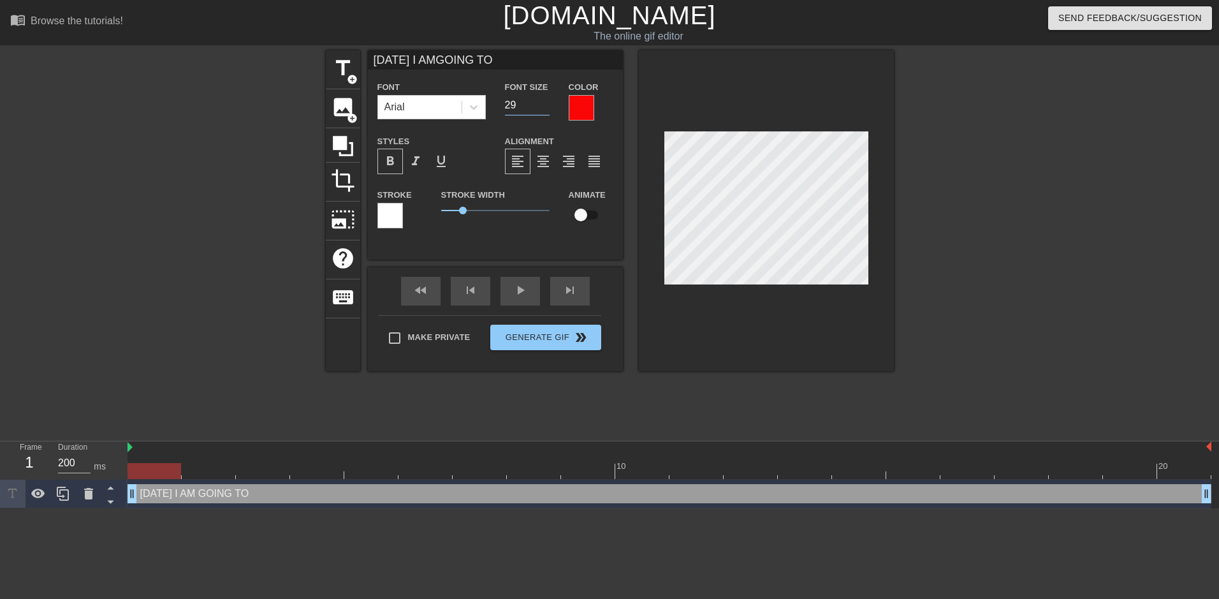
click at [546, 110] on input "29" at bounding box center [527, 105] width 45 height 20
type input "[DATE] I AMGOING TO"
type input "28"
click at [546, 110] on input "28" at bounding box center [527, 105] width 45 height 20
type input "[DATE] I AMGOING TO"
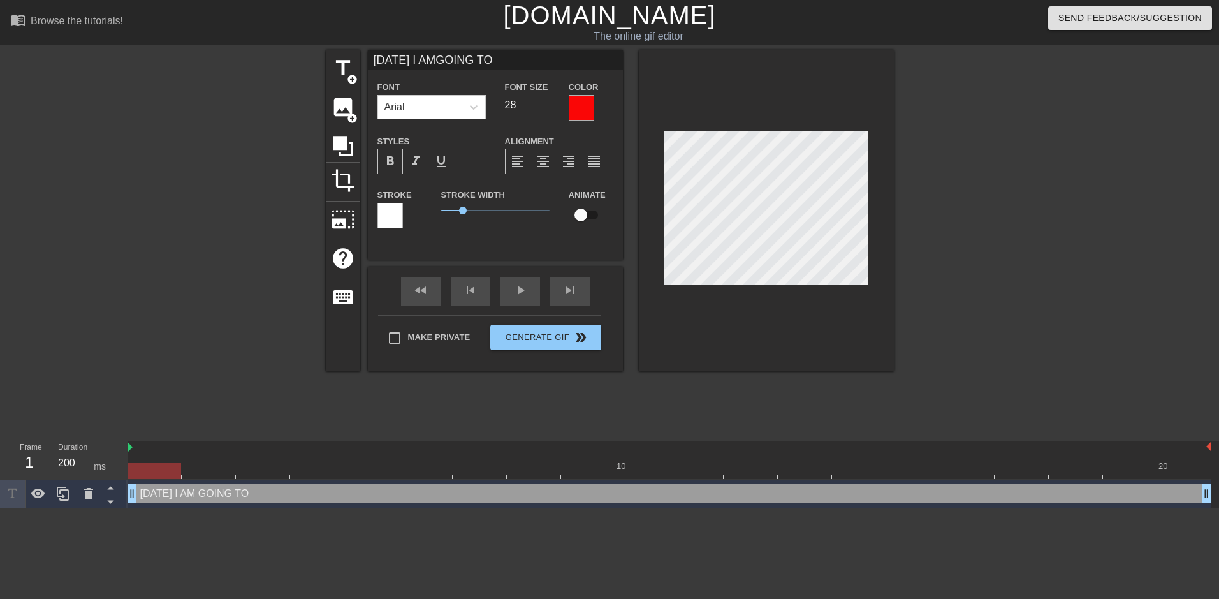
type input "27"
type input "[DATE] I AMGOING TO"
type input "26"
type input "[DATE] I AMGOING TO"
type input "25"
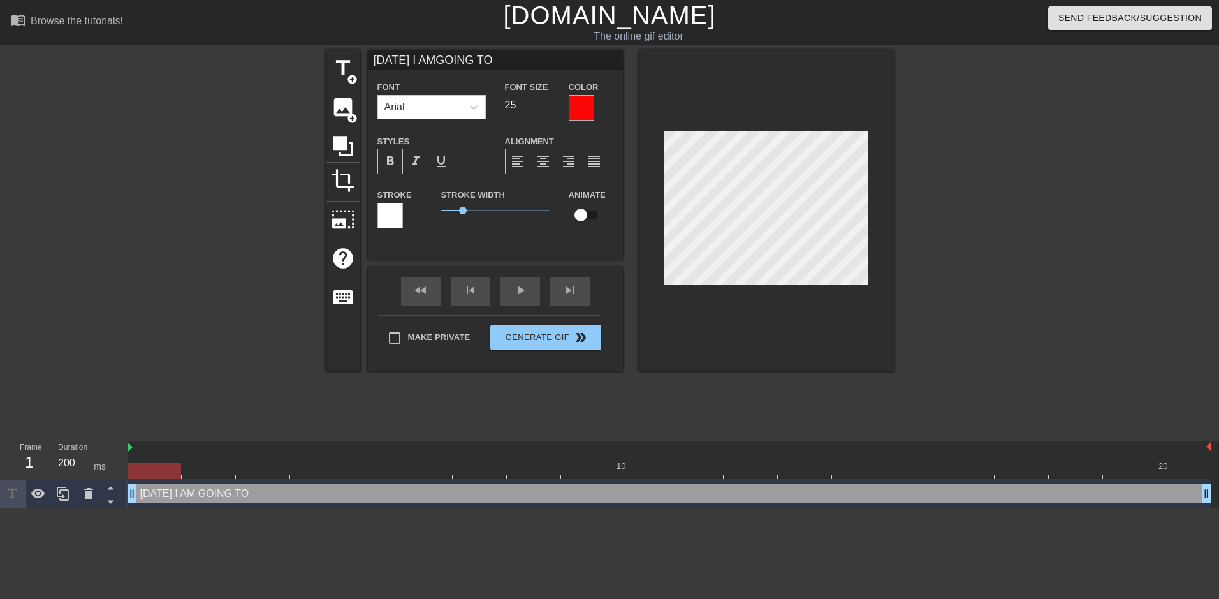
type input "[DATE] I AMGOING TO"
type input "24"
type input "[DATE] I AMGOING TO"
type input "23"
type input "[DATE] I AMGOING TO"
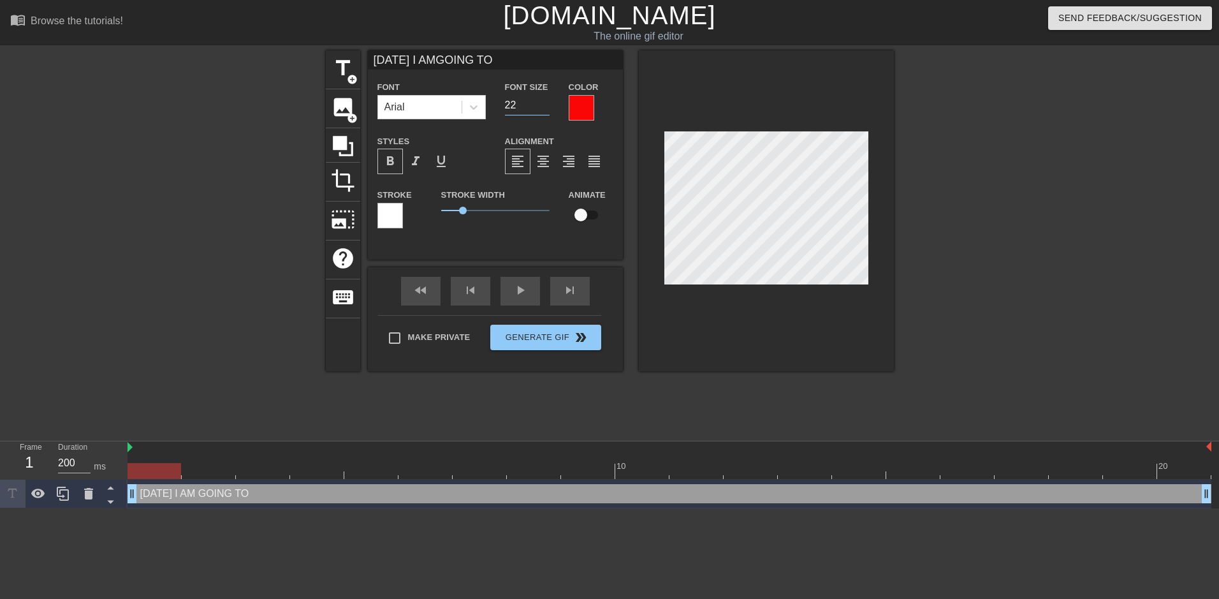
type input "22"
click at [546, 110] on input "22" at bounding box center [527, 105] width 45 height 20
type input "[DATE] I AMGOING TO"
type input "21"
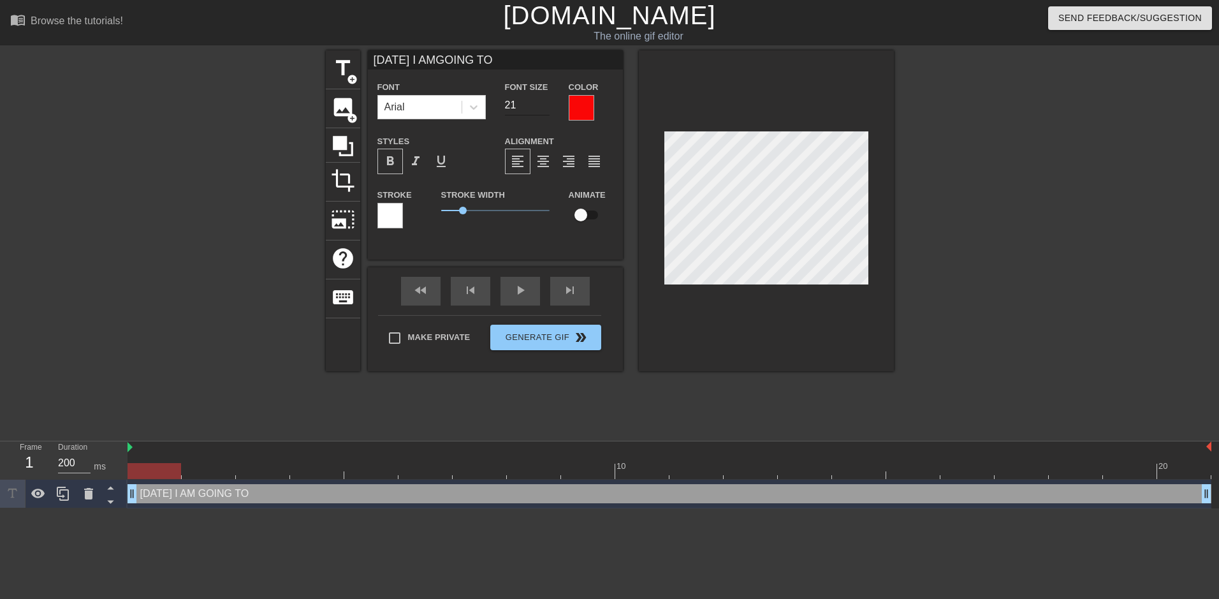
click at [547, 108] on input "21" at bounding box center [527, 105] width 45 height 20
type input "[DATE] I AMGOING TO"
type input "20"
click at [547, 108] on input "20" at bounding box center [527, 105] width 45 height 20
click at [942, 206] on div at bounding box center [1004, 241] width 191 height 383
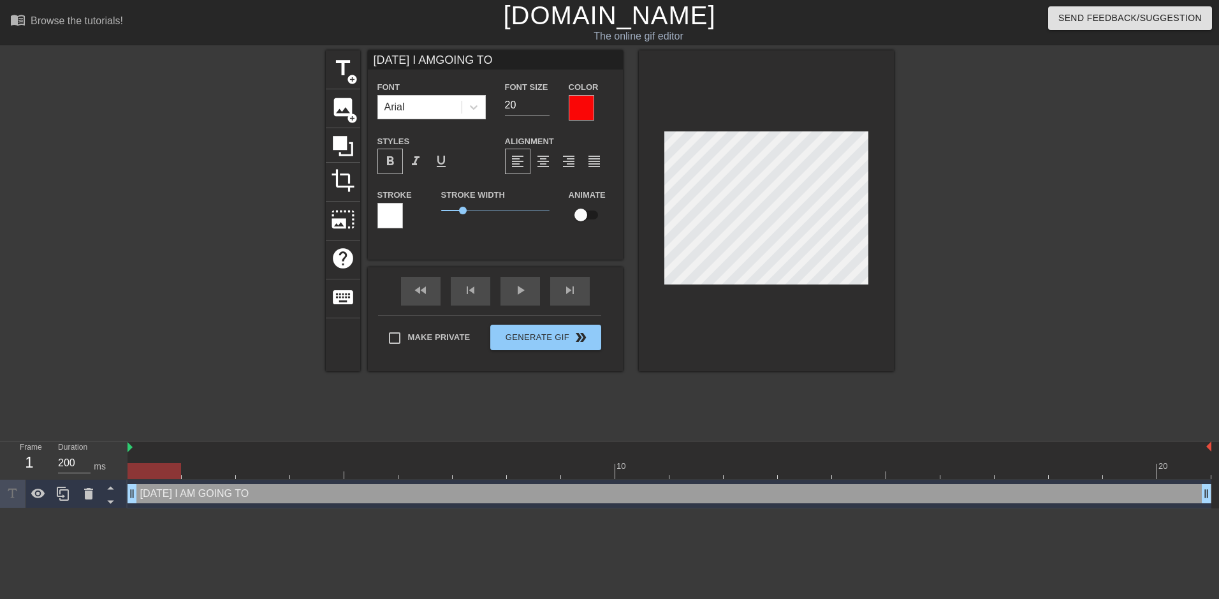
scroll to position [2, 1]
type input "[DATE] I AMGOING TO"
type textarea "[DATE] I AM GOING TO"
type input "[DATE] I AMGOING TOW"
type textarea "[DATE] I AM GOING TO W"
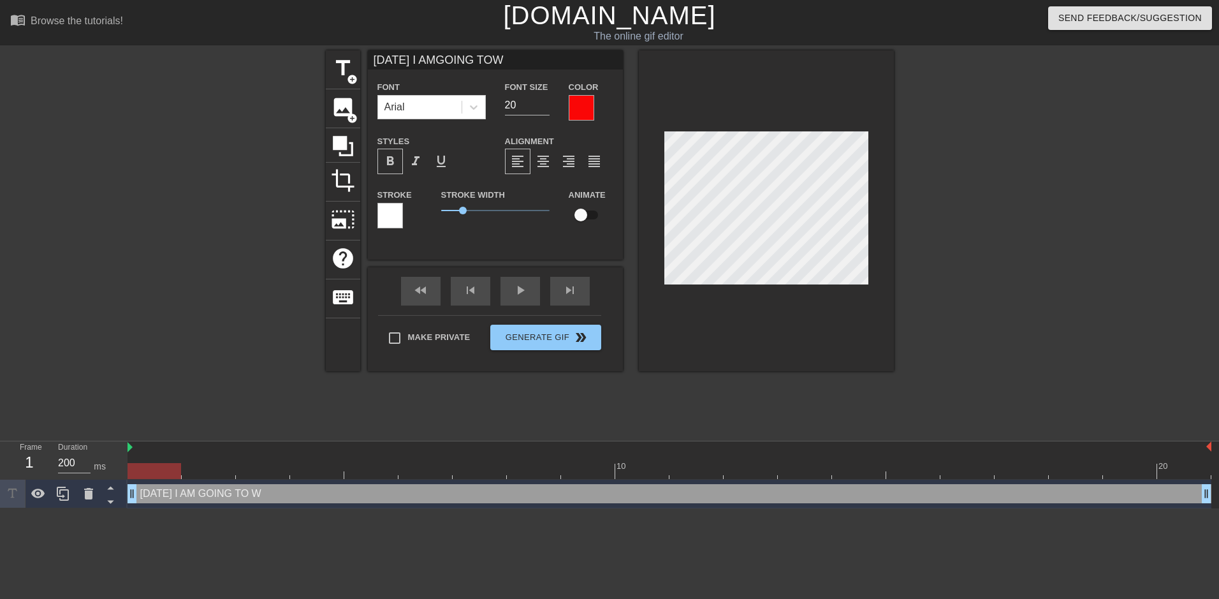
type input "[DATE] I AMGOING TOWA"
type textarea "[DATE] I AM GOING TO [GEOGRAPHIC_DATA]"
type input "[DATE] I AMGOING TOWAT"
type textarea "[DATE] I AM GOING TO WAT"
type input "[DATE] I AMGOING TOWATC"
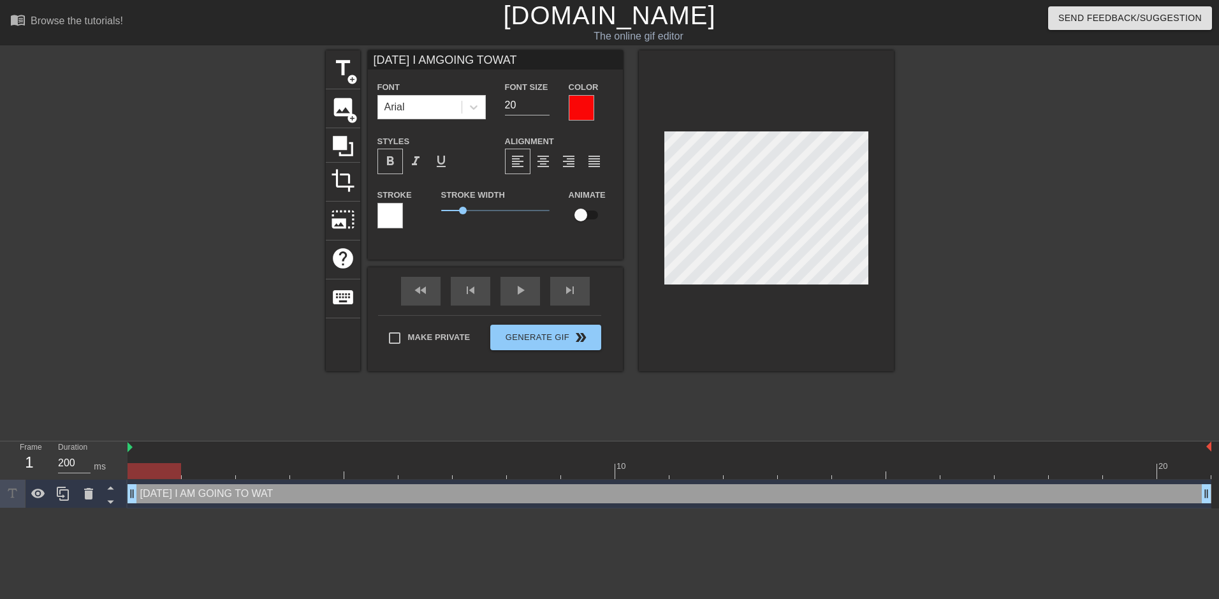
type textarea "[DATE] I AM GOING TO WATC"
type input "[DATE] I AMGOING TOWATCH"
type textarea "[DATE] I AM GOING TO WATCH"
type input "[DATE] I AMGOING TOWATCH"
type textarea "[DATE] I AM GOING TO WATCH"
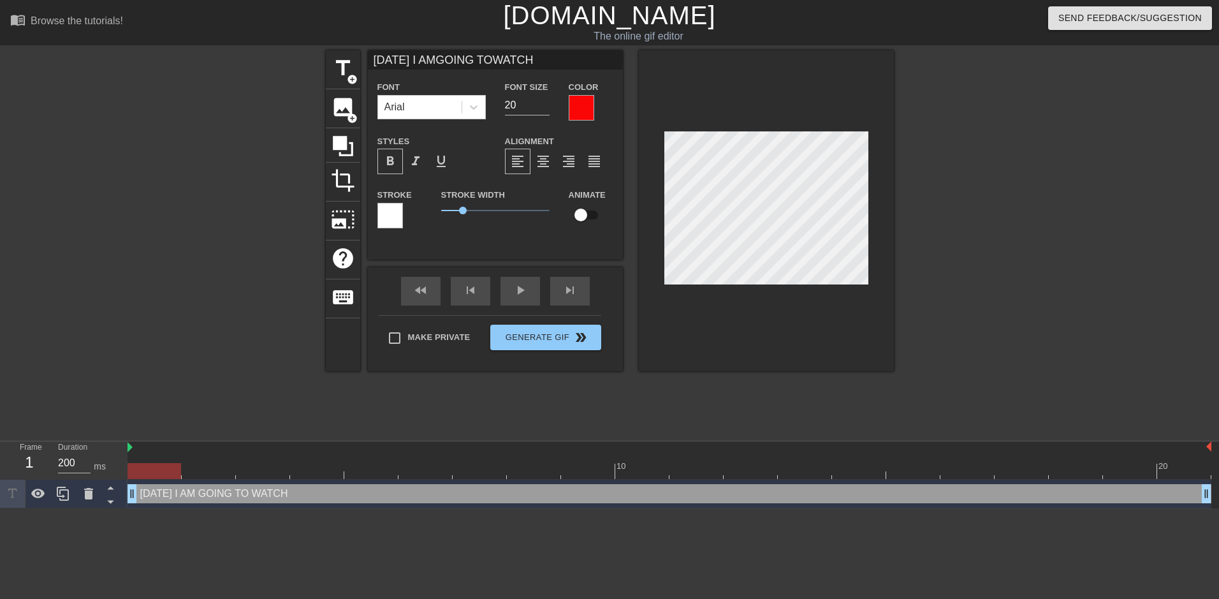
scroll to position [3, 3]
type input "[DATE] I AMGOING TOWATCH L"
type textarea "[DATE] I AM GOING TO WATCH L"
type input "[DATE] I AMGOING TOWATCH LO"
type textarea "[DATE] I AM GOING TO WATCH LO"
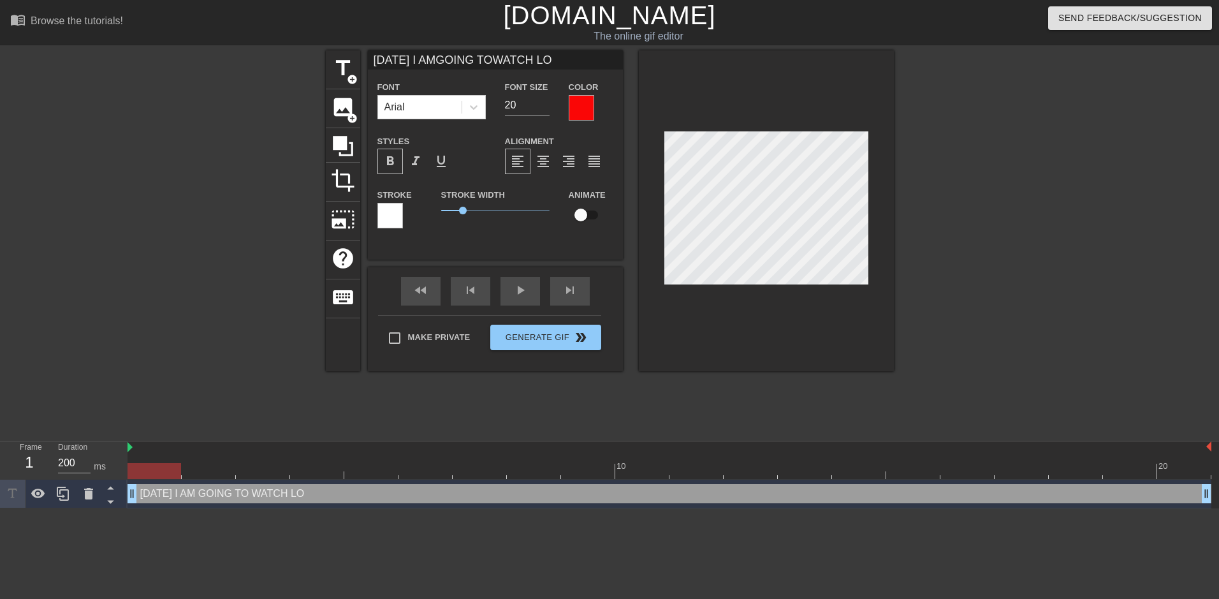
type input "[DATE] I AMGOING TOWATCH LOT"
type textarea "[DATE] I AM GOING TO WATCH LOT"
type input "[DATE] I AMGOING TOWATCH LO"
type textarea "[DATE] I AM GOING TO WATCH LO"
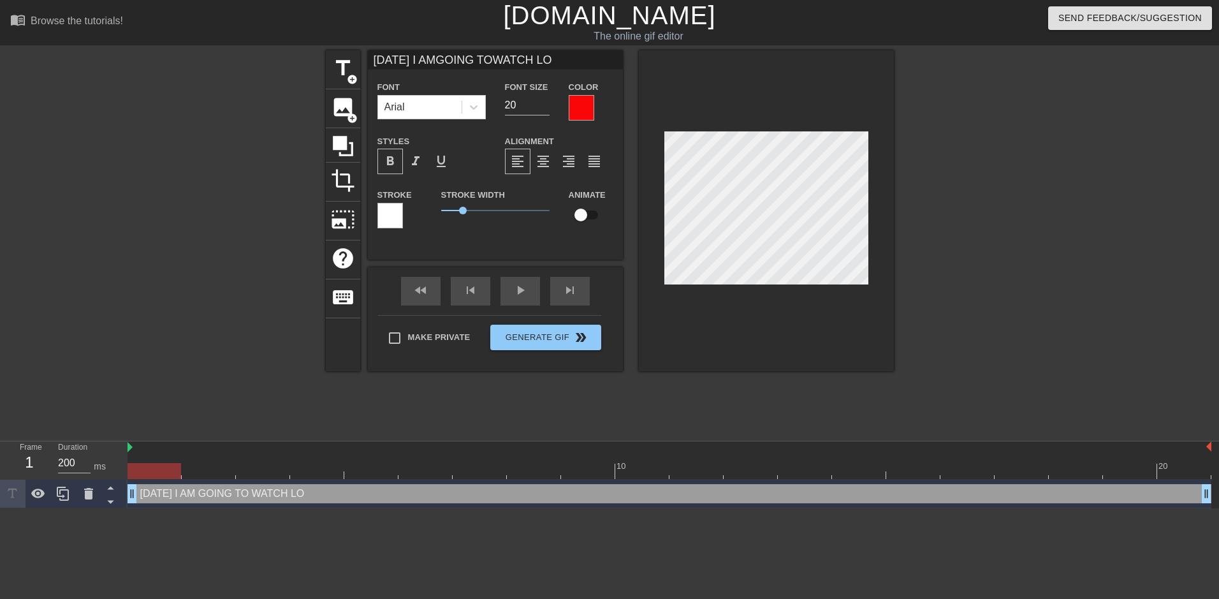
type input "[DATE] I AMGOING TOWATCH L"
type textarea "[DATE] I AM GOING TO WATCH L"
type input "[DATE] I AMGOING TOWATCH"
type textarea "[DATE] I AM GOING TO WATCH"
type input "[DATE] I AMGOING TOWATCH P"
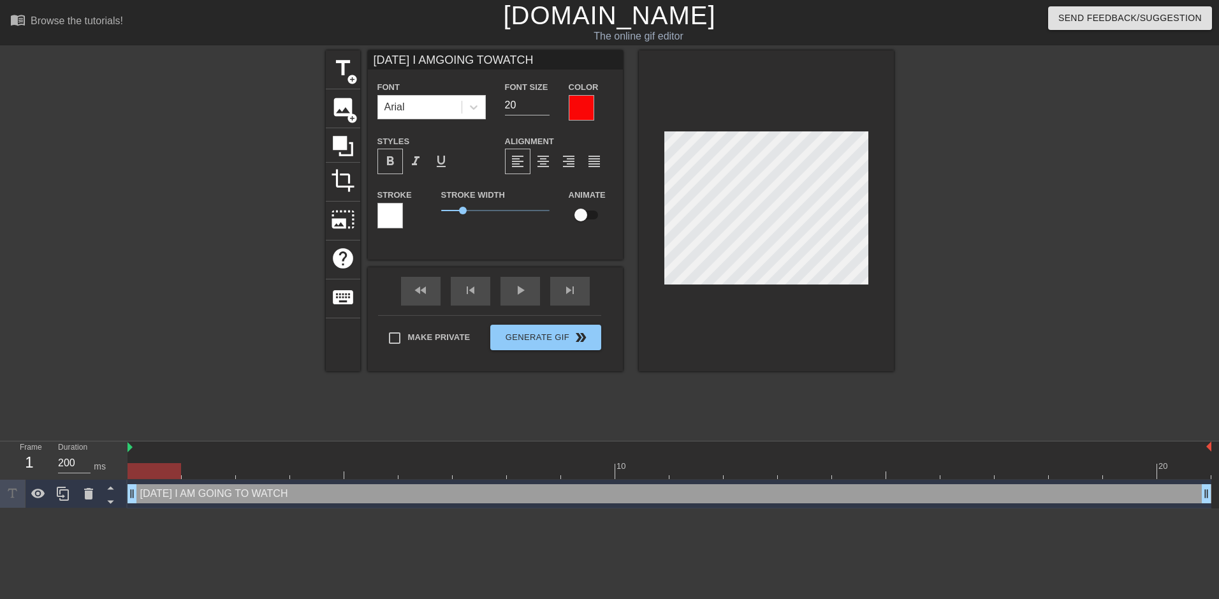
type textarea "[DATE] I AM GOING TO WATCH P"
type input "[DATE] I AMGOING TOWATCH PO"
type textarea "[DATE] I AM GOING TO WATCH PO"
type input "[DATE] I AMGOING TOWATCH POR"
type textarea "[DATE] I AM GOING TO WATCH POR"
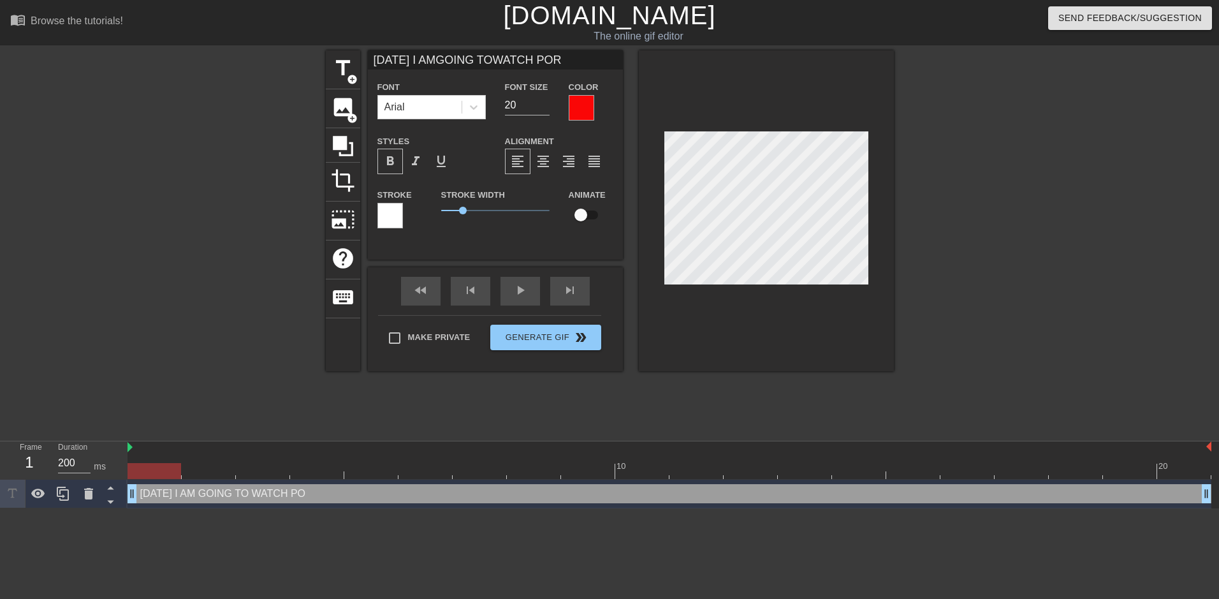
scroll to position [3, 4]
type input "[DATE] I AMGOING TOWATCH PORN"
type textarea "[DATE] I AM GOING TO WATCH PORN"
type input "[DATE] I AMGOING TOWATCH PORN"
type textarea "[DATE] I AM GOING TO WATCH PORN"
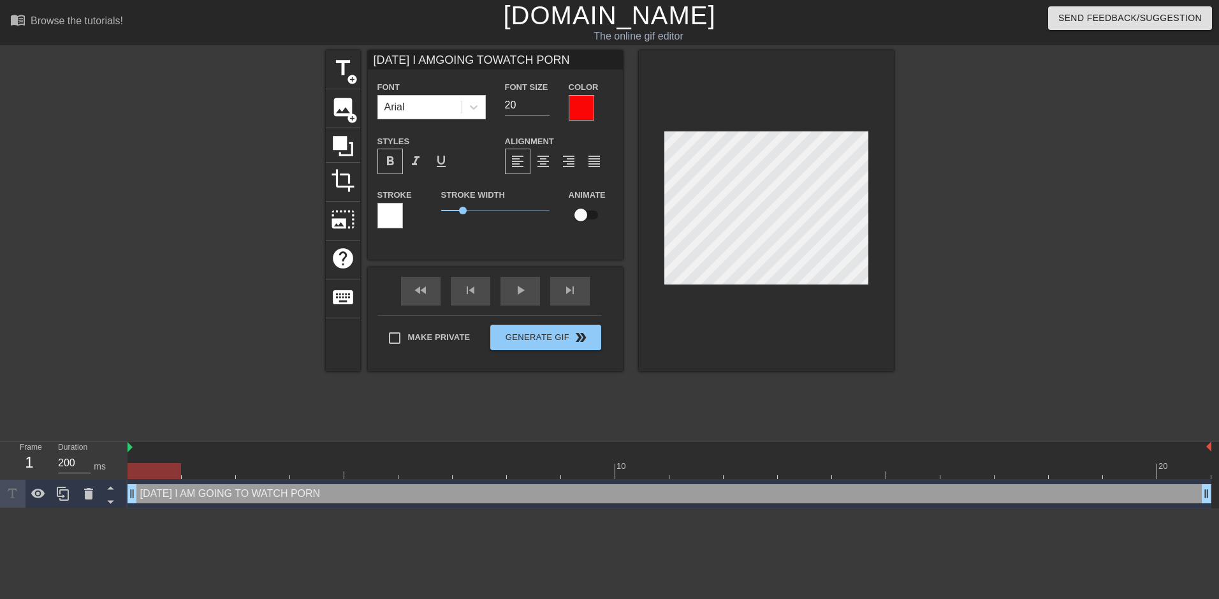
scroll to position [4, 1]
type input "[DATE] I AMGOING TOWATCH PORNA"
type textarea "[DATE] I AM GOING TO WATCH PORN A"
type input "[DATE] I AMGOING TOWATCH PORNAN"
type textarea "[DATE] I AM GOING TO WATCH PORN AN"
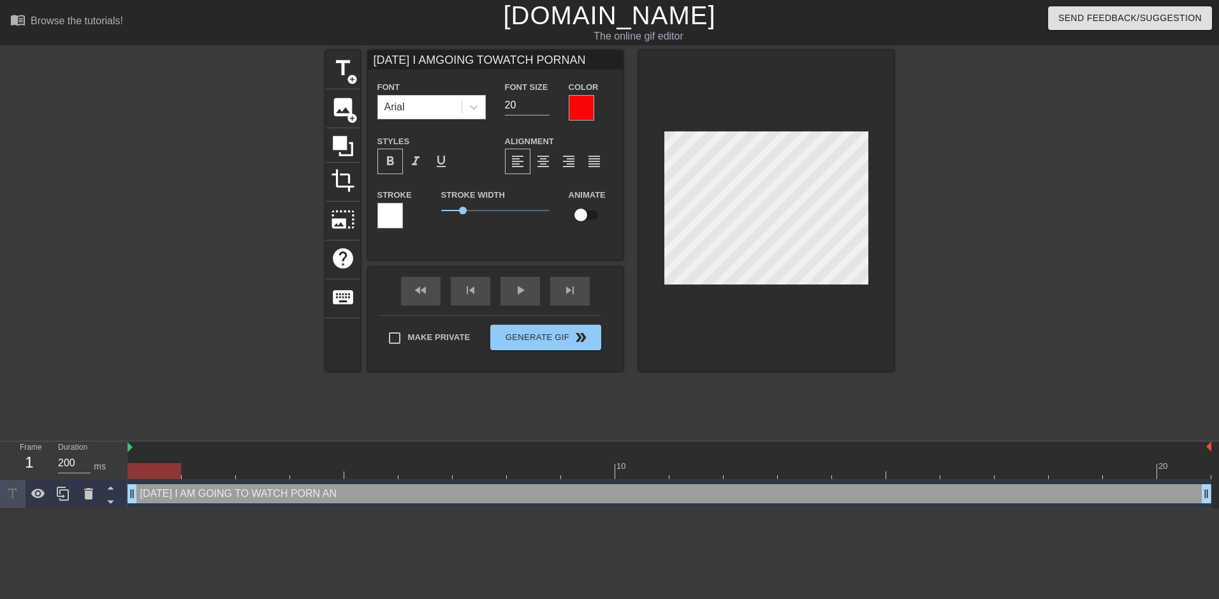
type input "[DATE] I AMGOING TOWATCH PORNAND"
type textarea "[DATE] I AM GOING TO WATCH PORN AND"
type input "[DATE] I AMGOING TOWATCH PORNAND"
type textarea "[DATE] I AM GOING TO WATCH PORN AND"
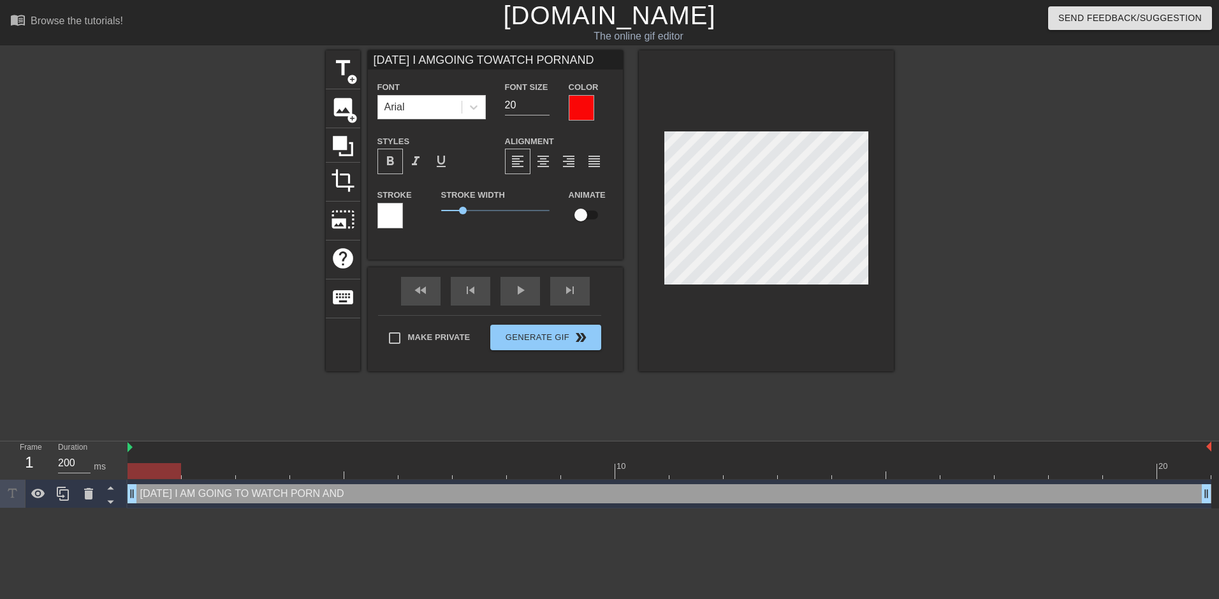
type input "[DATE] I AMGOING TOWATCH PORNAND P"
type textarea "[DATE] I AM GOING TO WATCH PORN AND P"
type input "[DATE] I AMGOING TOWATCH PORNAND PL"
type textarea "[DATE] I AM GOING TO WATCH PORN AND PLA"
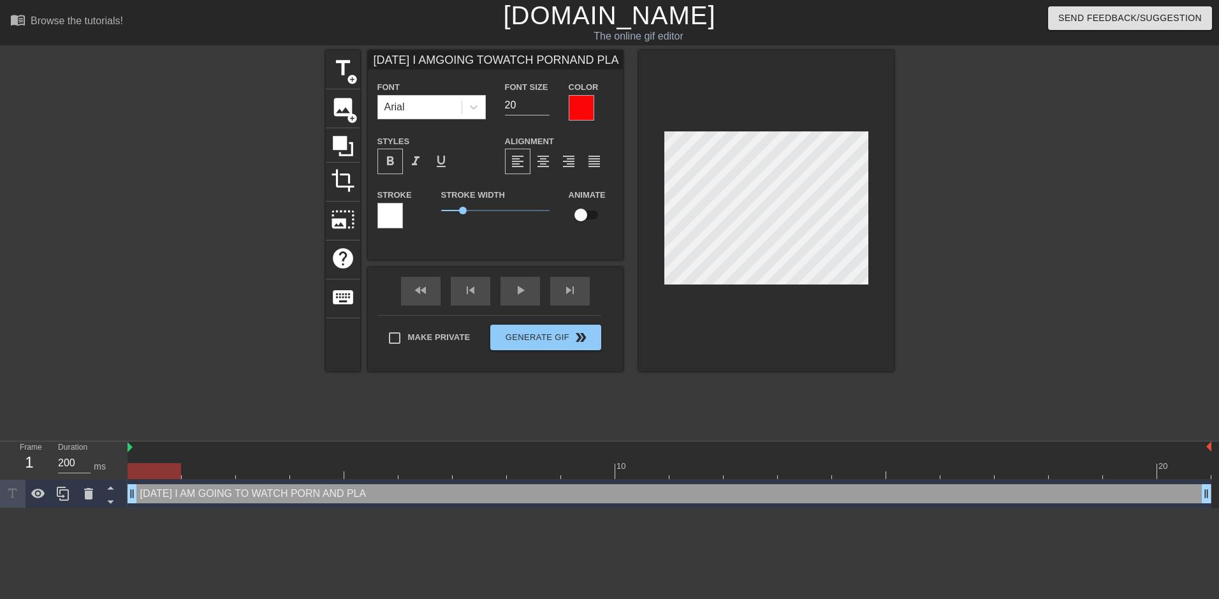
type input "[DATE] I AMGOING TOWATCH PORNAND PLAY"
type textarea "[DATE] I AM GOING TO WATCH PORN AND PLAY"
type input "[DATE] I AMGOING TOWATCH PORNAND PLAY"
type textarea "[DATE] I AM GOING TO WATCH PORN AND PLAY"
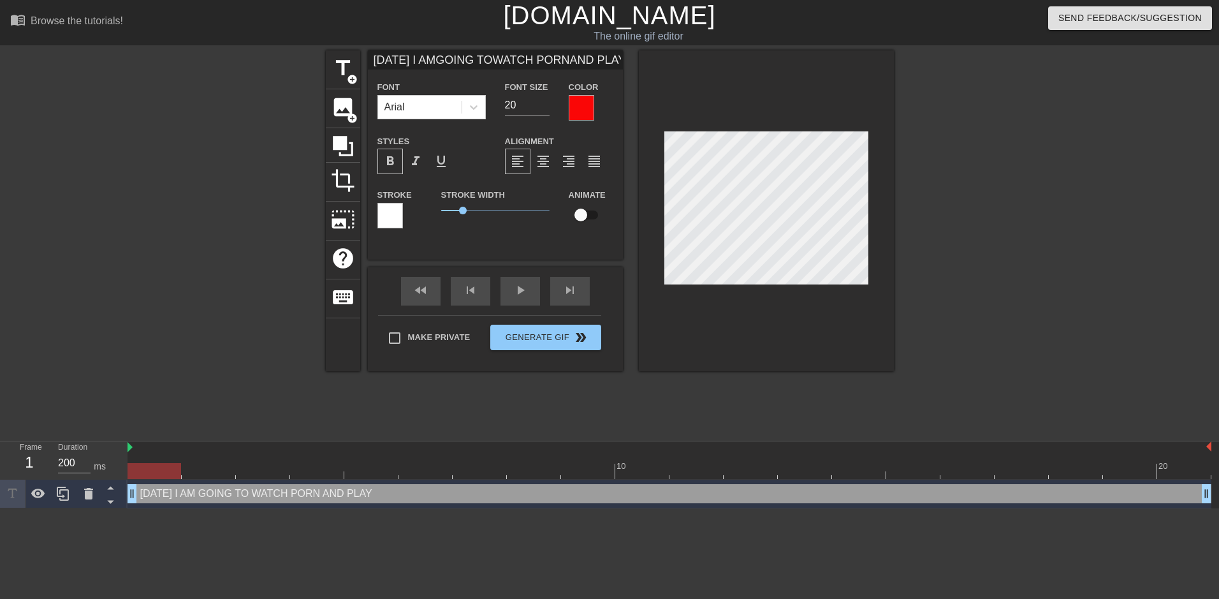
type input "[DATE] I AMGOING TOWATCH PORNAND PLAYW"
type textarea "[DATE] I AM GOING TO WATCH PORN AND PLAY W"
type input "[DATE] I AMGOING TOWATCH PORNAND PLAYWI"
type textarea "[DATE] I AM GOING TO WATCH PORN AND PLAY WI"
type input "[DATE] I AMGOING TOWATCH PORNAND PLAYWIT"
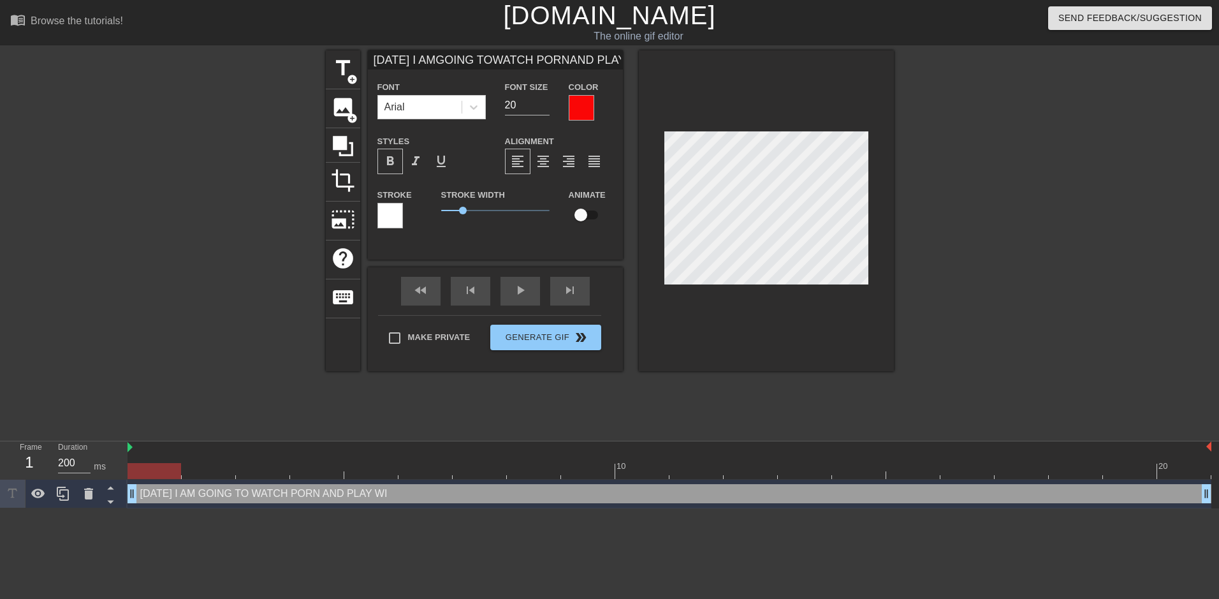
type textarea "[DATE] I AM GOING TO WATCH PORN AND PLAY WIT"
type input "[DATE] I AMGOING TOWATCH PORNAND PLAYWITH"
type textarea "[DATE] I AM GOING TO WATCH PORN AND PLAY WITH"
type input "[DATE] I AMGOING TOWATCH PORNAND PLAYWITH"
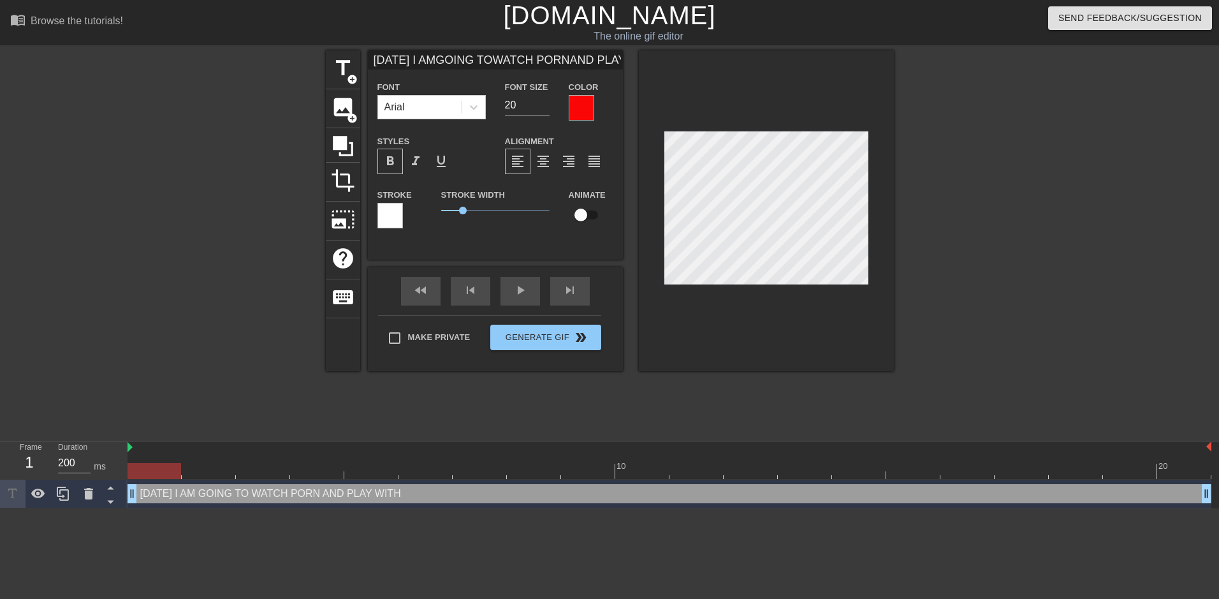
type textarea "[DATE] I AM GOING TO WATCH PORN AND PLAY WITH"
type input "[DATE] I AMGOING TOWATCH PORNAND PLAYWITH M"
type textarea "[DATE] I AM GOING TO WATCH PORN AND PLAY WITH M"
type input "[DATE] I AMGOING TOWATCH PORNAND PLAYWITH MY"
type textarea "[DATE] I AM GOING TO WATCH PORN AND PLAY WITH MY"
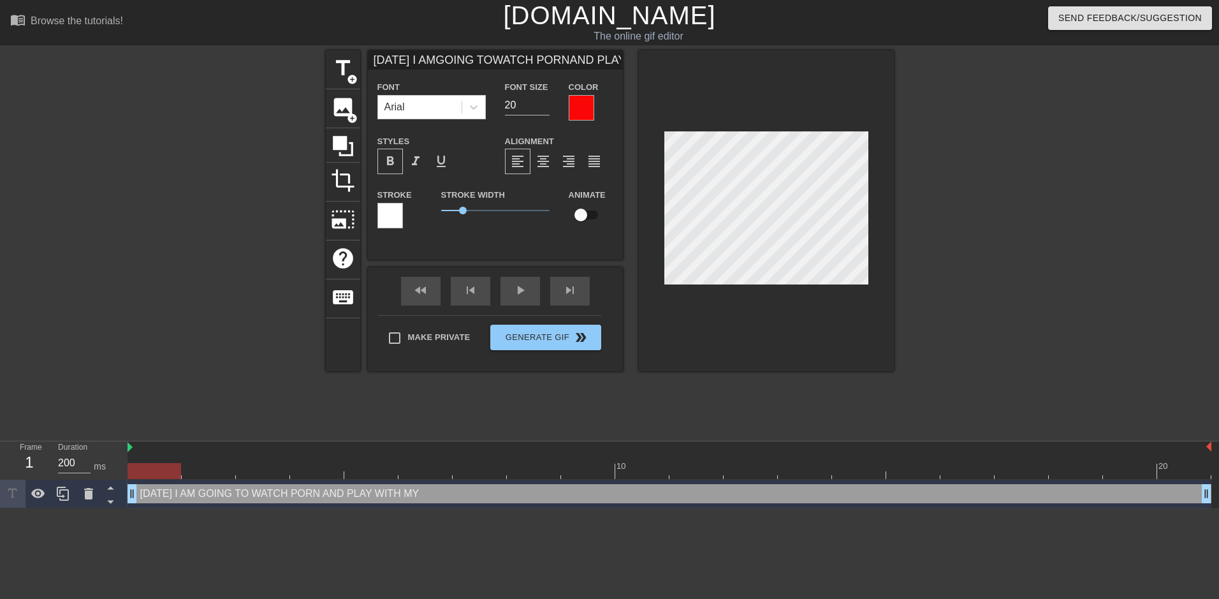
scroll to position [5, 3]
type input "[DATE] I AMGOING TOWATCH PORNAND PLAYWITH MY"
type textarea "[DATE] I AM GOING TO WATCH PORN AND PLAY WITH MY"
type input "[DATE] I AMGOING TOWATCH PORNAND PLAYWITH MYP"
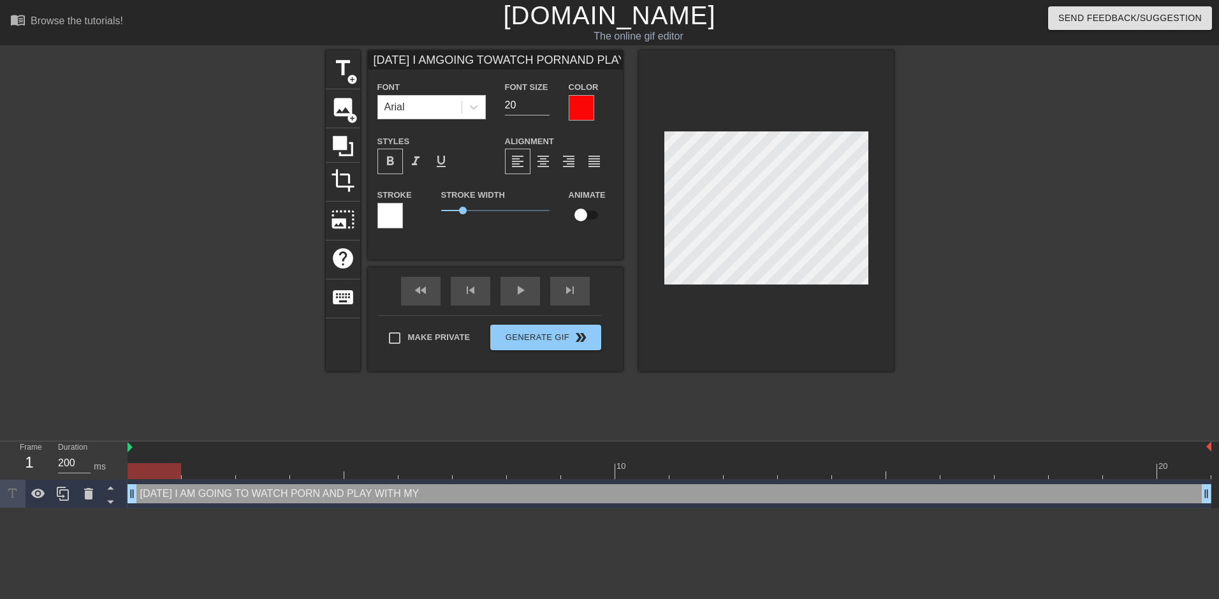
type textarea "[DATE] I AM GOING TO WATCH PORN AND PLAY WITH MY P"
type input "[DATE] I AMGOING TOWATCH PORNAND PLAYWITH MYPE"
type textarea "[DATE] I AM GOING TO WATCH PORN AND PLAY WITH MY PE"
type input "[DATE] I AMGOING TOWATCH PORNAND PLAYWITH MYPEN"
type textarea "[DATE] I AM GOING TO WATCH PORN AND PLAY WITH MY PEN"
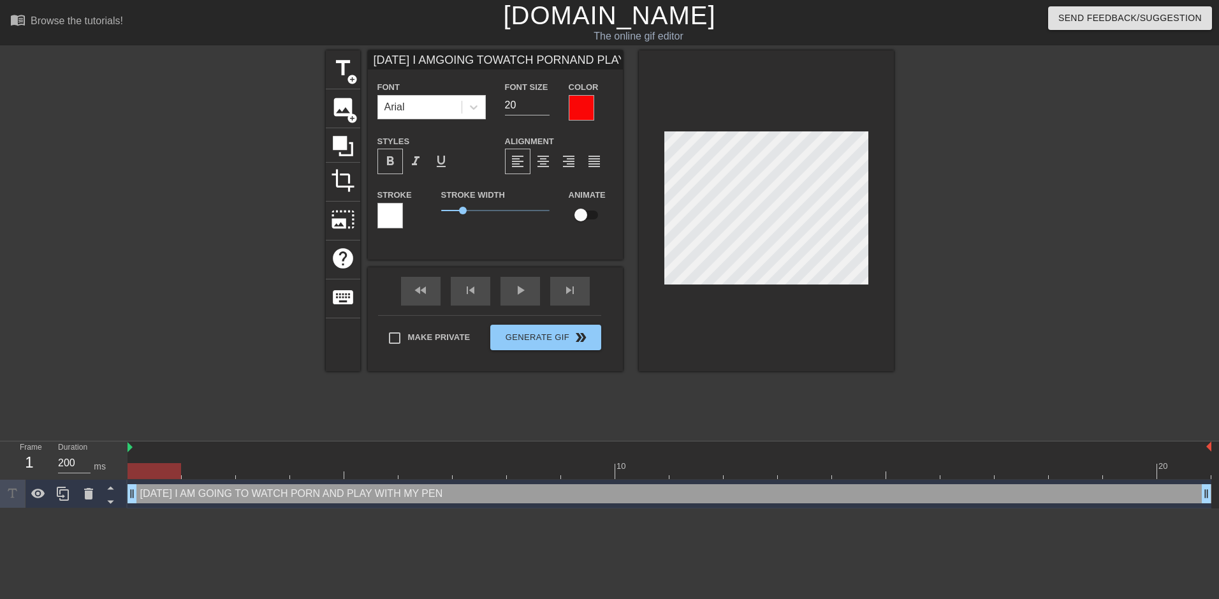
type input "[DATE] I AMGOING TOWATCH PORNAND PLAYWITH MYPENI"
type textarea "[DATE] I AM GOING TO WATCH PORN AND PLAY WITH MY PENI"
type input "[DATE] I AMGOING TOWATCH PORNAND PLAYWITH MYPENIS"
type textarea "[DATE] I AM GOING TO WATCH PORN AND PLAY WITH MY PENIS"
type input "[DATE] I AMGOING TOWATCH PORNAND PLAYWITH MYPENIS"
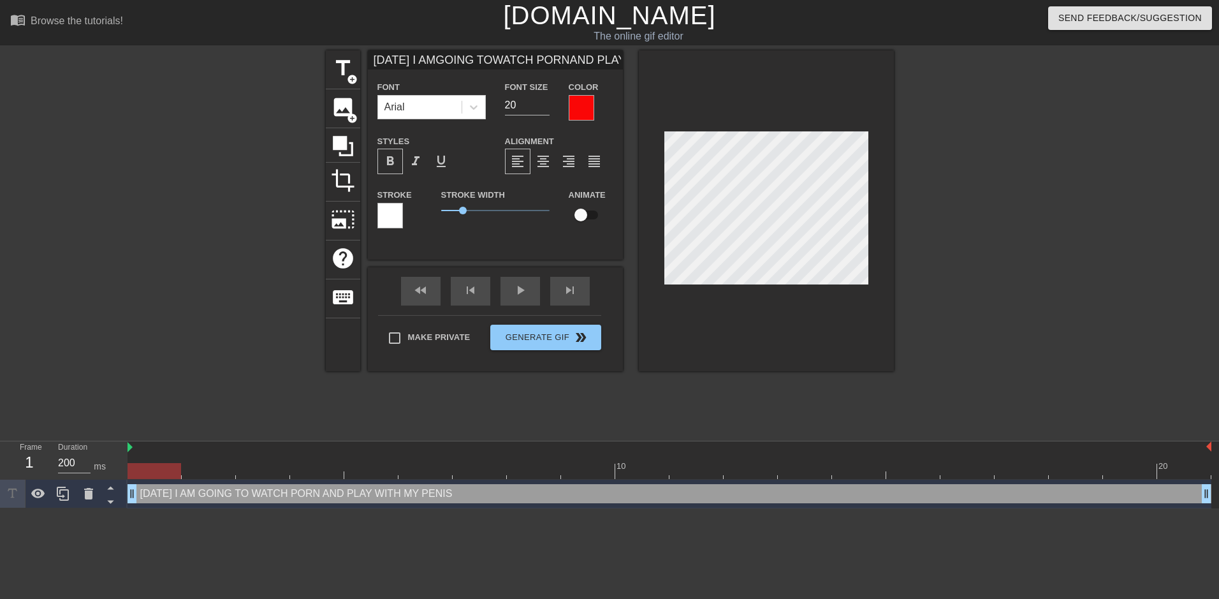
type textarea "[DATE] I AM GOING TO WATCH PORN AND PLAY WITH MY PENIS"
type input "[DATE] I AMGOING TOWATCH PORNAND PLAYWITH MYPENISA"
type textarea "[DATE] I AM GOING TO WATCH PORN AND PLAY WITH MY PENIS A"
type input "[DATE] I AMGOING TOWATCH PORNAND [PERSON_NAME]"
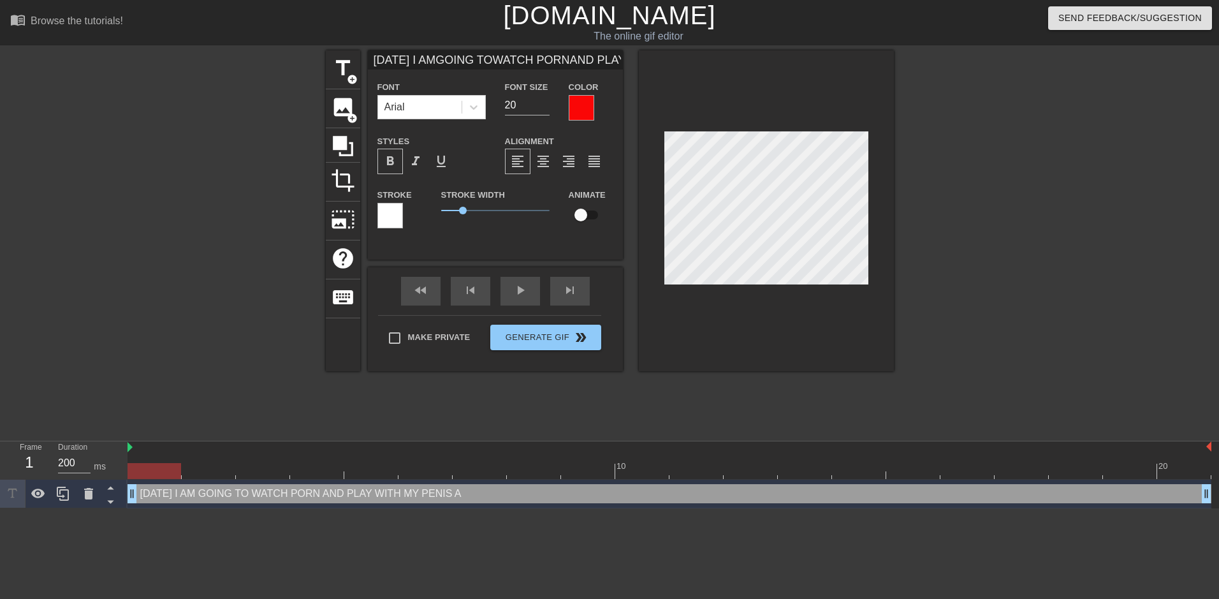
type textarea "[DATE] I AM GOING TO WATCH PORN AND PLAY WITH MY PENIS AL"
type input "[DATE] I AMGOING TOWATCH PORNAND PLAYWITH MYPENISALL"
type textarea "[DATE] I AM GOING TO WATCH PORN AND PLAY WITH MY PENIS ALL"
type input "[DATE] I AMGOING TOWATCH PORNAND PLAYWITH MYPENISALL"
type textarea "[DATE] I AM GOING TO WATCH PORN AND PLAY WITH MY PENIS ALL"
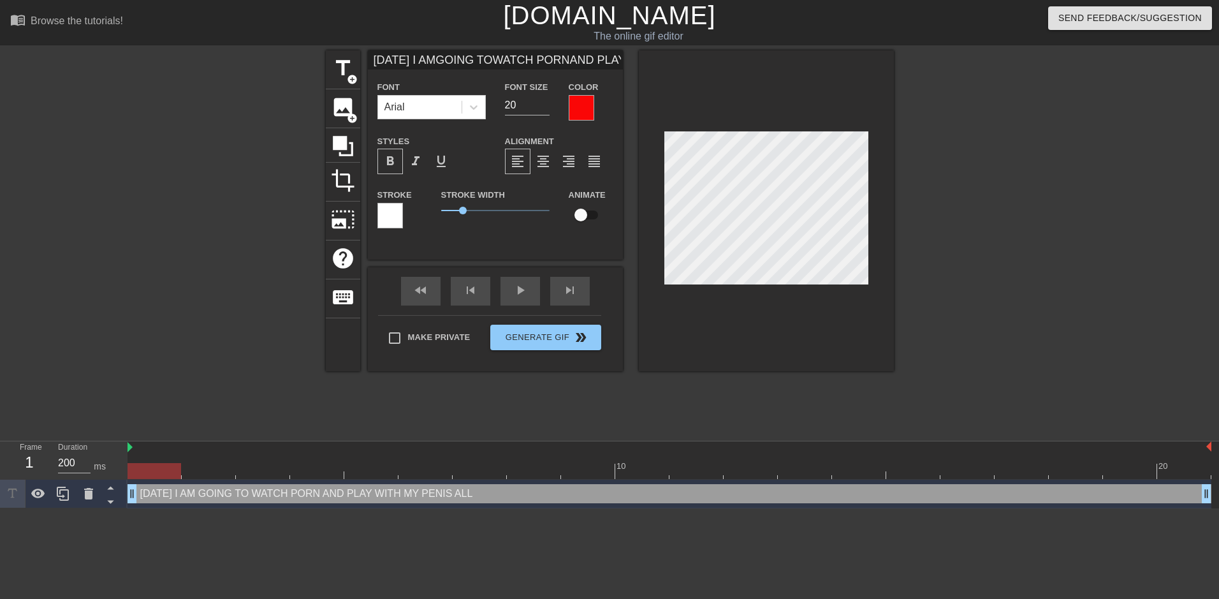
type input "[DATE] I AMGOING TOWATCH PORNAND [PERSON_NAME]"
type textarea "[DATE] I AM GOING TO WATCH PORN AND PLAY WITH MY PENIS ALL D"
type input "[DATE] I AMGOING TOWATCH PORNAND PLAYWITH MYPENISALL DA"
type textarea "[DATE] I AM GOING TO WATCH PORN AND PLAY WITH MY PENIS ALL DA"
type input "[DATE] I AMGOING TOWATCH PORNAND PLAYWITH MYPENISALL DAY"
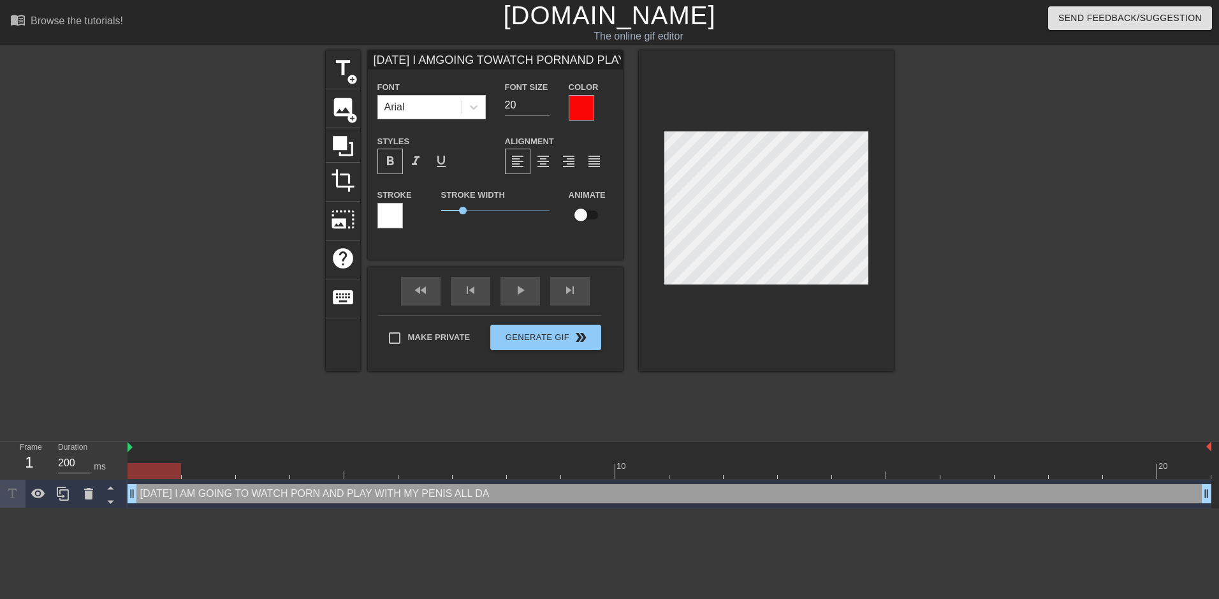
type textarea "[DATE] I AM GOING TO WATCH PORN AND PLAY WITH MY PENIS ALL DAY"
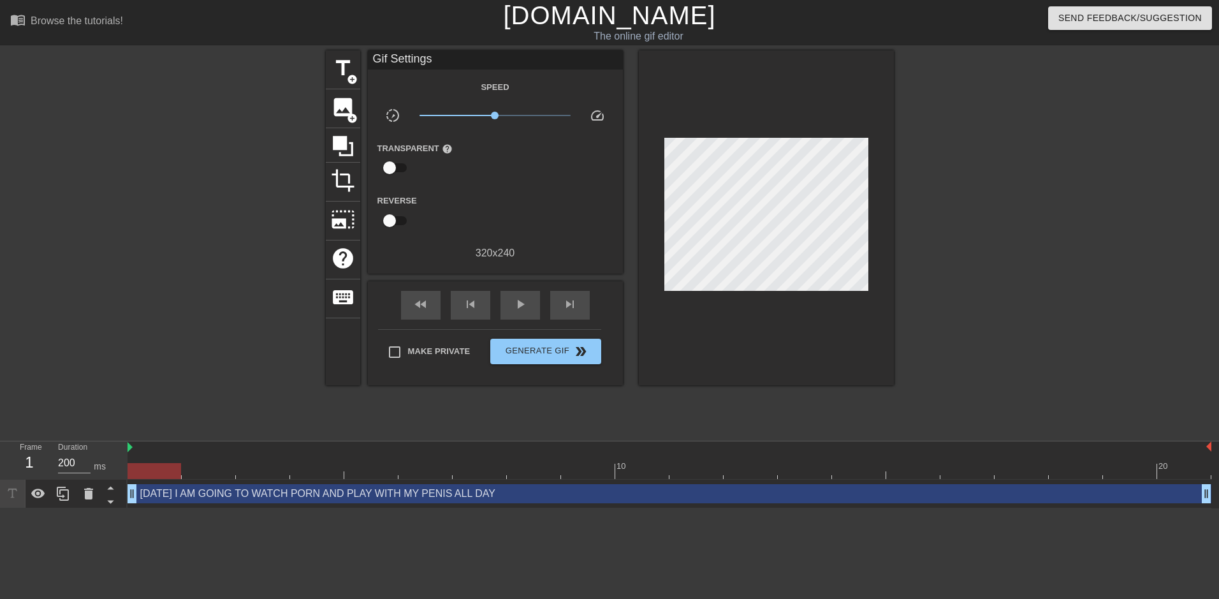
click at [912, 204] on div at bounding box center [1004, 241] width 191 height 383
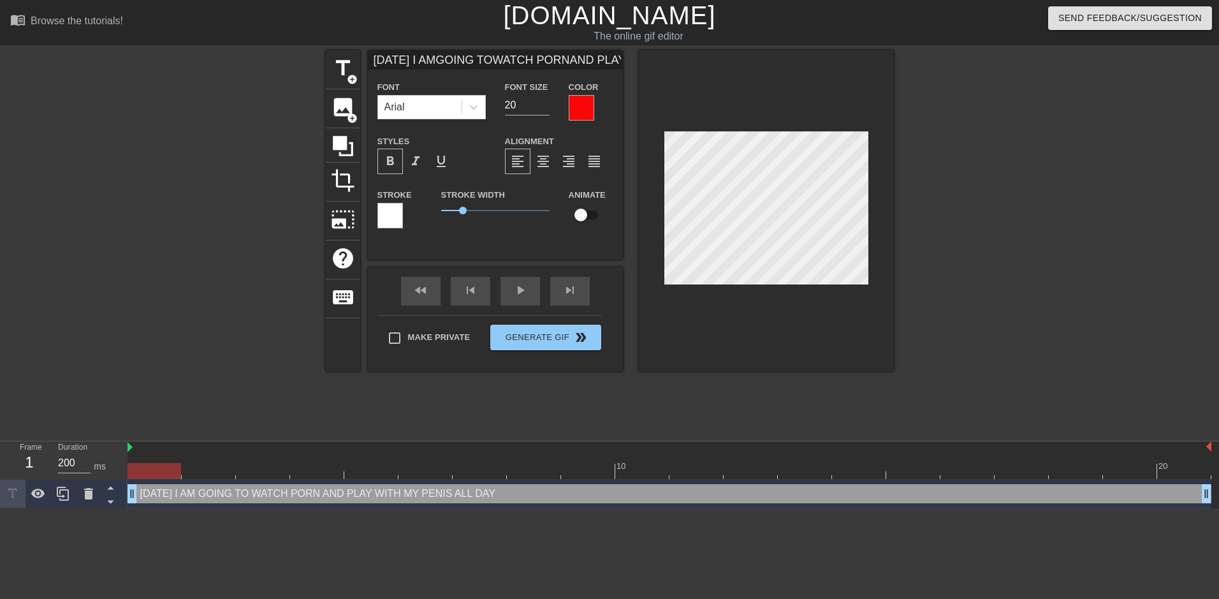
scroll to position [2, 2]
type input "MGOING TOWATCH PORNAND PLAYWITH MYPENISALL DAY"
type textarea "M GOING TO WATCH PORN AND PLAY WITH MY PENIS ALL DAY"
type input "MYGOING TOWATCH PORNAND PLAYWITH MYPENISALL DAY"
type textarea "MY GOING TO WATCH PORN AND PLAY WITH MY PENIS ALL DAY"
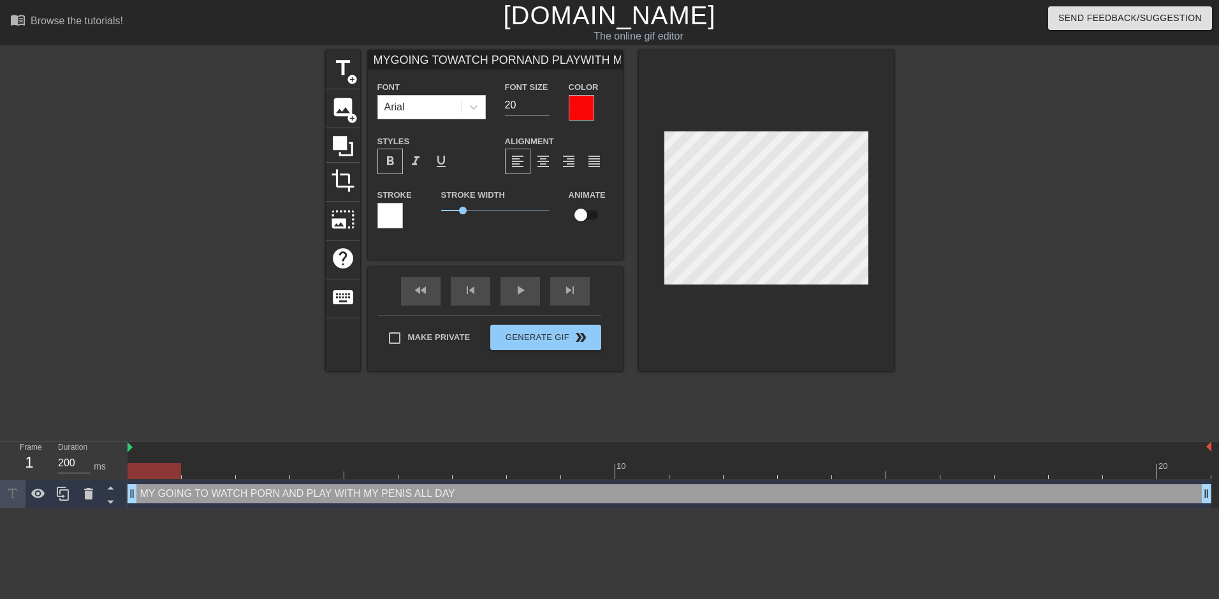
type input "MY GOING TOWATCH PORNAND [PERSON_NAME] DAY"
type textarea "MY GOING TO WATCH PORN AND PLAY WITH MY PENIS ALL DAY"
type input "MY GGOING TOWATCH PORNAND PLAYWITH MYPENISALL DAY"
type textarea "MY G GOING TO WATCH PORN AND PLAY WITH MY PENIS ALL DAY"
type input "MY GOGOING TOWATCH PORNAND [PERSON_NAME] DAY"
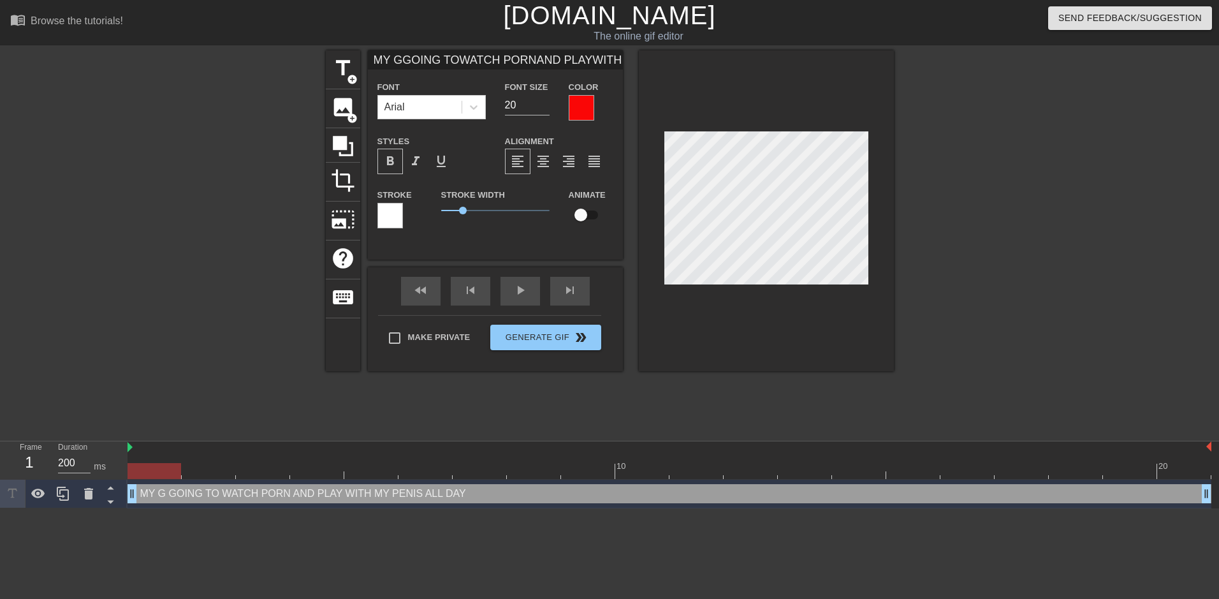
type textarea "MY GO GOING TO WATCH PORN AND PLAY WITH MY PENIS ALL DAY"
type input "MY GOAGOING TOWATCH PORNAND [PERSON_NAME] DAY"
type textarea "MY GOA GOING TO WATCH PORN AND PLAY WITH MY PENIS ALL DAY"
type input "MY GOALGOING TOWATCH PORNAND [PERSON_NAME] DAY"
type textarea "MY GOAL GOING TO WATCH PORN AND PLAY WITH MY PENIS ALL DAY"
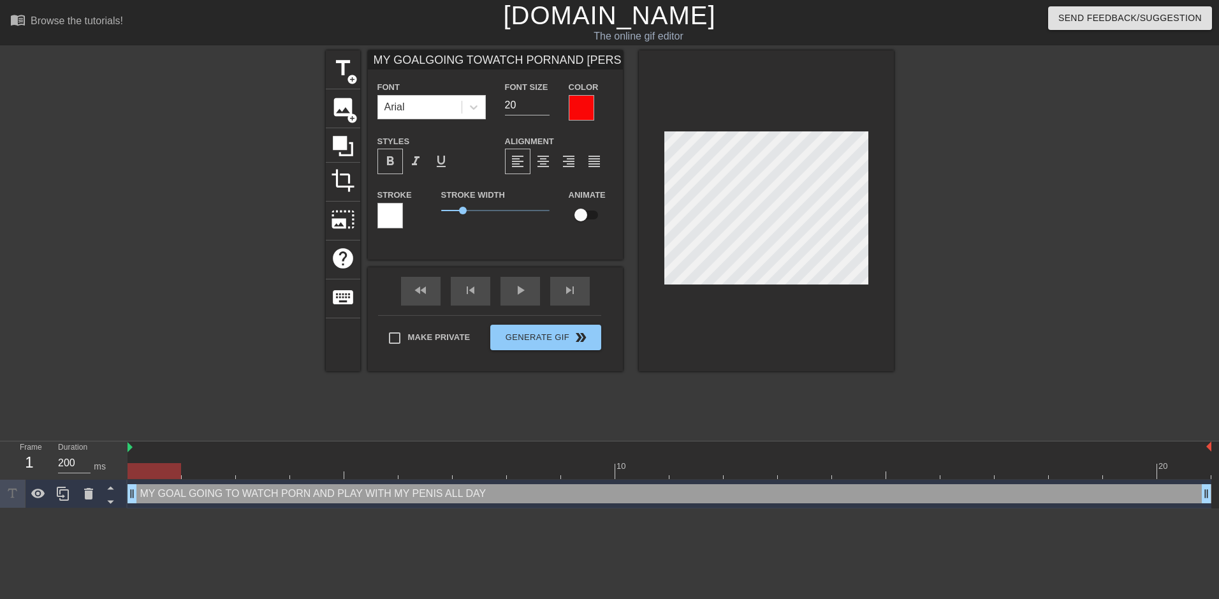
type input "MY GOALGOING TOWATCH PORNAND [PERSON_NAME] DAY"
type textarea "MY GOAL GOING TO WATCH PORN AND PLAY WITH MY PENIS ALL DAY"
type input "MY GOALTGOING TOWATCH PORNAND [PERSON_NAME]"
type textarea "MY GOAL T GOING TO WATCH PORN AND PLAY WITH MY PENIS ALL DAY"
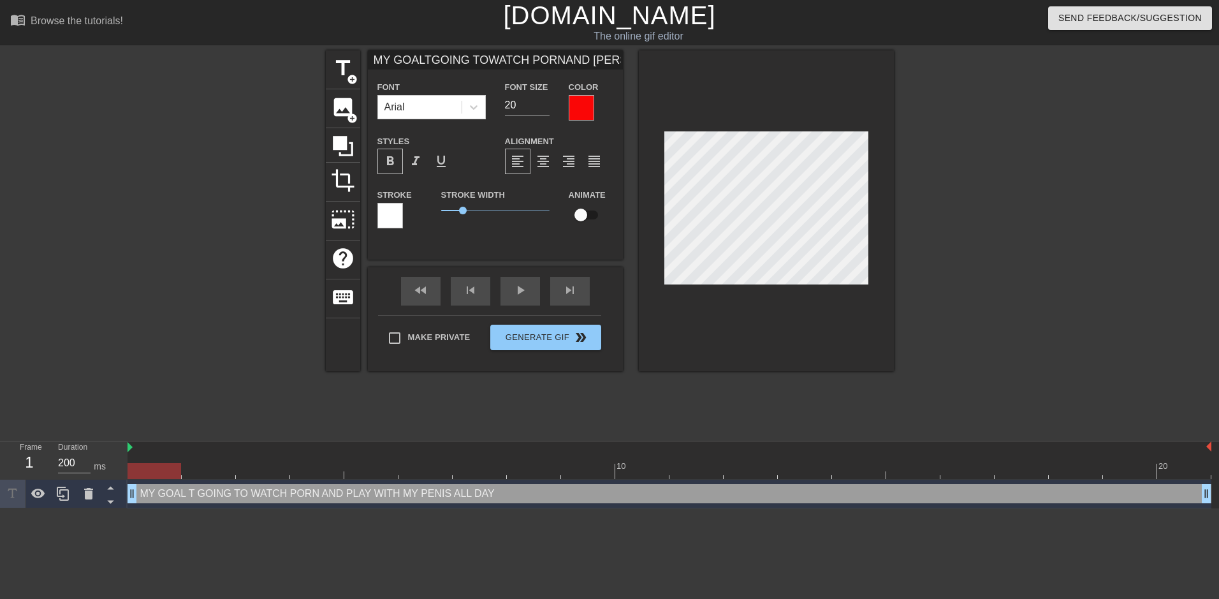
type input "MY GOALTOGOING TOWATCH PORNAND [PERSON_NAME]"
type textarea "MY GOAL TO GOING TO WATCH PORN AND PLAY WITH MY PENIS ALL DAY"
type input "MY GOALTODGOING TOWATCH PORNAND [PERSON_NAME]"
type textarea "MY GOAL [PERSON_NAME] GOING TO WATCH PORN AND PLAY WITH MY PENIS ALL DAY"
type input "MY GOALTODAGOING TOWATCH PORNAND PLAYWITH MYPENISALL DAY"
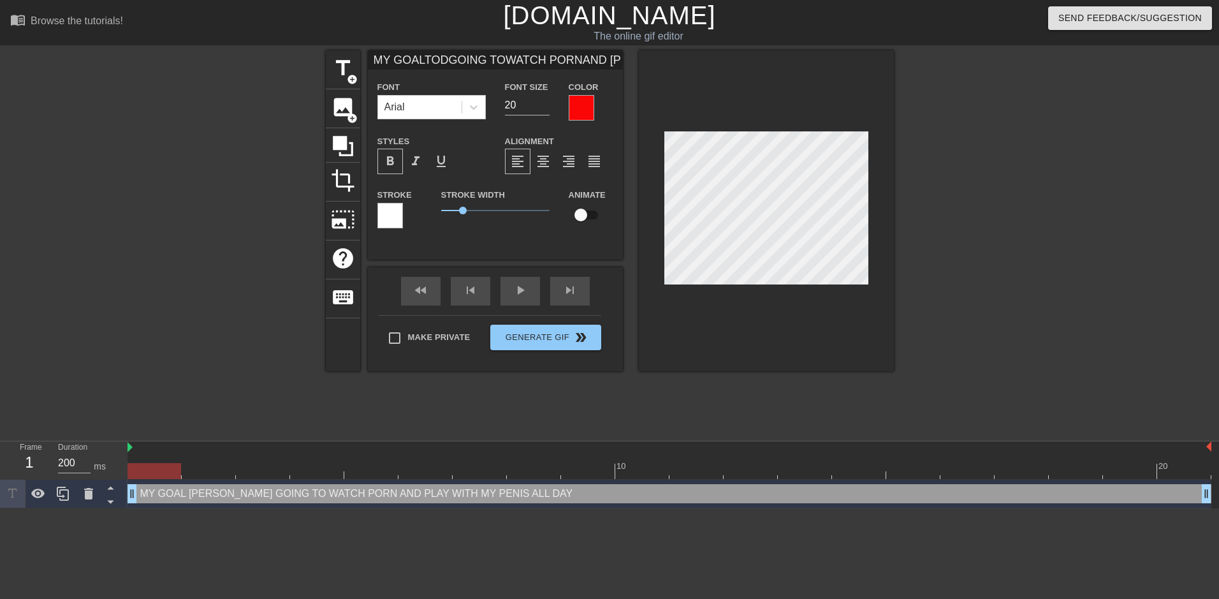
type textarea "MY GOAL TODA GOING TO WATCH PORN AND PLAY WITH MY PENIS ALL DAY"
type input "MY GOALTODAYGOING TOWATCH PORNAND [PERSON_NAME] DAY"
type textarea "MY GOAL [DATE] GOING TO WATCH PORN AND PLAY WITH MY PENIS ALL DAY"
type input "MY GOALTODAYIWATCH PORNAND PLAYWITH MYPENISALL DAY"
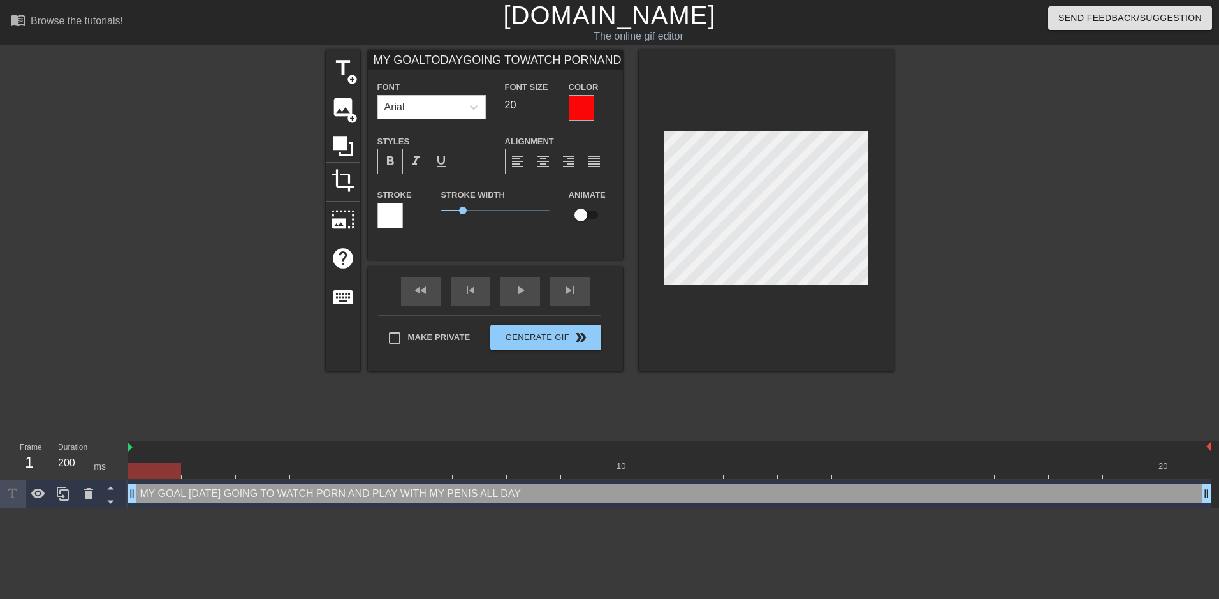
type textarea "MY GOAL [DATE] I WATCH PORN AND PLAY WITH MY PENIS ALL DAY"
type input "MY GOALTODAYISWATCH PORNAND PLAYWITH MYPENISALL DAY"
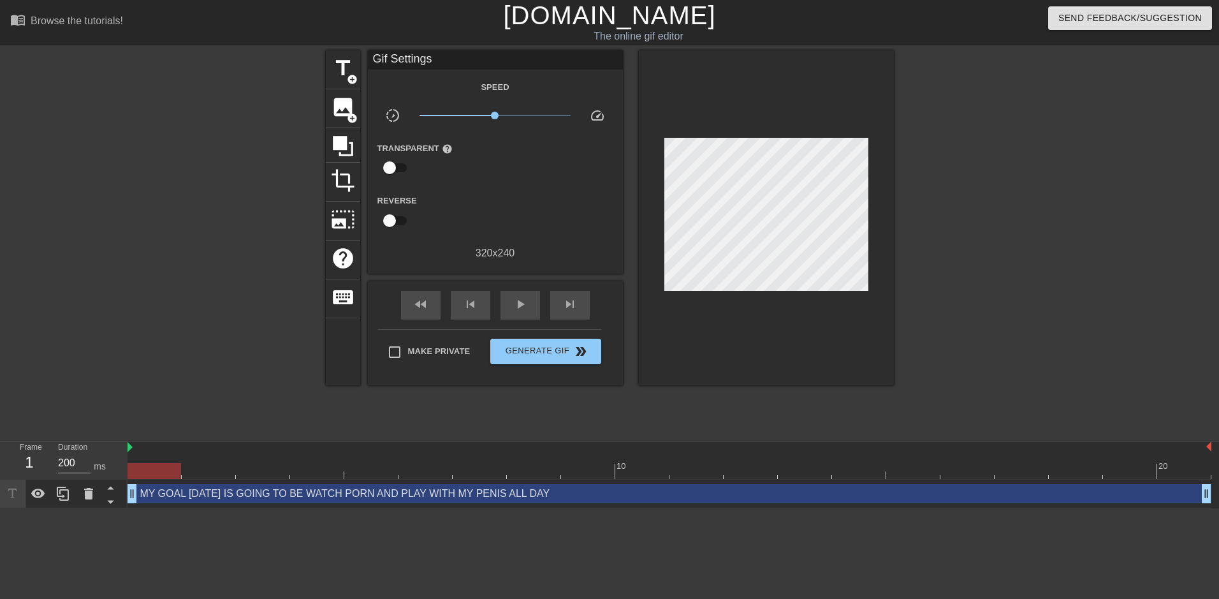
click at [945, 203] on div at bounding box center [1004, 241] width 191 height 383
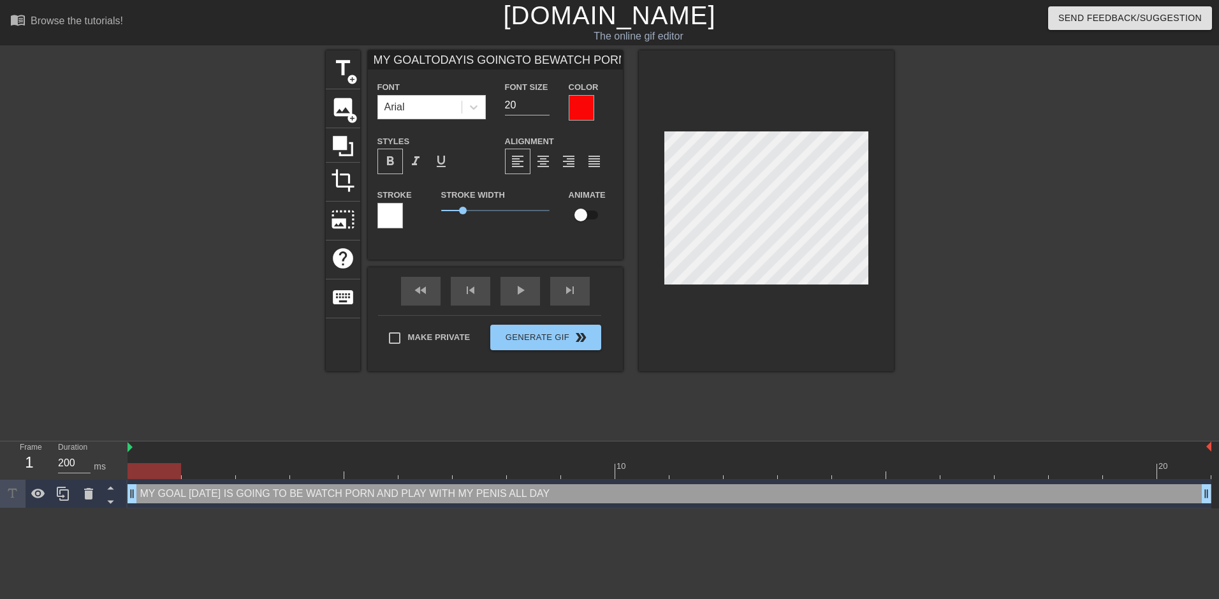
scroll to position [6, 2]
click at [990, 187] on div at bounding box center [1004, 241] width 191 height 383
click at [941, 208] on div at bounding box center [1004, 241] width 191 height 383
click at [546, 102] on input "21" at bounding box center [527, 105] width 45 height 20
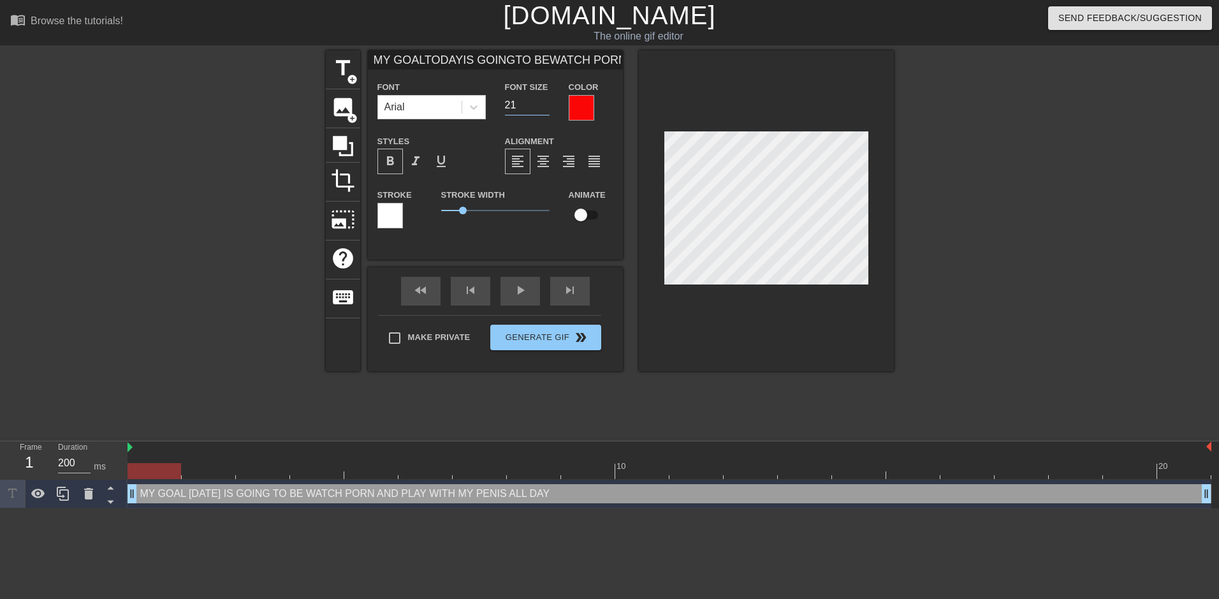
drag, startPoint x: 983, startPoint y: 174, endPoint x: 962, endPoint y: 174, distance: 21.7
click at [984, 174] on div at bounding box center [1004, 241] width 191 height 383
click at [982, 228] on div at bounding box center [1004, 241] width 191 height 383
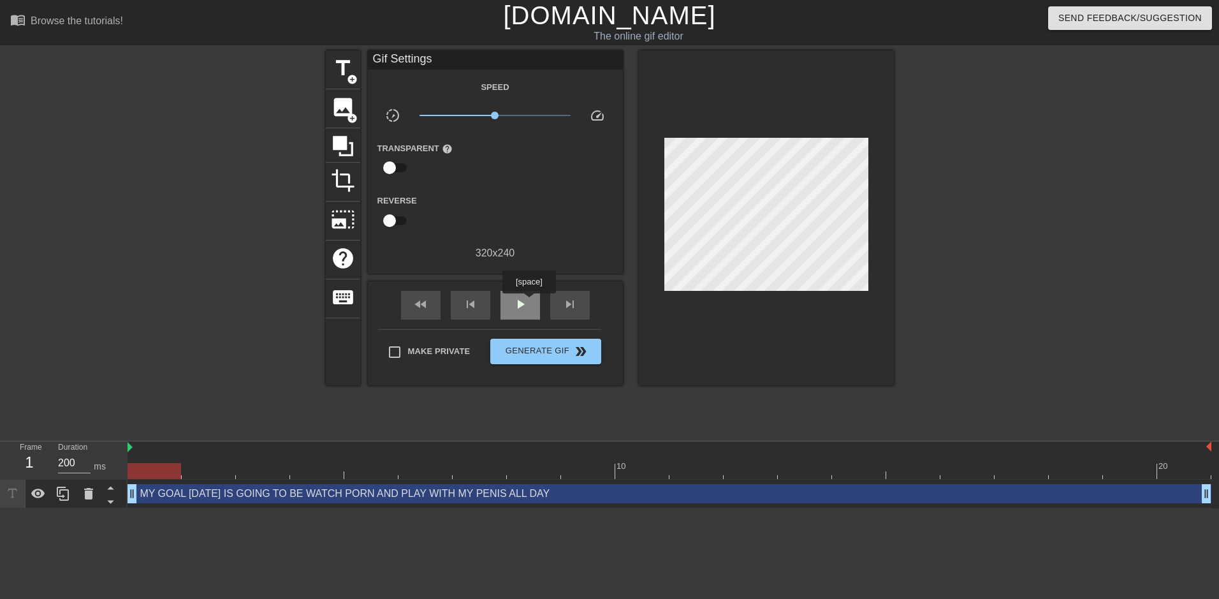
click at [529, 302] on div "play_arrow" at bounding box center [521, 305] width 40 height 29
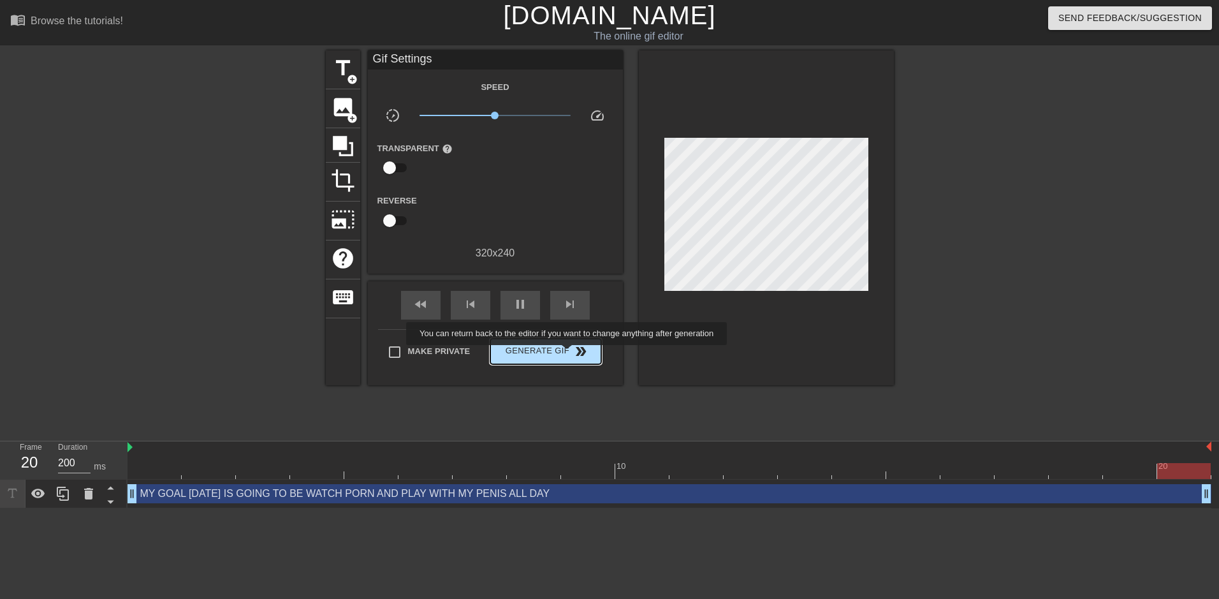
click at [573, 354] on span "double_arrow" at bounding box center [580, 351] width 15 height 15
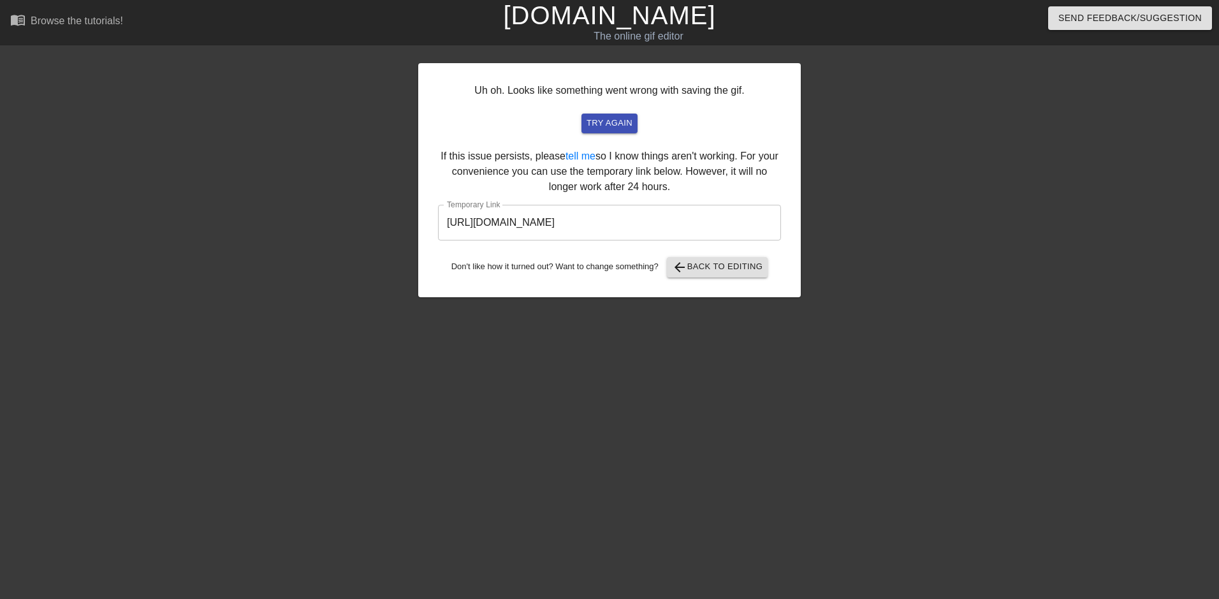
click at [689, 224] on input "[URL][DOMAIN_NAME]" at bounding box center [609, 223] width 343 height 36
